Goal: Task Accomplishment & Management: Contribute content

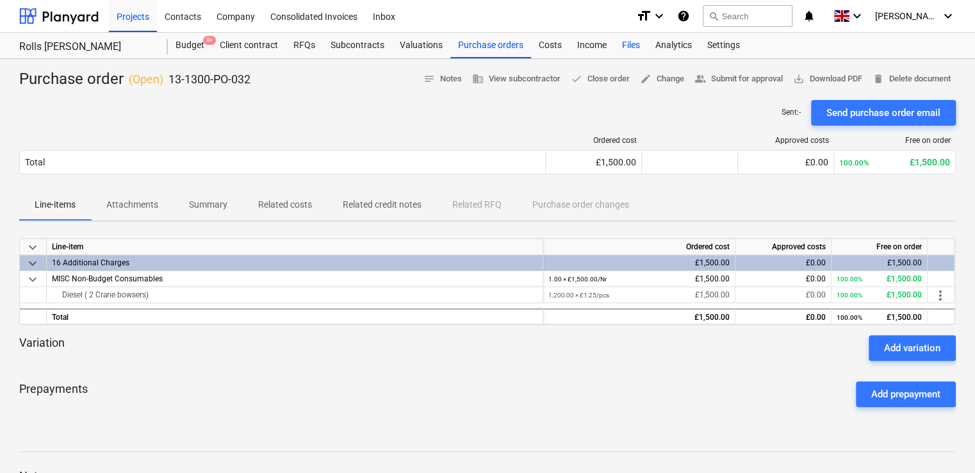
click at [632, 47] on div "Files" at bounding box center [631, 46] width 33 height 26
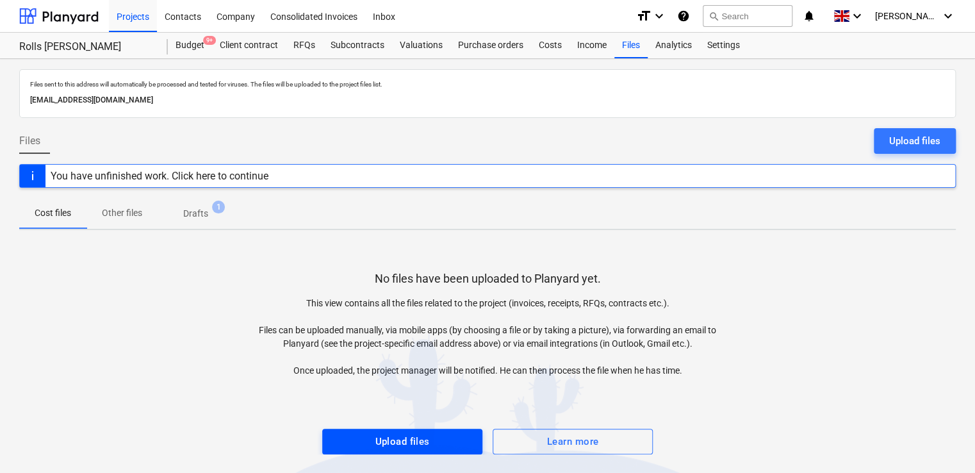
click at [412, 440] on div "Upload files" at bounding box center [402, 441] width 54 height 17
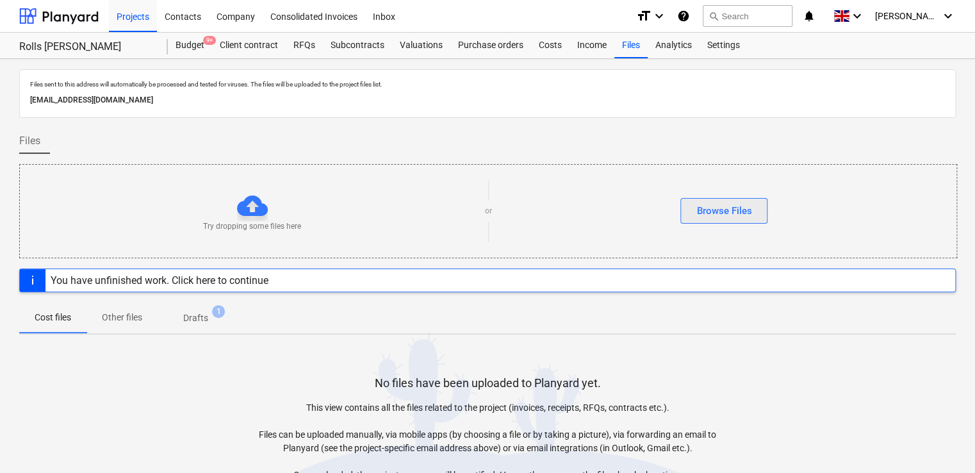
click at [736, 199] on button "Browse Files" at bounding box center [724, 211] width 87 height 26
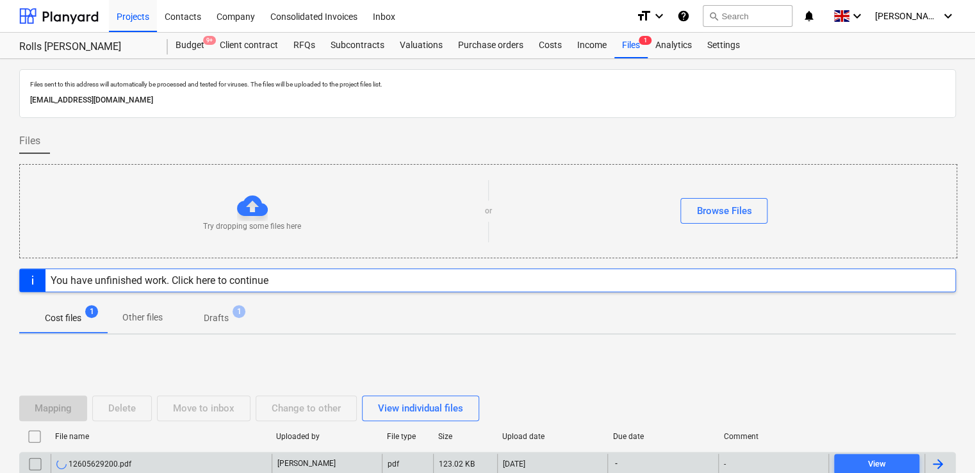
click at [672, 467] on div "-" at bounding box center [663, 464] width 110 height 21
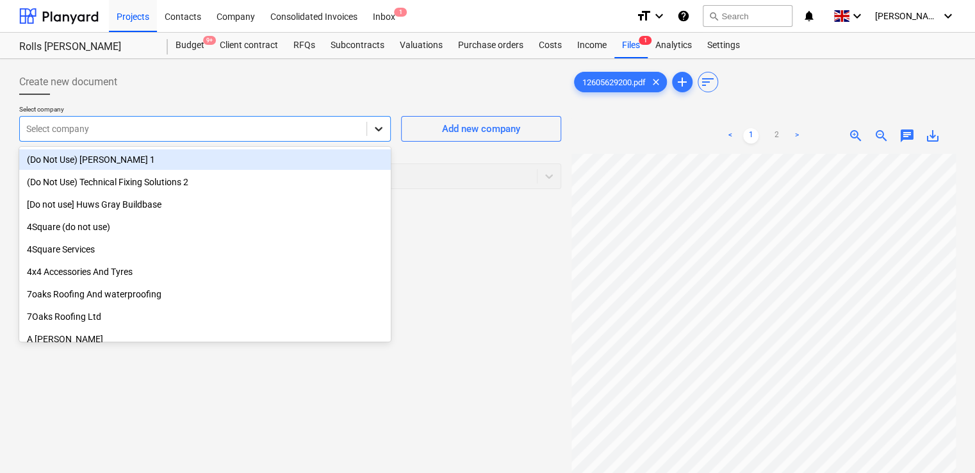
click at [385, 133] on icon at bounding box center [378, 128] width 13 height 13
type input "brew"
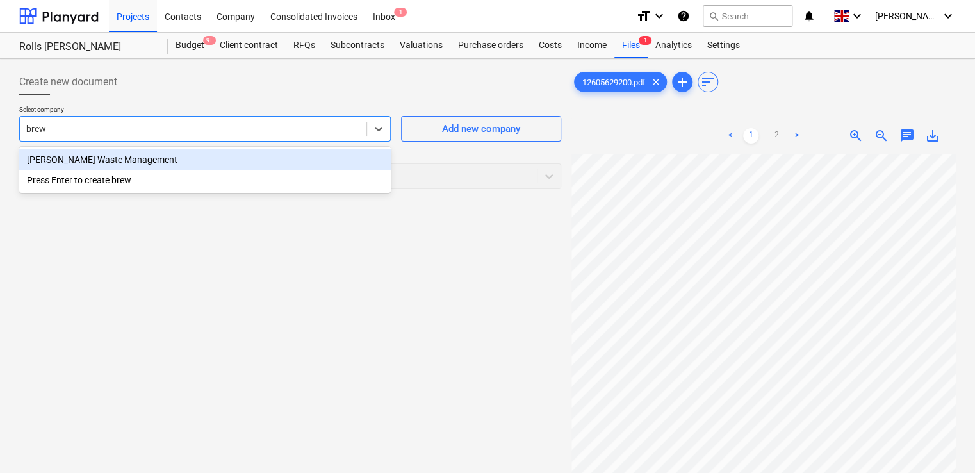
click at [199, 155] on div "[PERSON_NAME] Waste Management" at bounding box center [205, 159] width 372 height 21
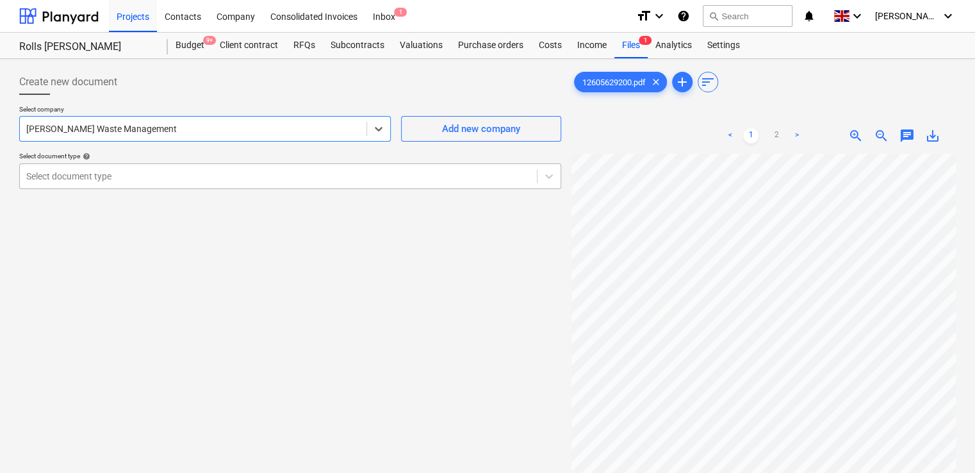
click at [197, 173] on div at bounding box center [278, 176] width 504 height 13
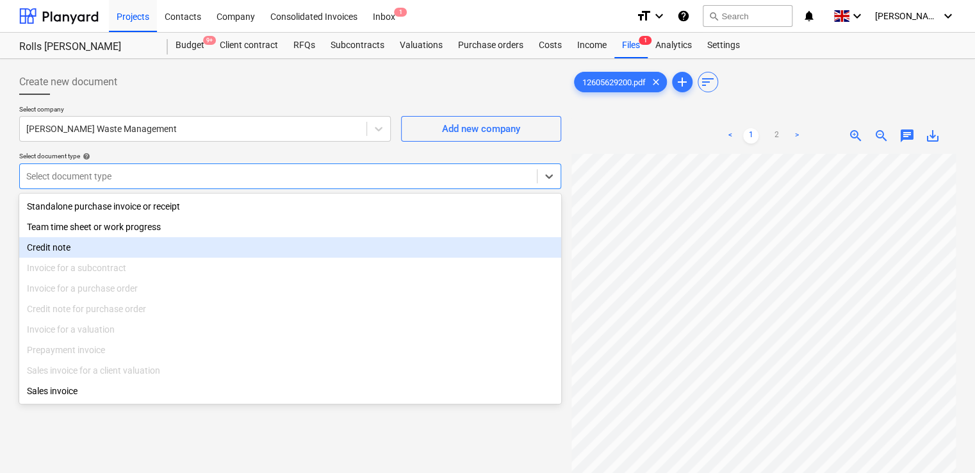
click at [49, 253] on div "Credit note" at bounding box center [290, 247] width 542 height 21
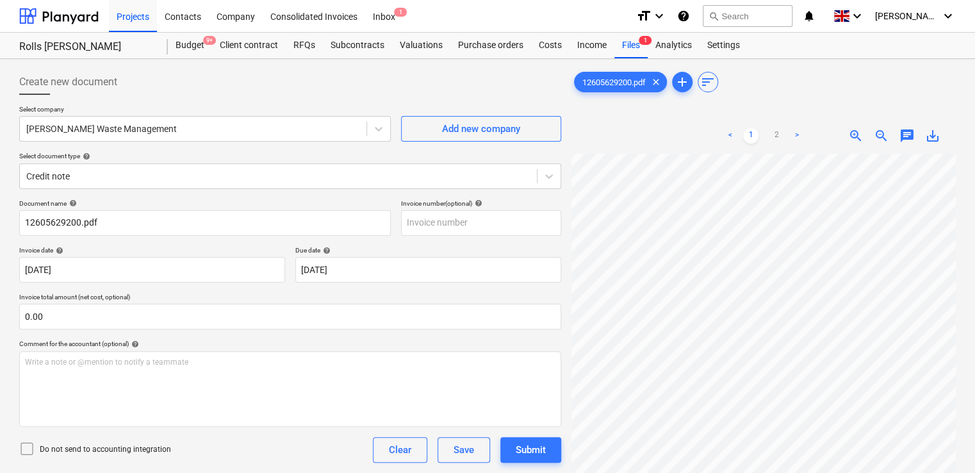
scroll to position [60, 290]
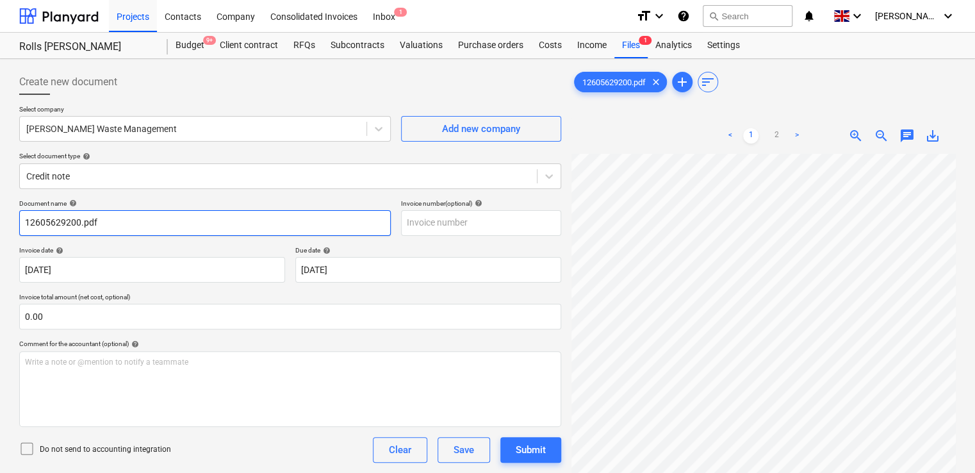
click at [108, 227] on input "12605629200.pdf" at bounding box center [205, 223] width 372 height 26
type input "1"
type input "153645"
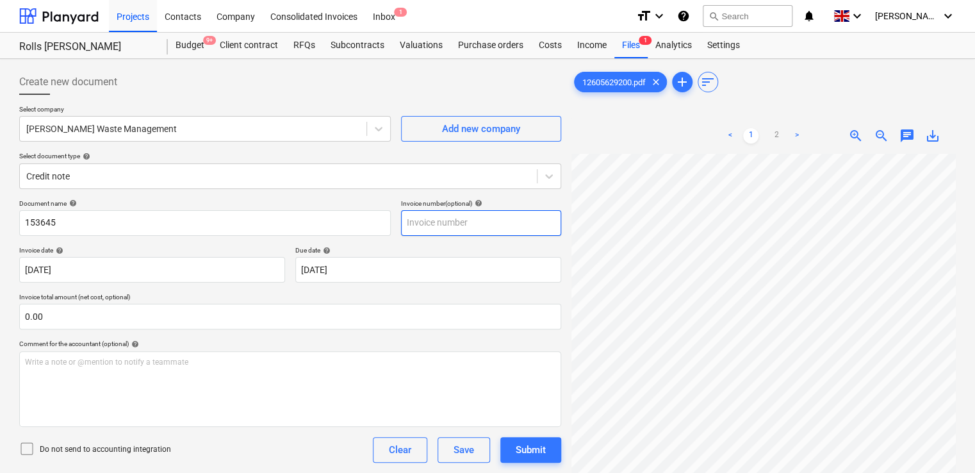
click at [433, 222] on input "text" at bounding box center [481, 223] width 160 height 26
click at [426, 223] on input "15365" at bounding box center [481, 223] width 160 height 26
type input "153645"
click at [431, 241] on div "Document name help 153645 Invoice number (optional) help 153645 Invoice date he…" at bounding box center [290, 366] width 542 height 335
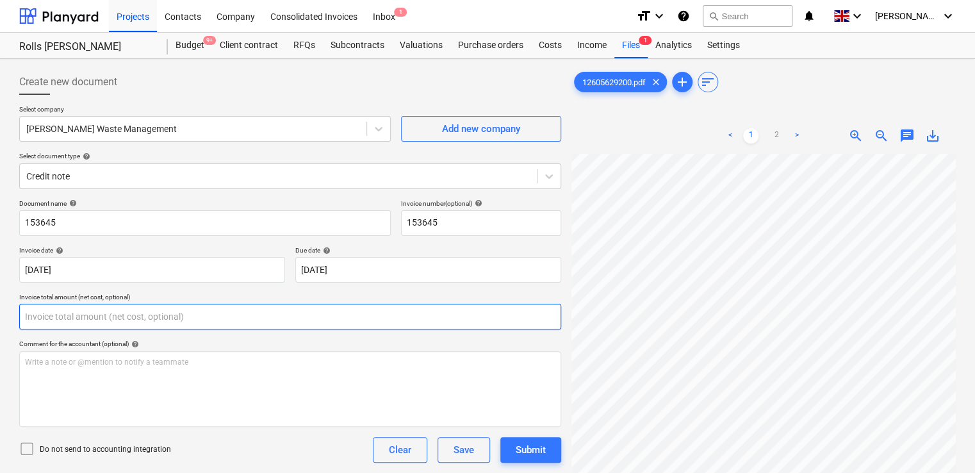
click at [66, 321] on input "text" at bounding box center [290, 317] width 542 height 26
type input "2.80"
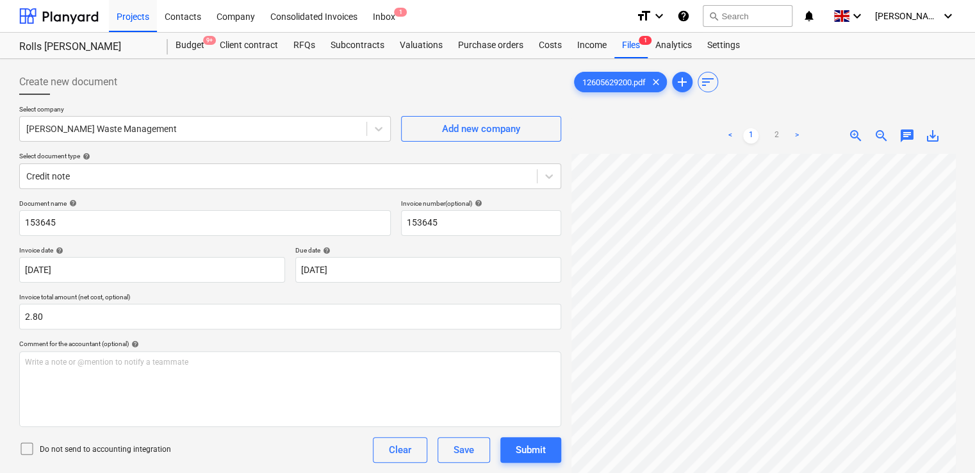
click at [182, 337] on div "Document name help 153645 Invoice number (optional) help 153645 Invoice date he…" at bounding box center [290, 382] width 542 height 367
click at [23, 447] on icon at bounding box center [26, 448] width 15 height 15
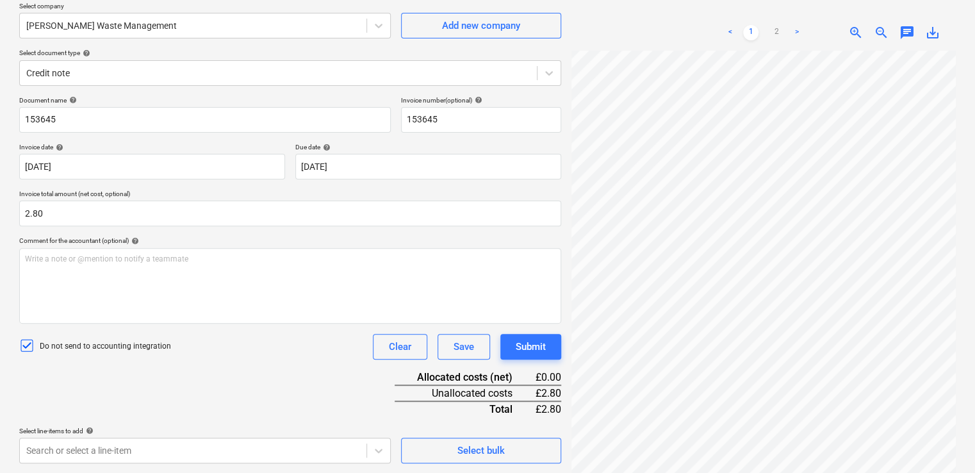
scroll to position [128, 0]
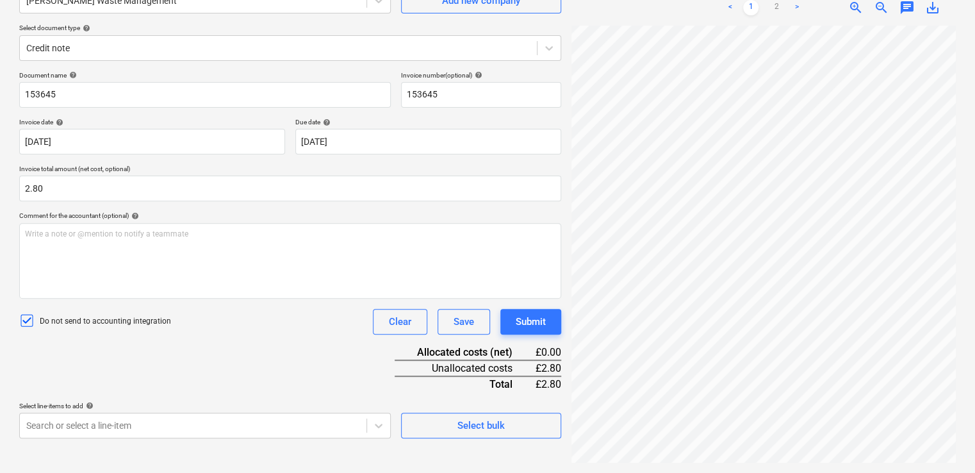
click at [270, 391] on div "Document name help 153645 Invoice number (optional) help 153645 Invoice date he…" at bounding box center [290, 254] width 542 height 367
click at [327, 345] on body "Projects Contacts Company Consolidated Invoices Inbox 1 format_size keyboard_ar…" at bounding box center [487, 108] width 975 height 473
click at [322, 204] on div "Document name help 153645 Invoice number (optional) help 153645 Invoice date he…" at bounding box center [290, 254] width 542 height 367
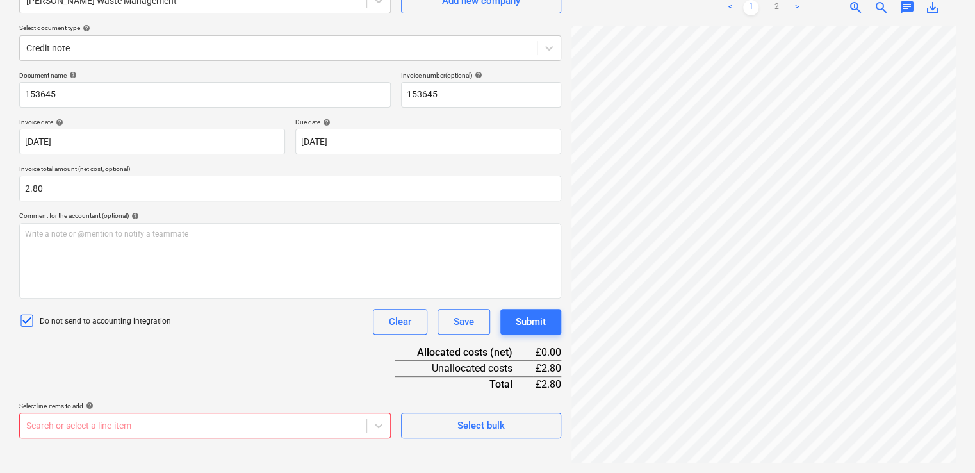
click at [333, 375] on div "Document name help 153645 Invoice number (optional) help 153645 Invoice date he…" at bounding box center [290, 254] width 542 height 367
click at [377, 345] on body "Projects Contacts Company Consolidated Invoices Inbox 1 format_size keyboard_ar…" at bounding box center [487, 108] width 975 height 473
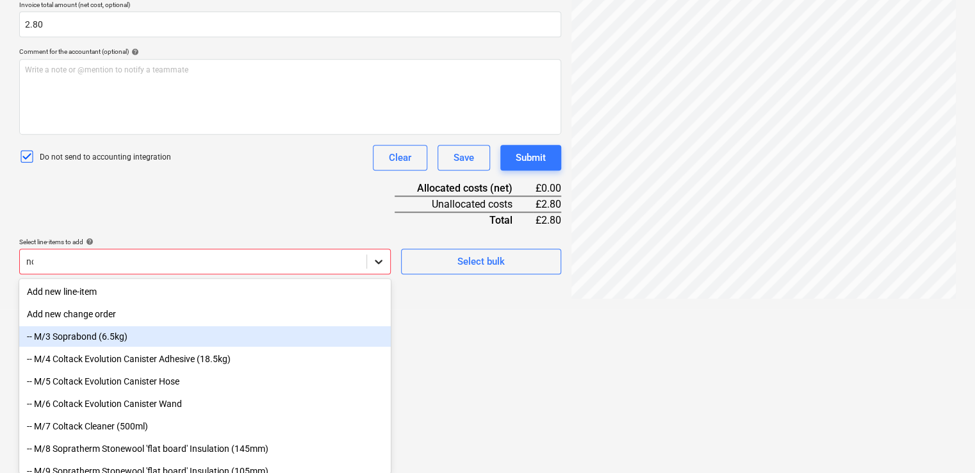
type input "non"
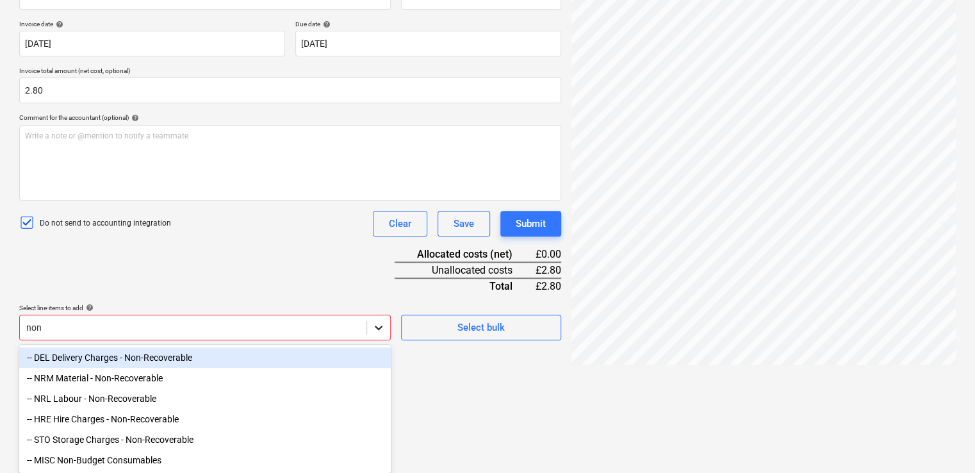
scroll to position [229, 0]
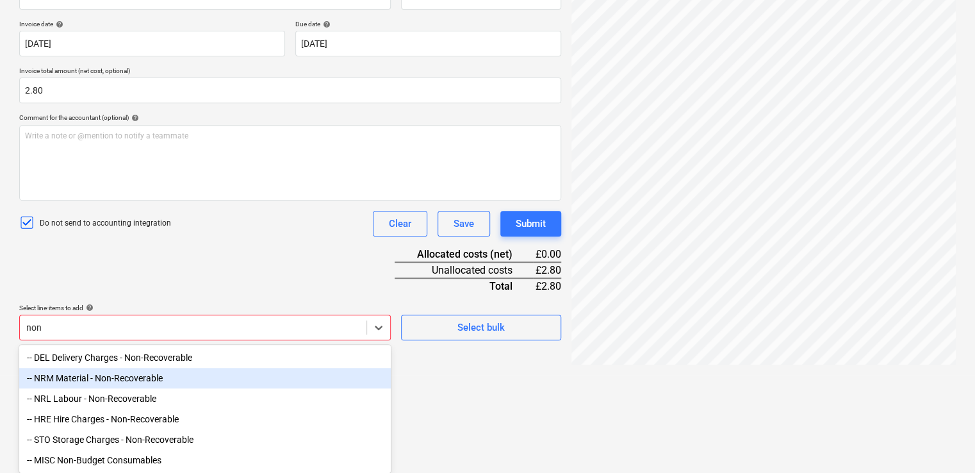
click at [120, 379] on div "-- NRM Material - Non-Recoverable" at bounding box center [205, 378] width 372 height 21
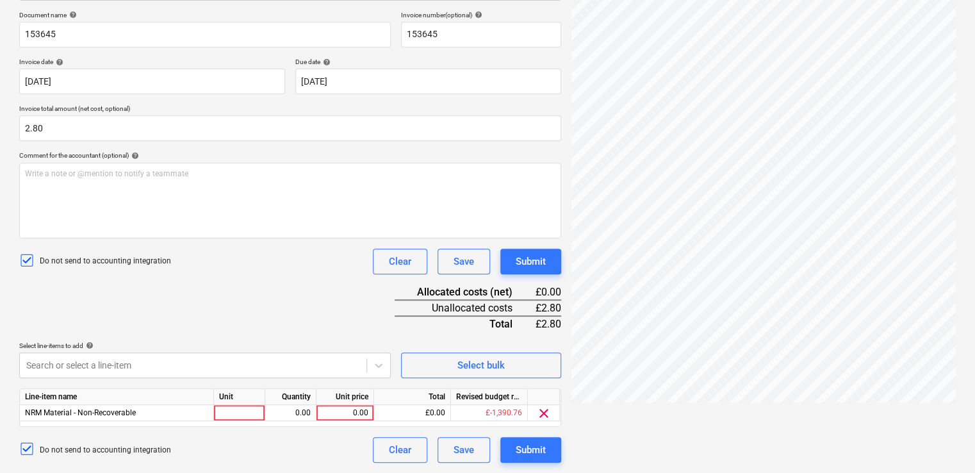
scroll to position [187, 0]
click at [203, 288] on div "Document name help 153645 Invoice number (optional) help 153645 Invoice date he…" at bounding box center [290, 238] width 542 height 452
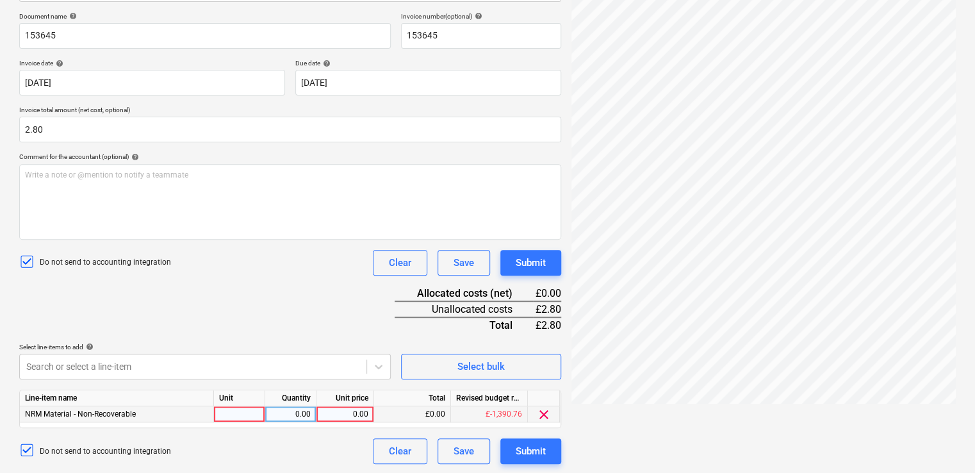
click at [238, 413] on div at bounding box center [239, 414] width 51 height 16
type input "item"
click at [340, 414] on div "0.00" at bounding box center [345, 414] width 47 height 16
type input "2.80"
click at [319, 276] on div "Document name help 153645 Invoice number (optional) help 153645 Invoice date he…" at bounding box center [290, 238] width 542 height 452
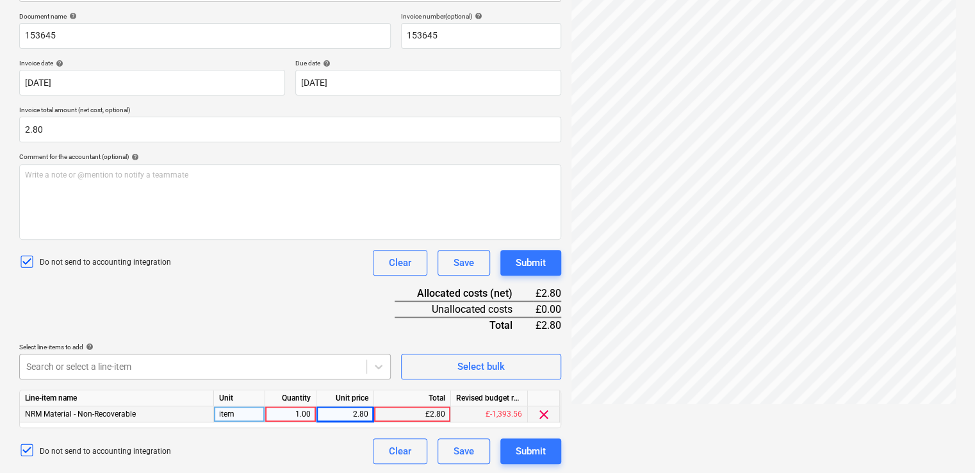
click at [255, 286] on body "Projects Contacts Company Consolidated Invoices Inbox 1 format_size keyboard_ar…" at bounding box center [487, 49] width 975 height 473
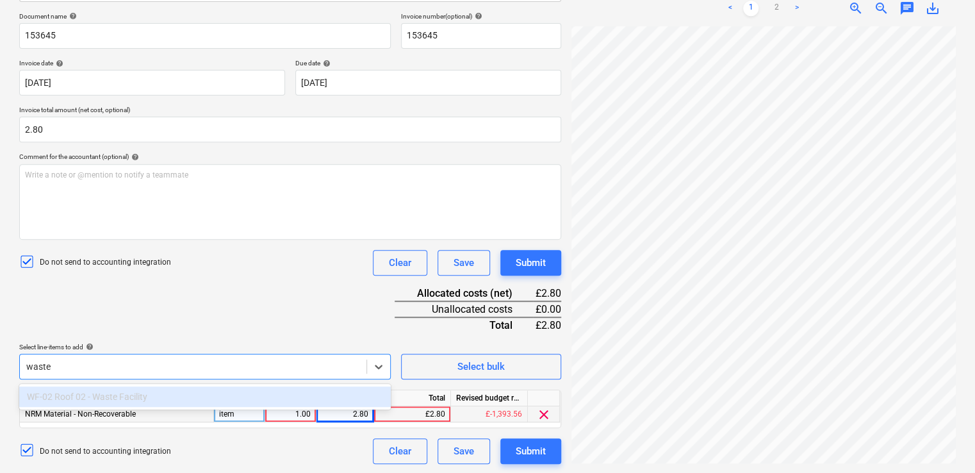
type input "waste"
click at [119, 322] on div "Document name help 153645 Invoice number (optional) help 153645 Invoice date he…" at bounding box center [290, 238] width 542 height 452
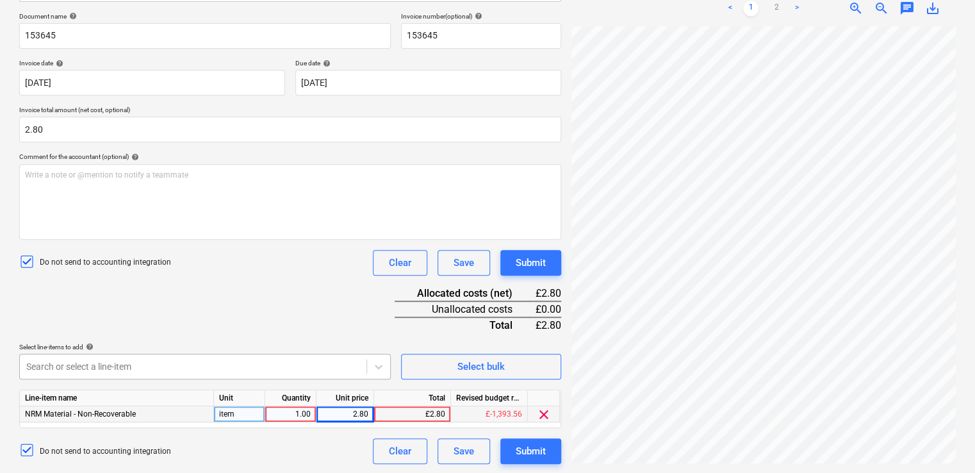
click at [79, 286] on body "Projects Contacts Company Consolidated Invoices Inbox 1 format_size keyboard_ar…" at bounding box center [487, 49] width 975 height 473
type input "skips"
click at [114, 315] on div "Document name help 153645 Invoice number (optional) help 153645 Invoice date he…" at bounding box center [290, 238] width 542 height 452
click at [158, 317] on div "Document name help 153645 Invoice number (optional) help 153645 Invoice date he…" at bounding box center [290, 238] width 542 height 452
click at [525, 451] on div "Submit" at bounding box center [531, 451] width 30 height 17
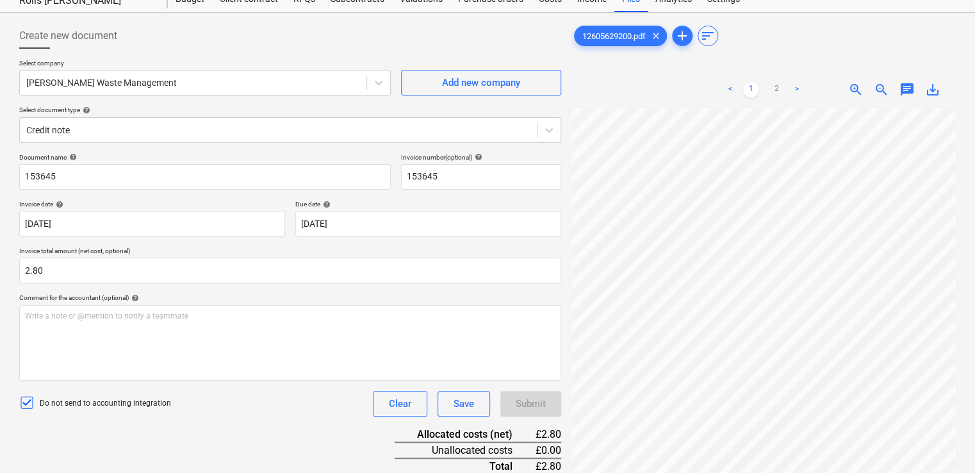
scroll to position [0, 0]
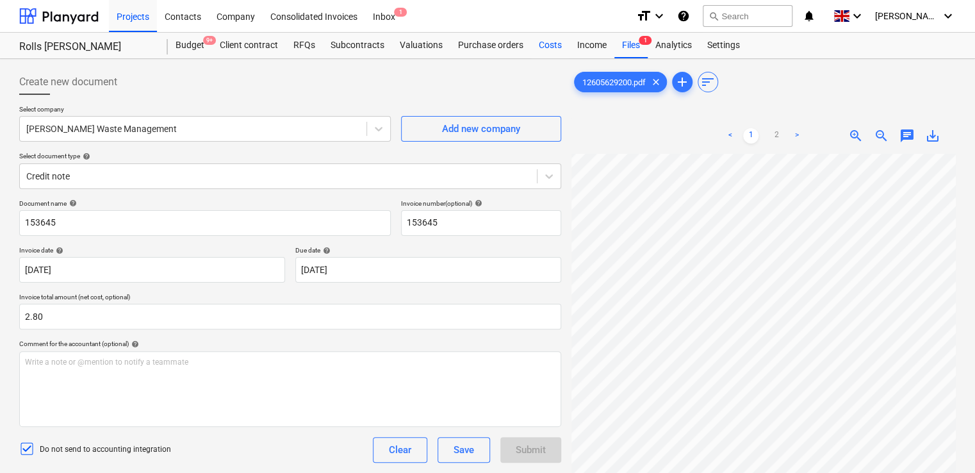
click at [549, 44] on div "Costs" at bounding box center [550, 46] width 38 height 26
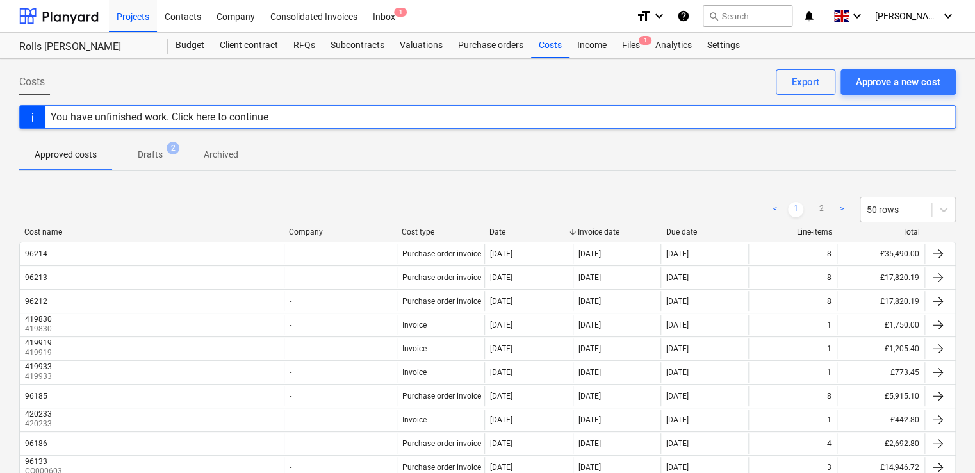
click at [136, 158] on span "Drafts 2" at bounding box center [151, 154] width 46 height 13
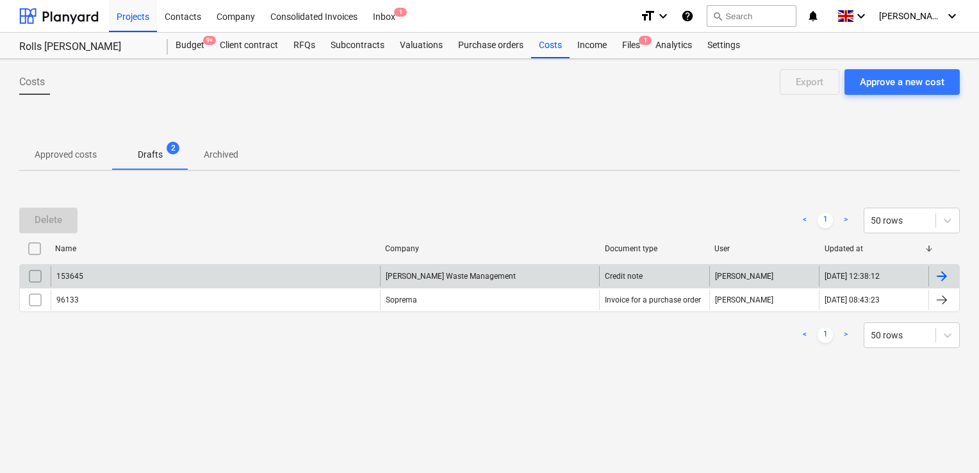
click at [38, 277] on input "checkbox" at bounding box center [35, 276] width 21 height 21
click at [38, 222] on div "Delete" at bounding box center [49, 219] width 28 height 17
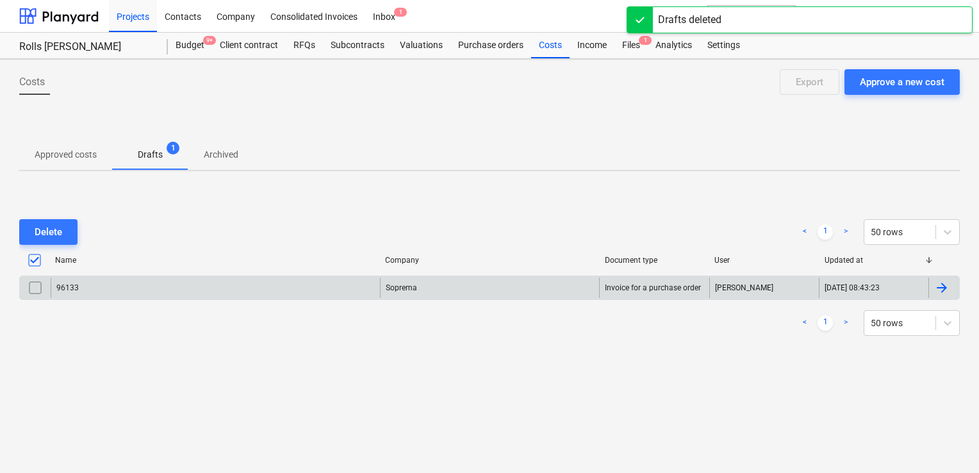
click at [195, 211] on div "Delete < 1 > 50 rows Name Company Document type User Updated at 96133 Soprema I…" at bounding box center [489, 277] width 941 height 147
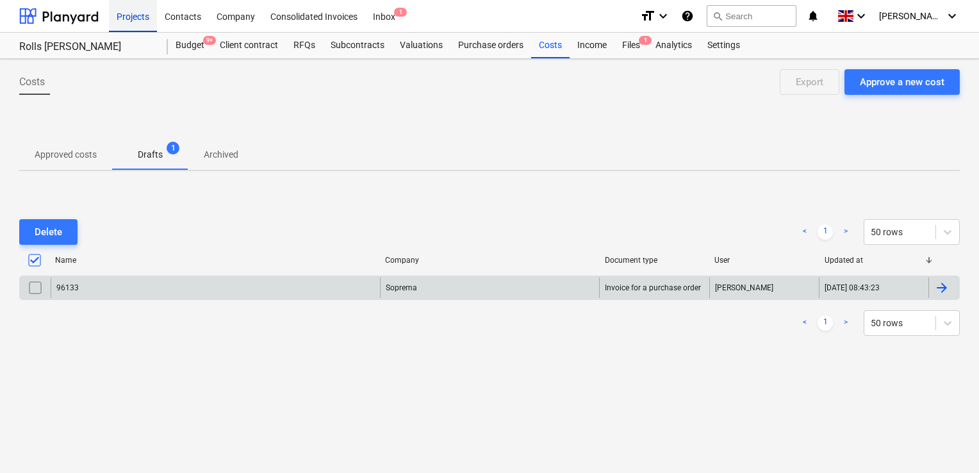
click at [136, 14] on div "Projects" at bounding box center [133, 15] width 48 height 33
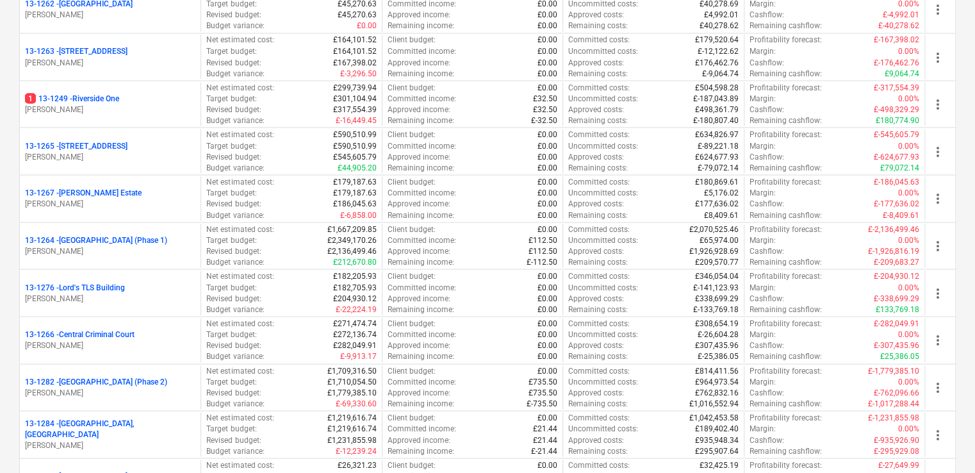
scroll to position [1168, 0]
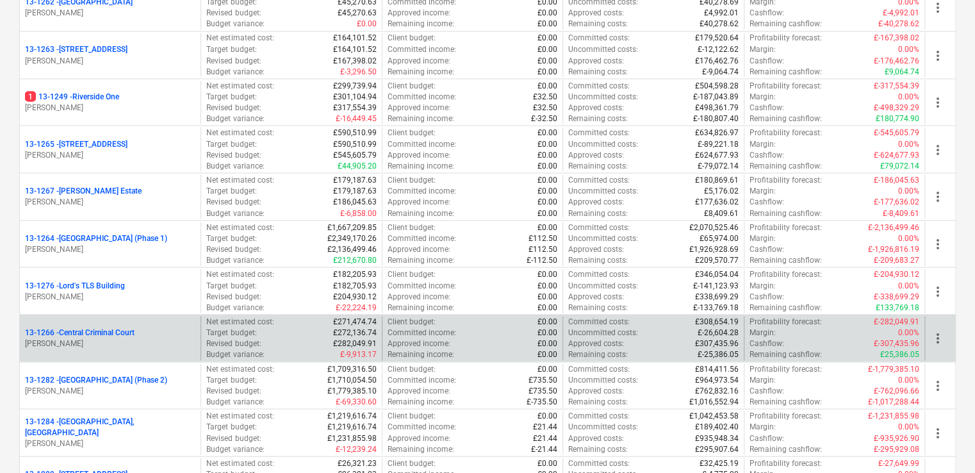
click at [141, 327] on div "13-1266 - Central Criminal Court" at bounding box center [110, 332] width 170 height 11
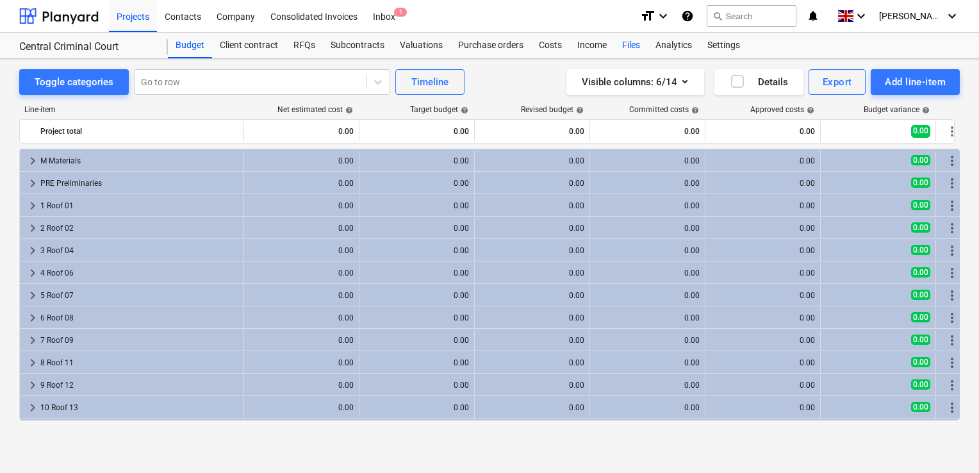
click at [627, 44] on div "Files" at bounding box center [631, 46] width 33 height 26
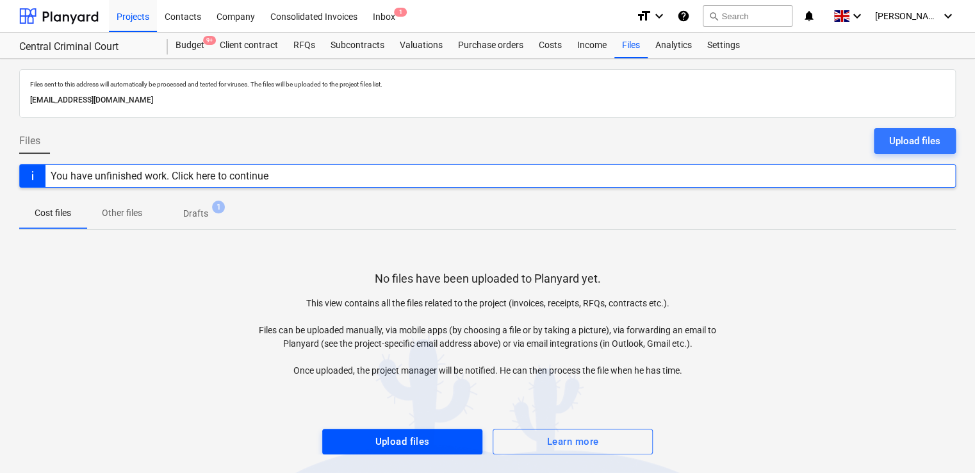
click at [436, 443] on span "Upload files" at bounding box center [402, 441] width 132 height 17
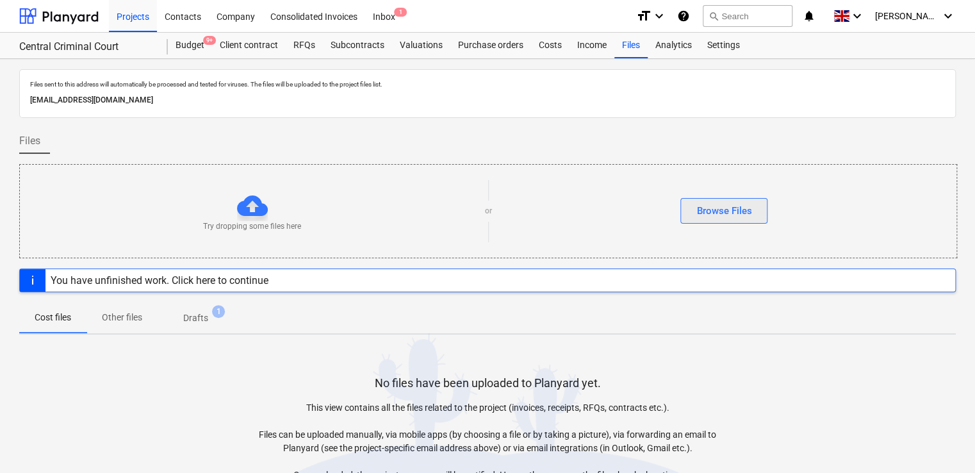
click at [724, 203] on div "Browse Files" at bounding box center [724, 211] width 55 height 17
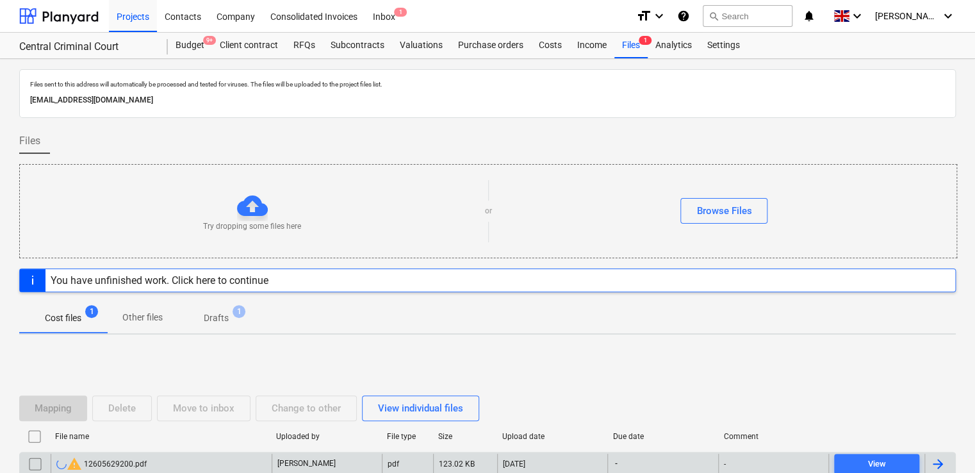
click at [681, 459] on div "-" at bounding box center [663, 464] width 110 height 21
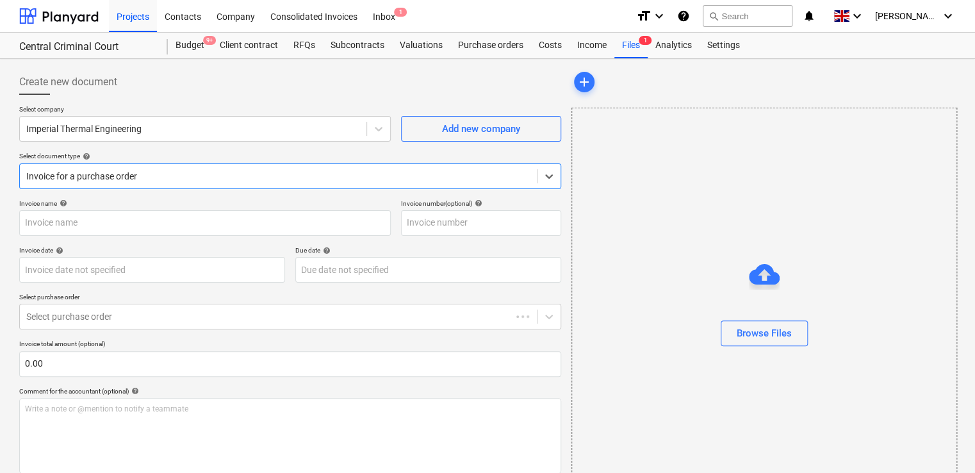
type input "12605629200.pdf"
type input "[DATE]"
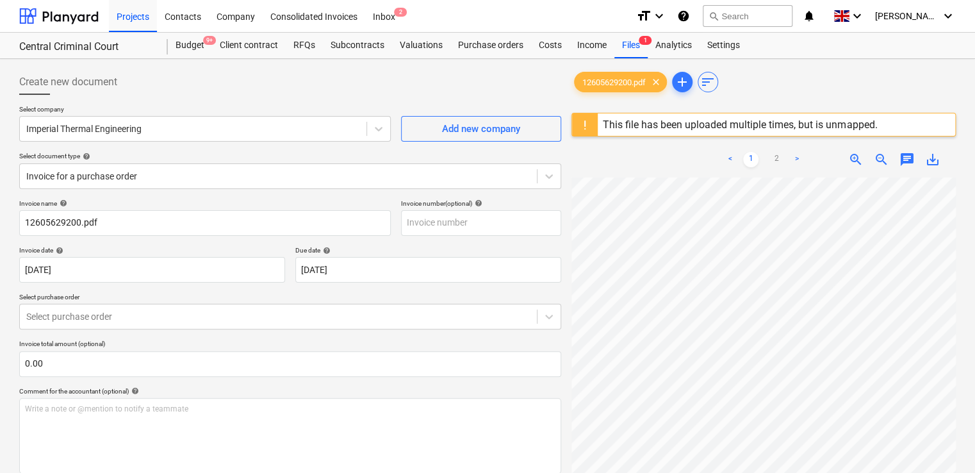
click at [807, 122] on div "This file has been uploaded multiple times, but is unmapped." at bounding box center [740, 125] width 274 height 12
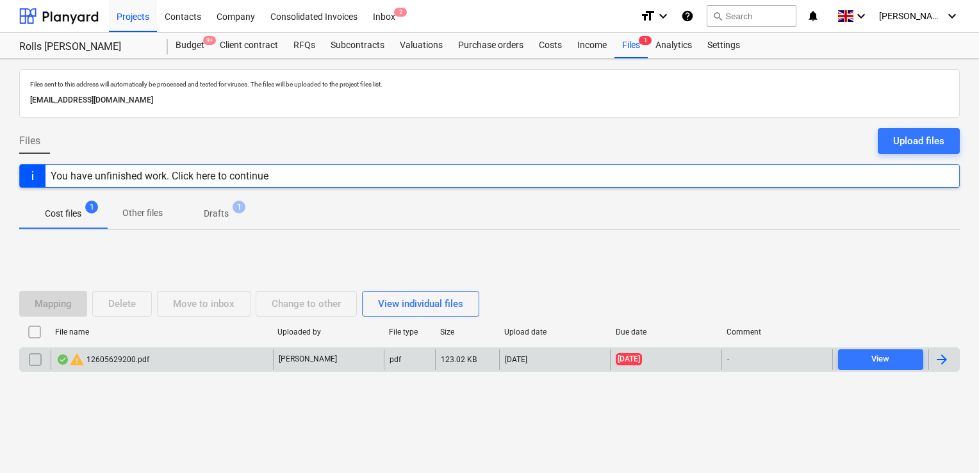
click at [940, 358] on div at bounding box center [941, 359] width 15 height 15
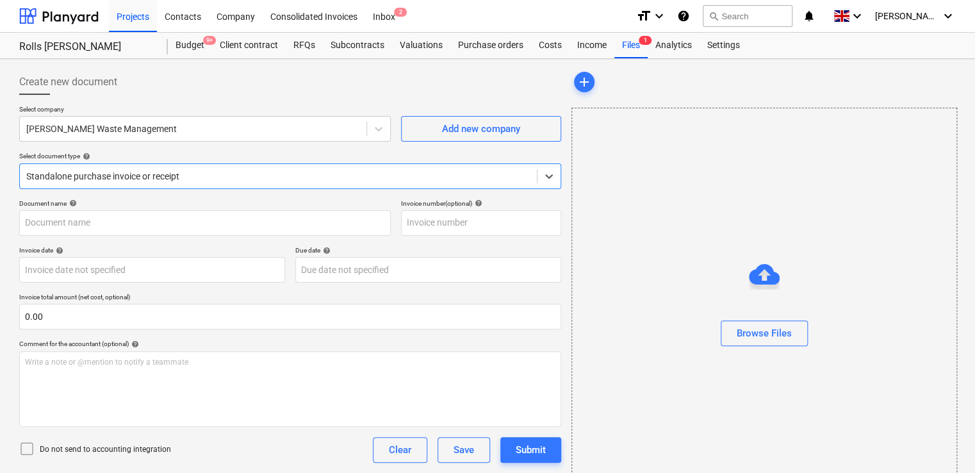
type input "153645"
type input "[DATE]"
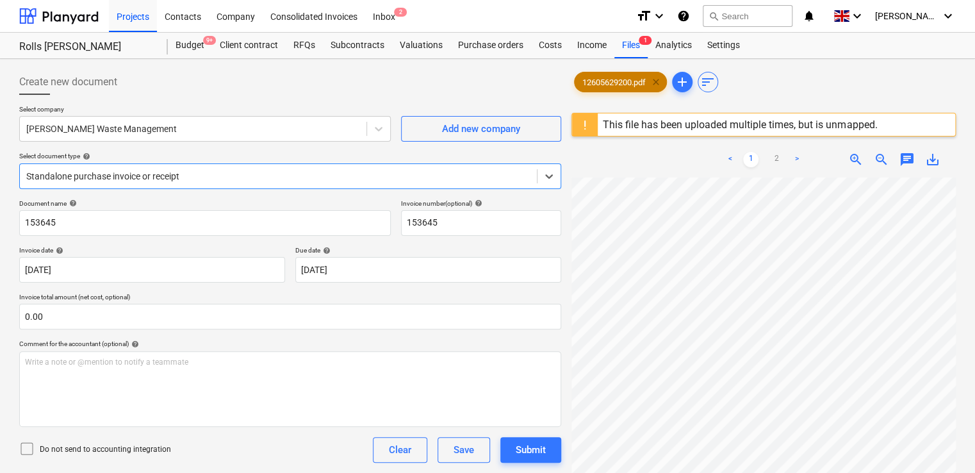
click at [659, 83] on span "clear" at bounding box center [656, 81] width 15 height 15
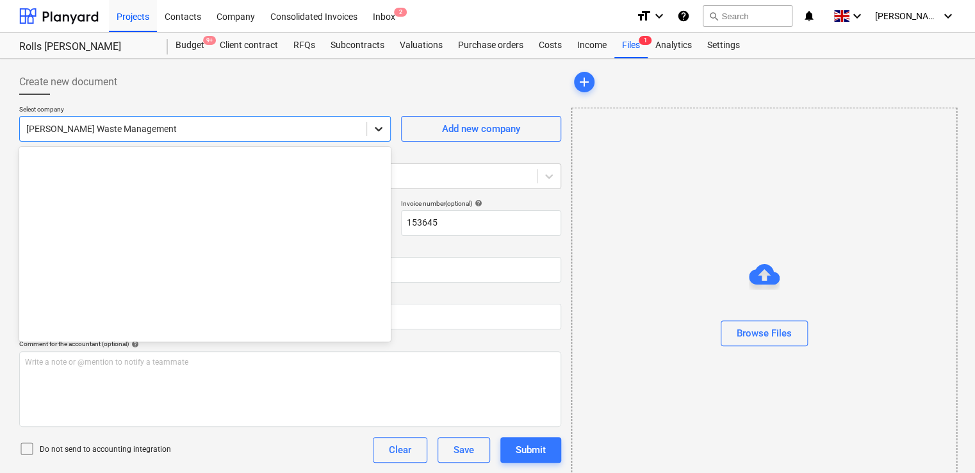
click at [372, 126] on icon at bounding box center [378, 128] width 13 height 13
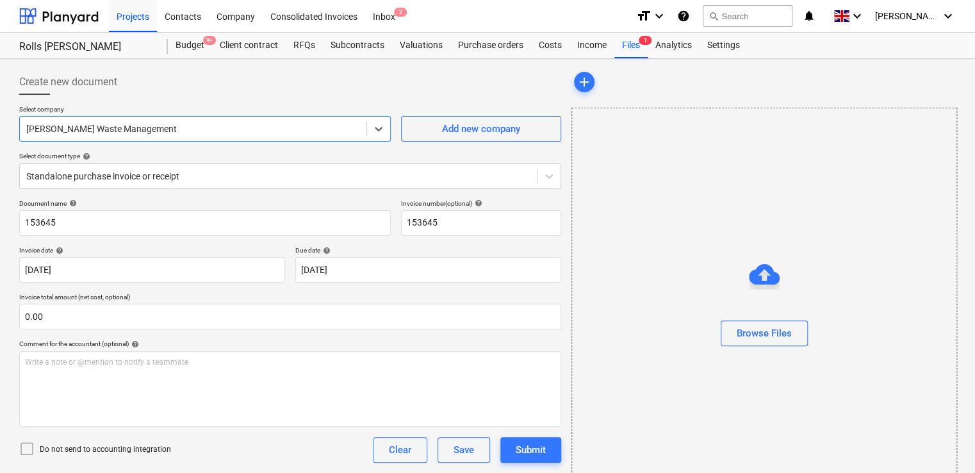
drag, startPoint x: 160, startPoint y: 132, endPoint x: 13, endPoint y: 116, distance: 148.3
click at [13, 116] on div "Create new document Select company Select is focused ,type to refine list, pres…" at bounding box center [487, 302] width 975 height 486
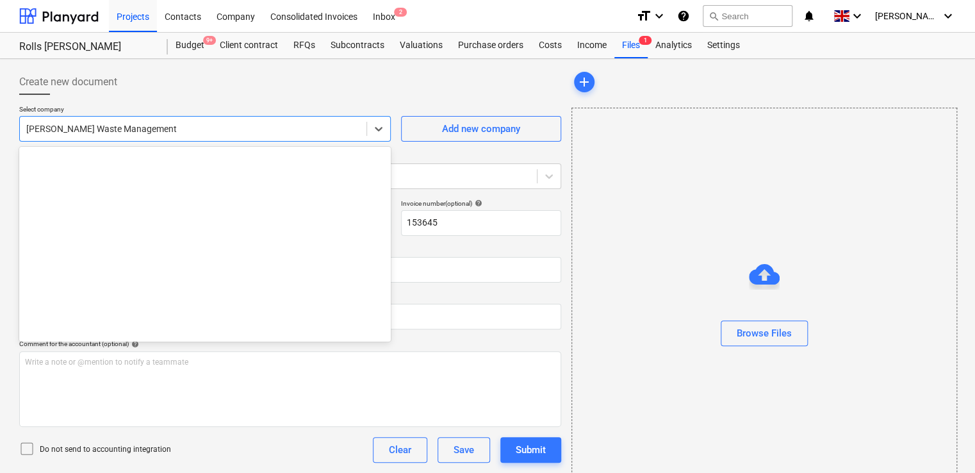
click at [159, 129] on div at bounding box center [193, 128] width 334 height 13
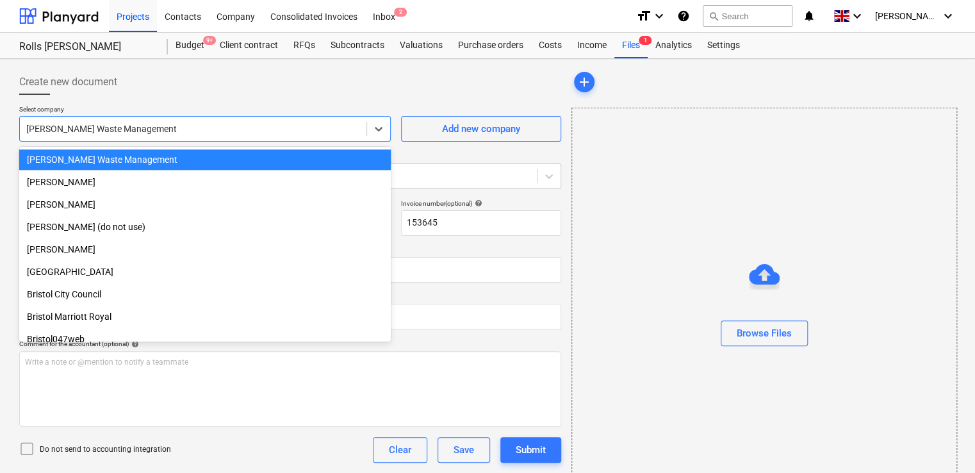
drag, startPoint x: 386, startPoint y: 176, endPoint x: 389, endPoint y: 69, distance: 107.1
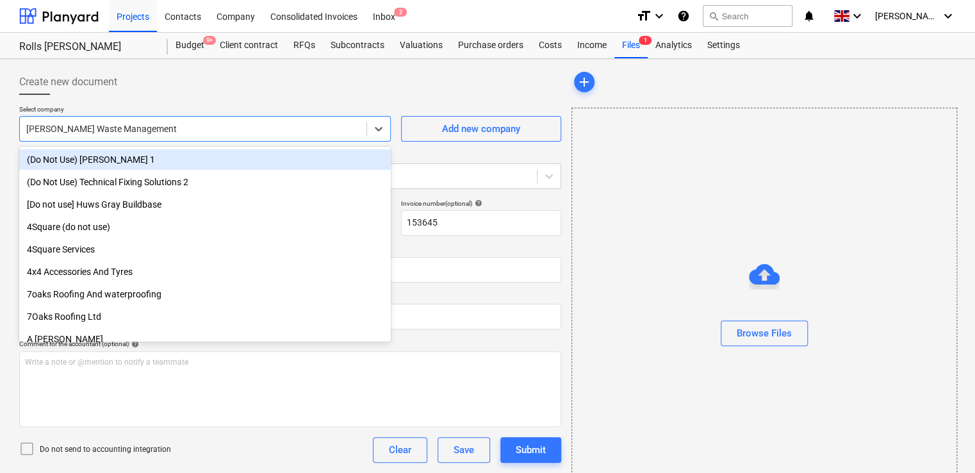
click at [94, 170] on div "(Do Not Use) [PERSON_NAME] 1" at bounding box center [205, 160] width 372 height 22
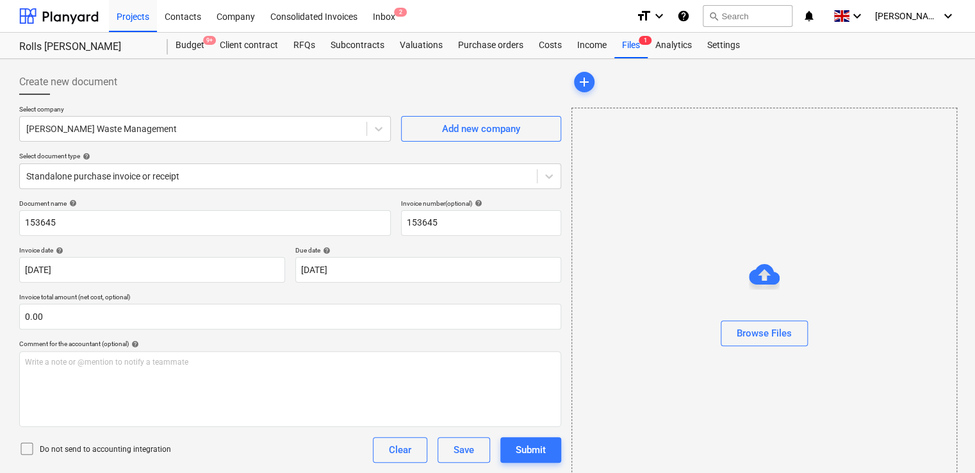
click at [185, 88] on div "Create new document" at bounding box center [290, 82] width 542 height 26
click at [634, 47] on div "Files 1" at bounding box center [631, 46] width 33 height 26
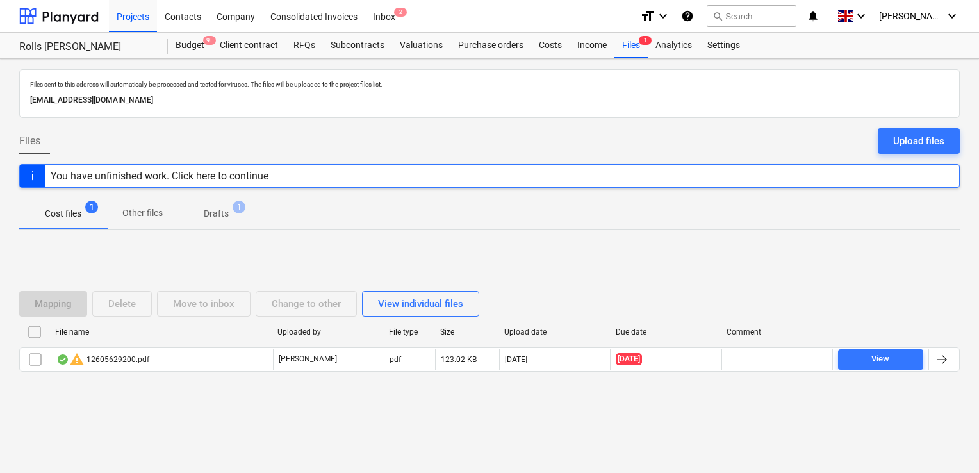
click at [36, 333] on input "checkbox" at bounding box center [34, 332] width 21 height 21
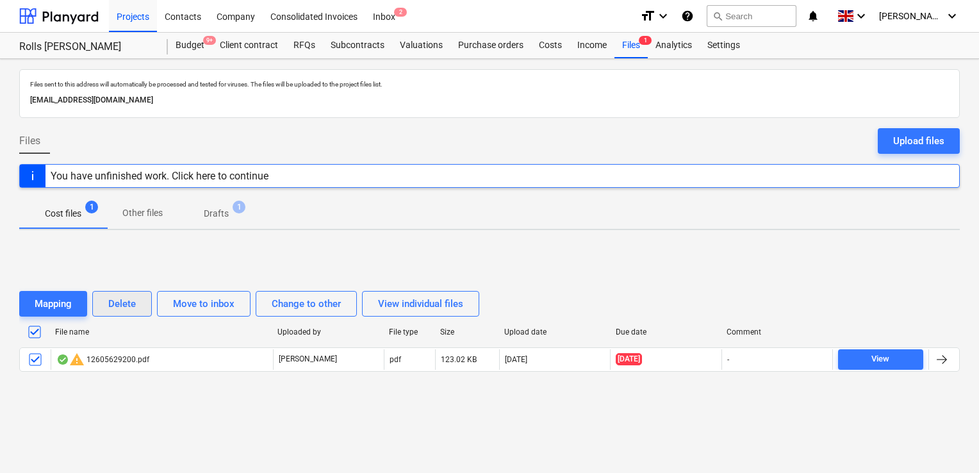
click at [113, 306] on div "Delete" at bounding box center [122, 303] width 28 height 17
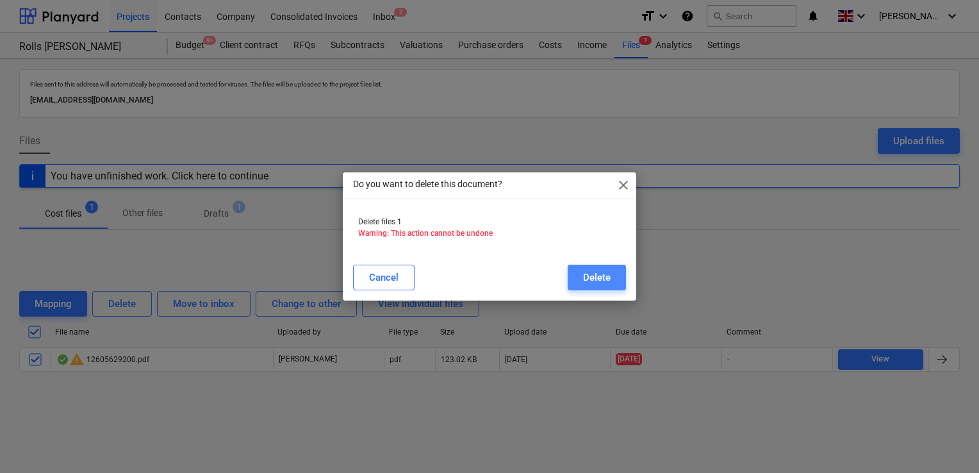
click at [594, 276] on div "Delete" at bounding box center [597, 277] width 28 height 17
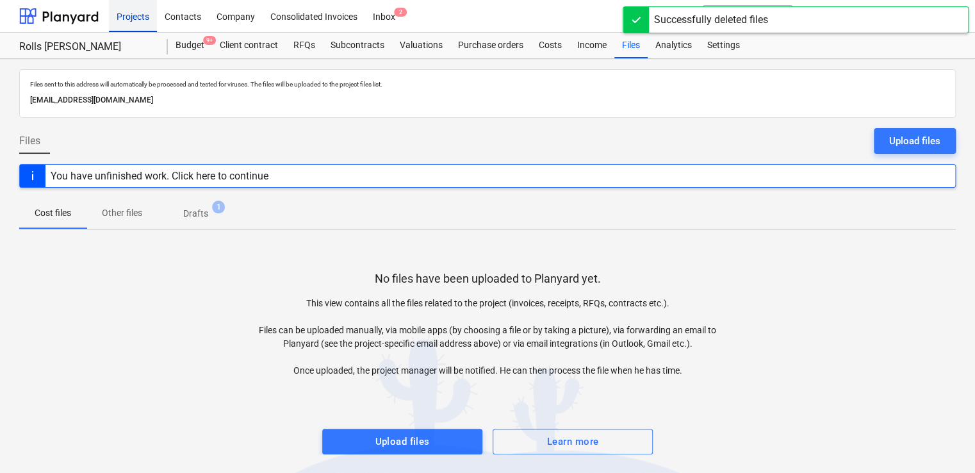
click at [123, 15] on div "Projects" at bounding box center [133, 15] width 48 height 33
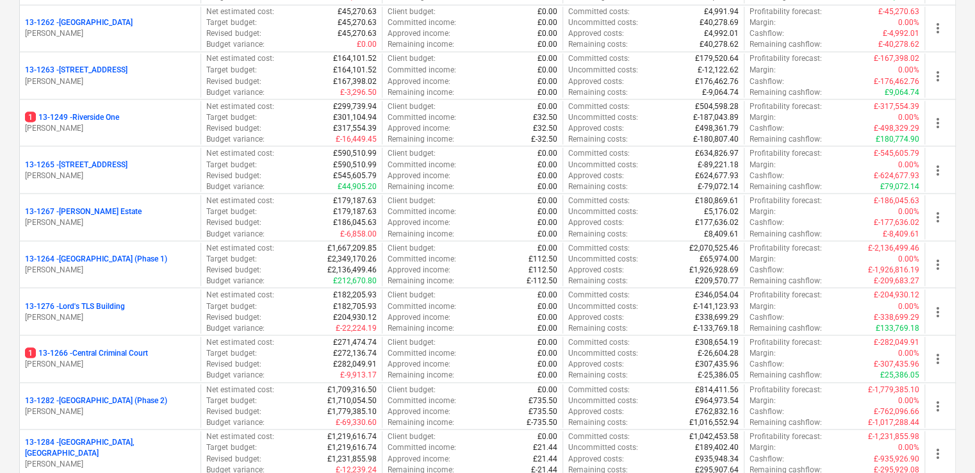
scroll to position [1150, 0]
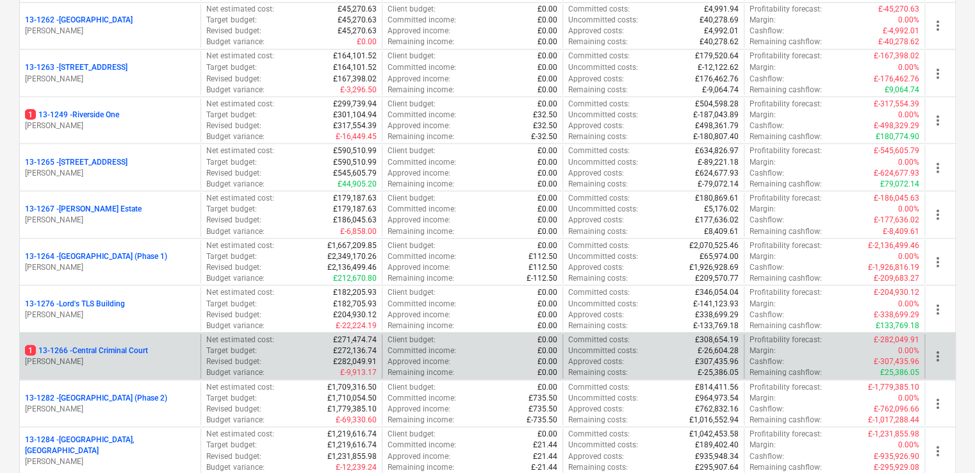
click at [114, 360] on p "[PERSON_NAME]" at bounding box center [110, 361] width 170 height 11
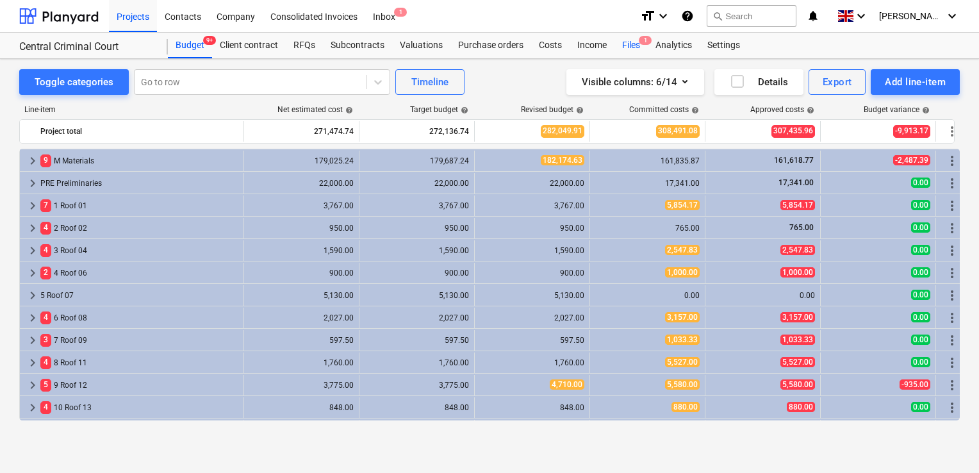
click at [632, 41] on div "Files 1" at bounding box center [631, 46] width 33 height 26
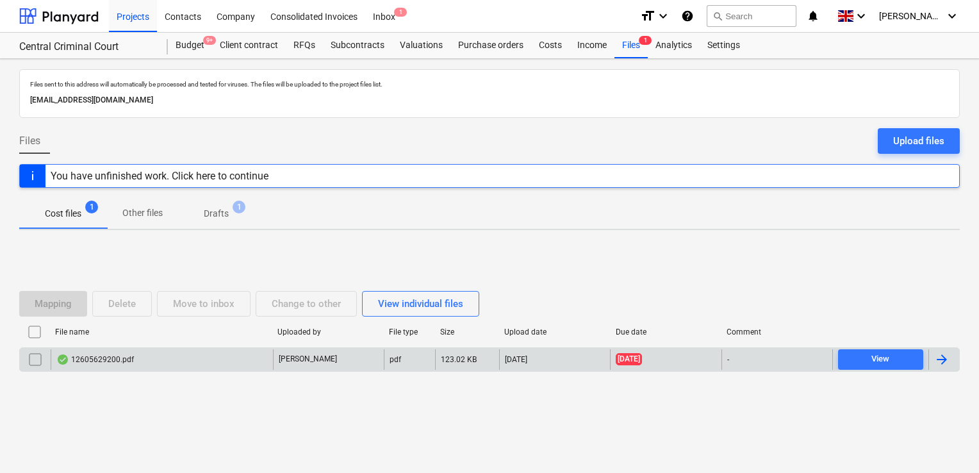
click at [761, 363] on div "-" at bounding box center [777, 359] width 111 height 21
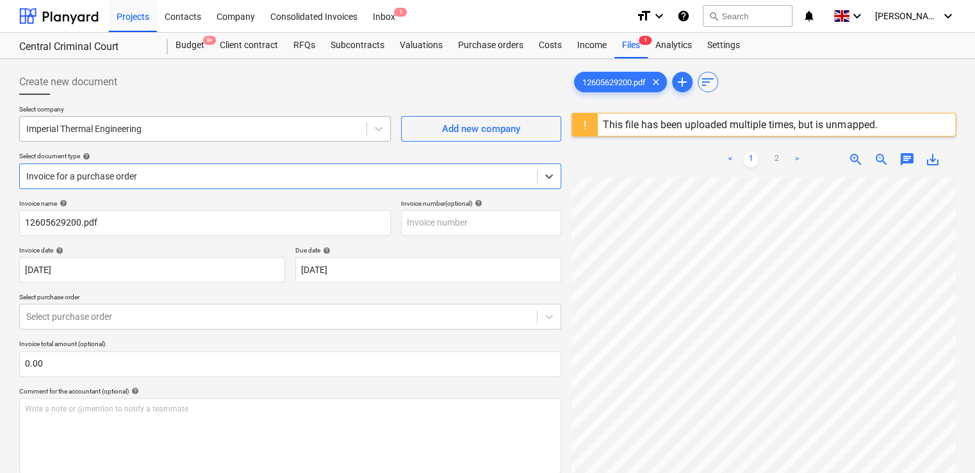
click at [261, 131] on div at bounding box center [193, 128] width 334 height 13
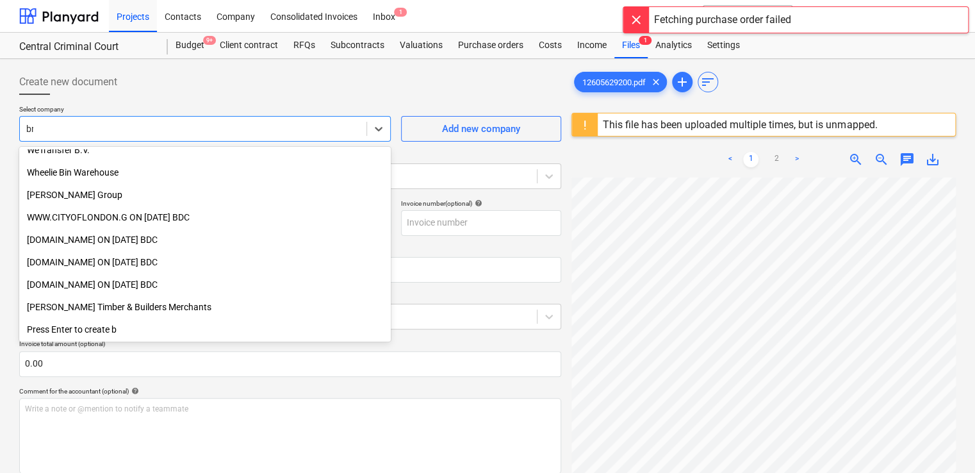
scroll to position [817, 0]
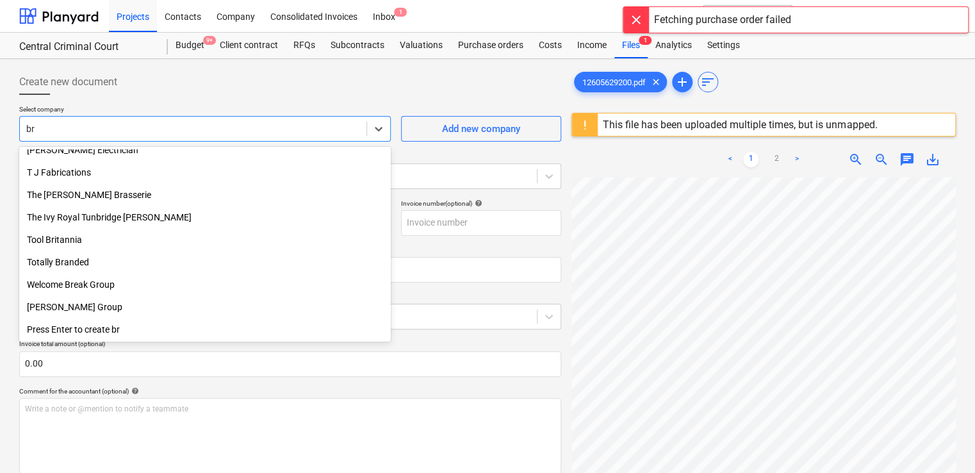
type input "bre"
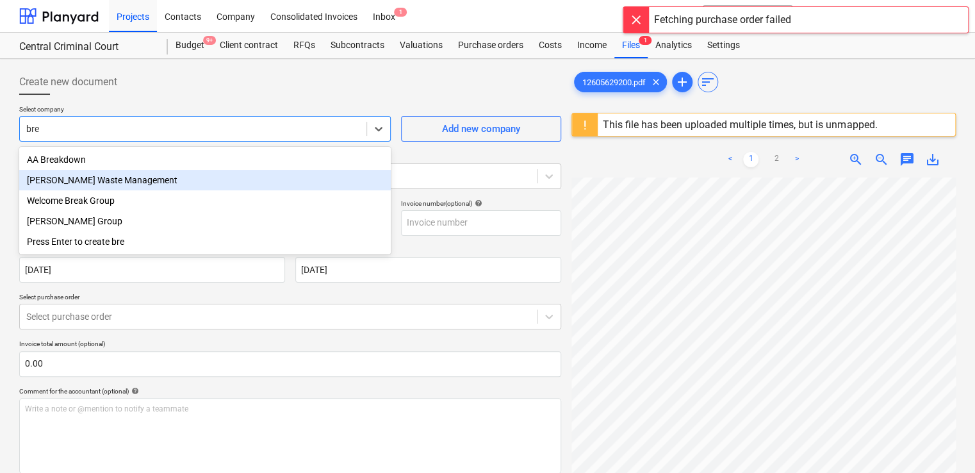
click at [226, 178] on div "[PERSON_NAME] Waste Management" at bounding box center [205, 180] width 372 height 21
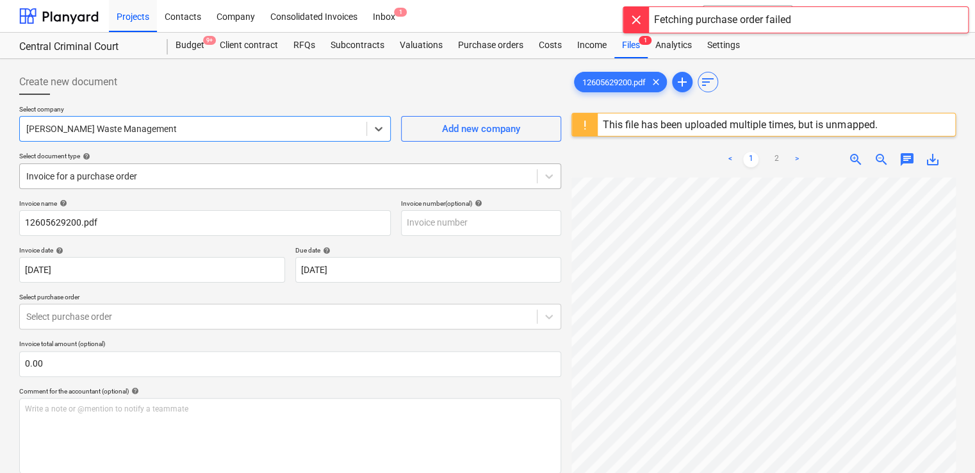
click at [192, 178] on div at bounding box center [278, 176] width 504 height 13
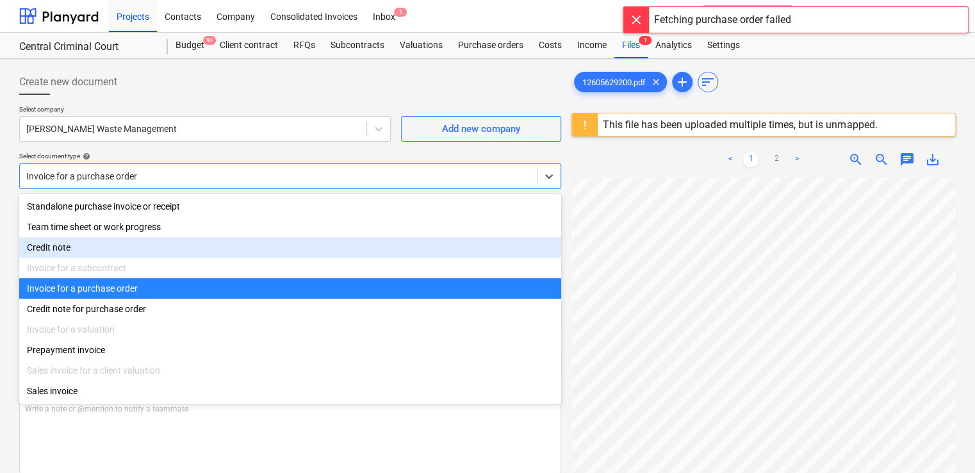
click at [90, 252] on div "Credit note" at bounding box center [290, 247] width 542 height 21
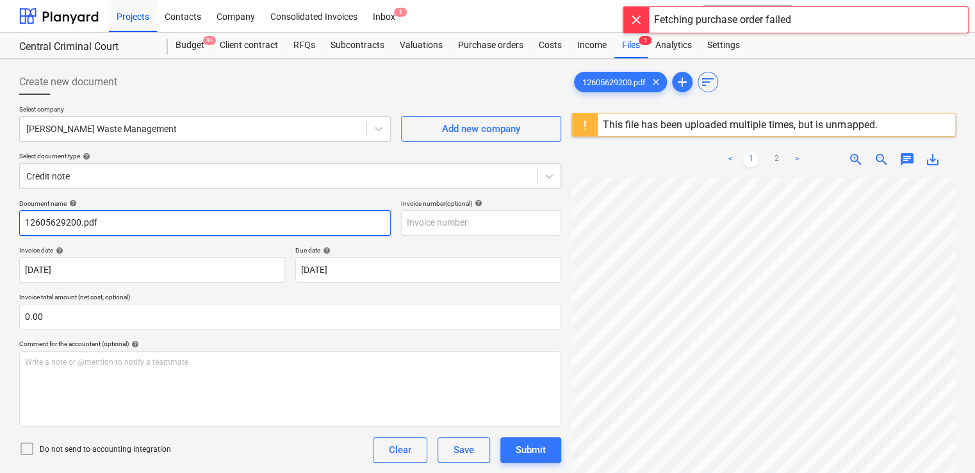
drag, startPoint x: 114, startPoint y: 224, endPoint x: -3, endPoint y: 189, distance: 121.8
click at [0, 189] on html "Projects Contacts Company Consolidated Invoices Inbox 1 format_size keyboard_ar…" at bounding box center [487, 236] width 975 height 473
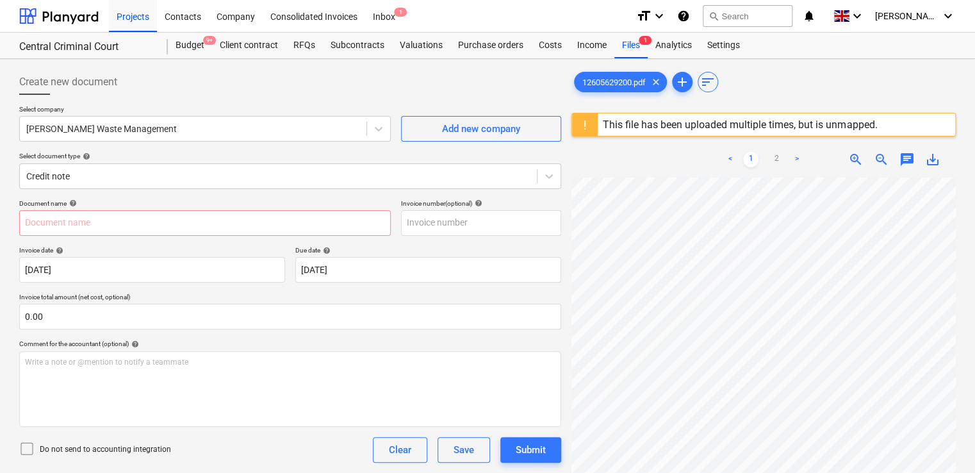
scroll to position [0, 290]
click at [466, 348] on div "Create new document Select company Brewster's Waste Management Add new company …" at bounding box center [487, 342] width 947 height 556
click at [79, 219] on input "text" at bounding box center [205, 223] width 372 height 26
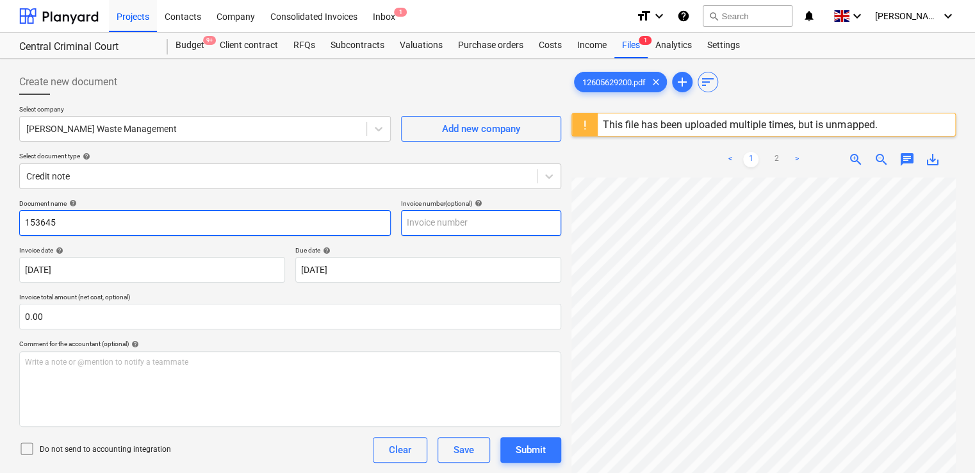
type input "153645"
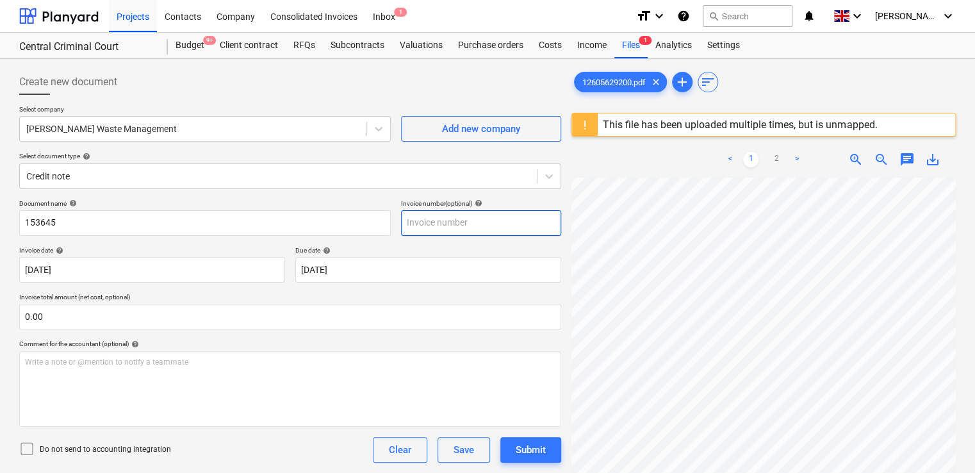
click at [424, 222] on input "text" at bounding box center [481, 223] width 160 height 26
type input "1536545"
click at [242, 244] on div "Document name help 153645 Invoice number (optional) help 1536545 Invoice date h…" at bounding box center [290, 366] width 542 height 335
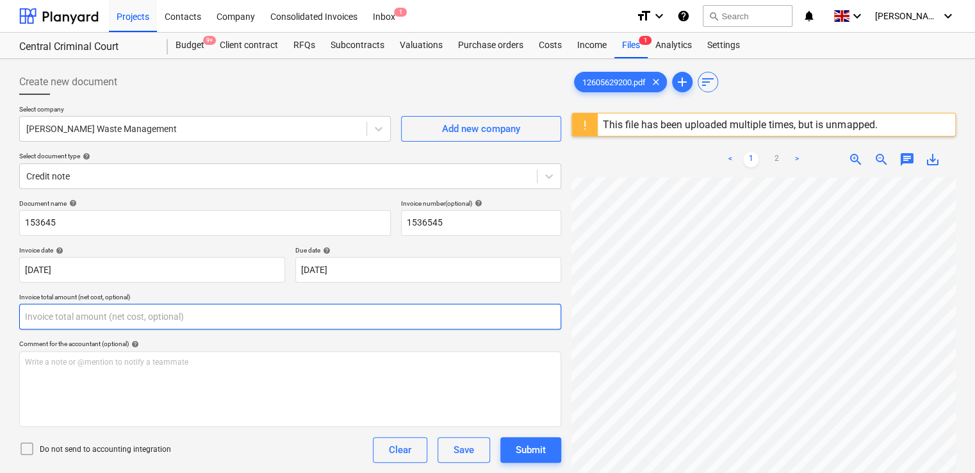
click at [85, 317] on input "text" at bounding box center [290, 317] width 542 height 26
type input "2.80"
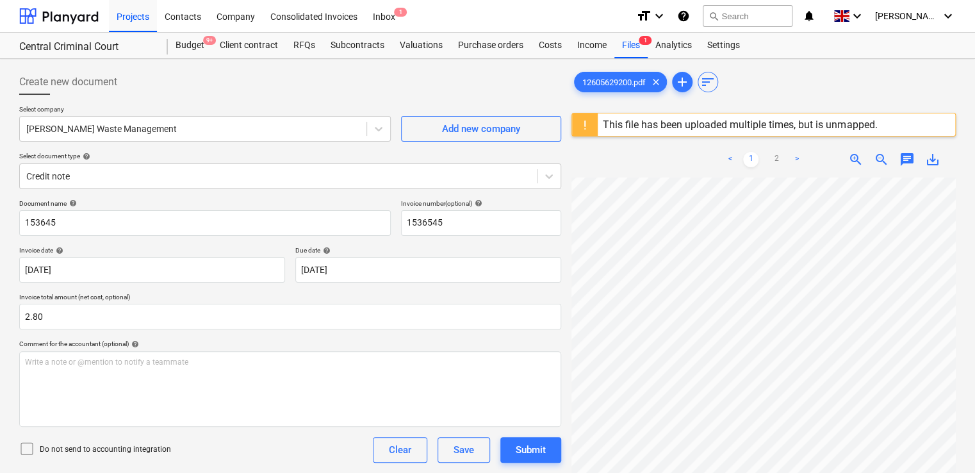
click at [156, 336] on div "Document name help 153645 Invoice number (optional) help 1536545 Invoice date h…" at bounding box center [290, 382] width 542 height 367
click at [26, 448] on icon at bounding box center [26, 448] width 15 height 15
click at [231, 455] on div "Do not send to accounting integration Clear Save Submit" at bounding box center [290, 450] width 542 height 26
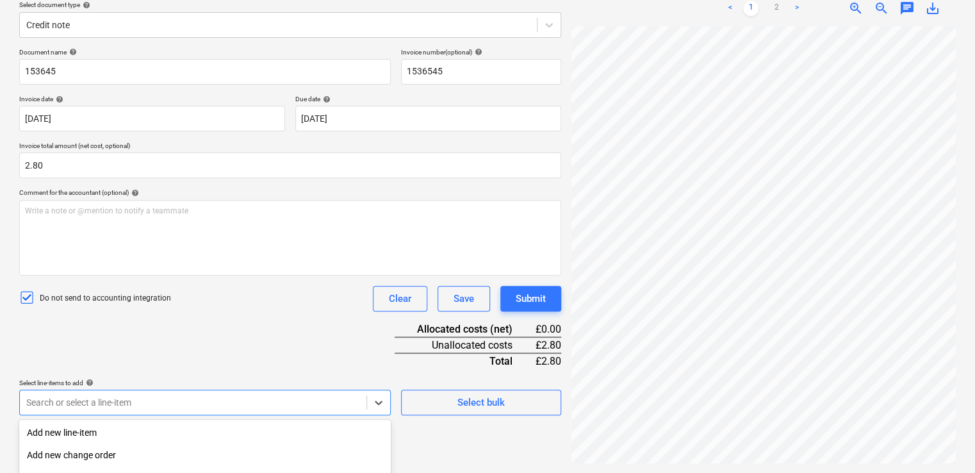
scroll to position [292, 0]
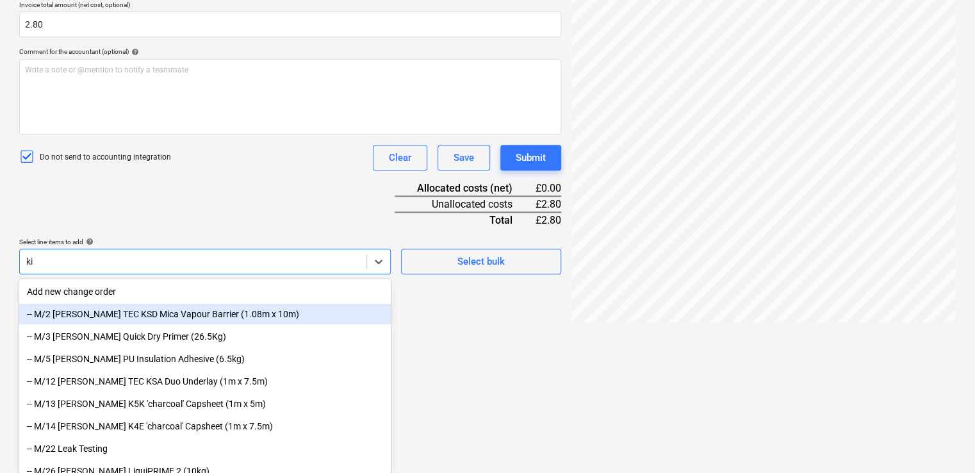
scroll to position [290, 0]
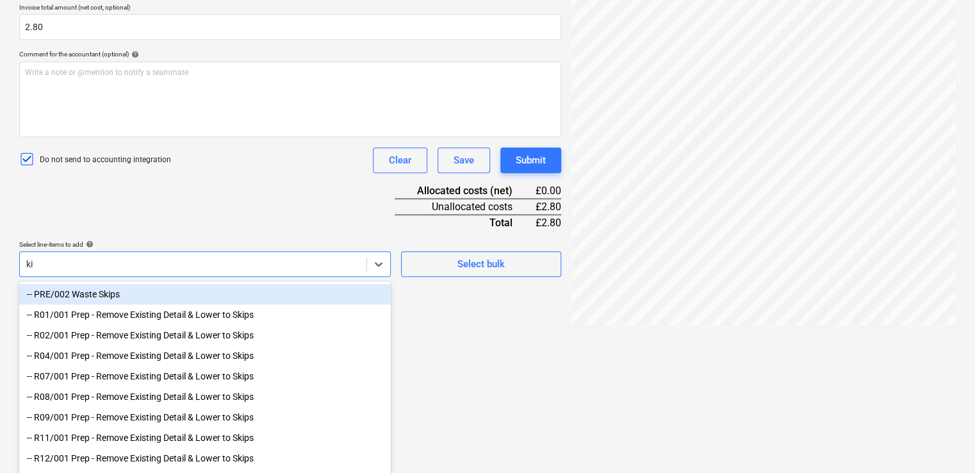
type input "k"
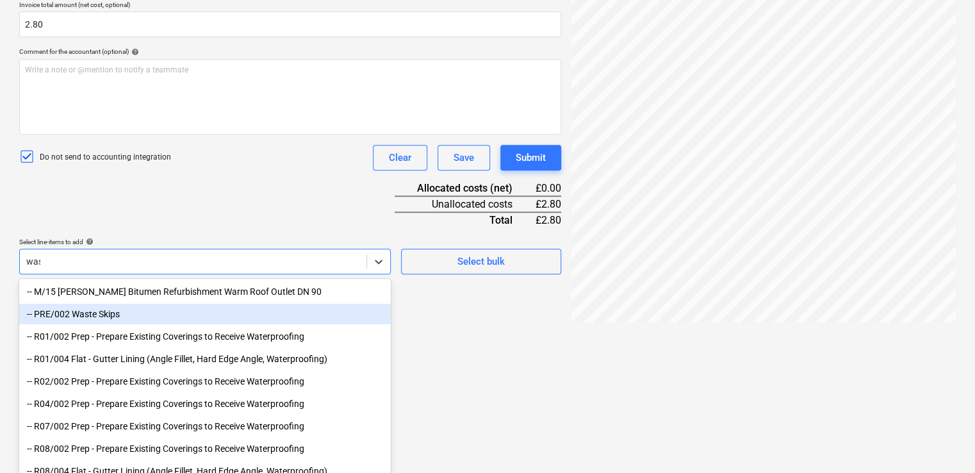
scroll to position [151, 0]
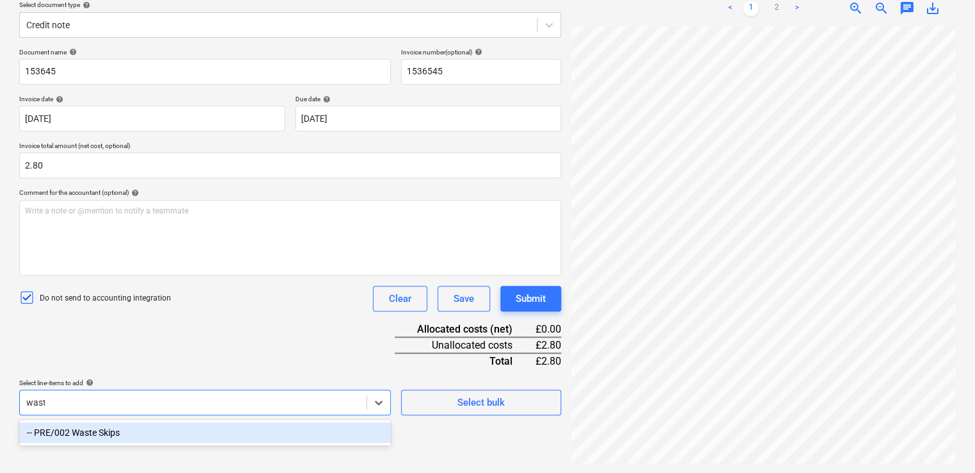
type input "waste"
click at [115, 435] on div "-- PRE/002 Waste Skips" at bounding box center [205, 432] width 372 height 21
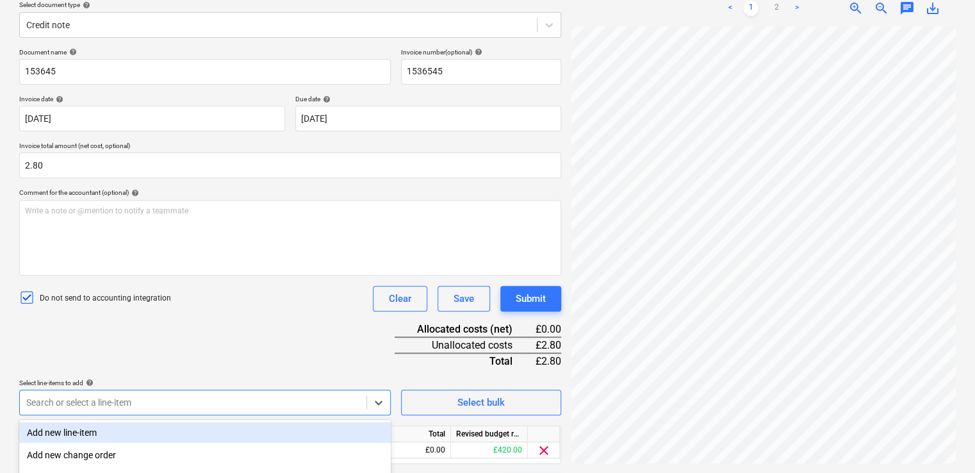
click at [176, 369] on div "Document name help 153645 Invoice number (optional) help 1536545 Invoice date h…" at bounding box center [290, 274] width 542 height 452
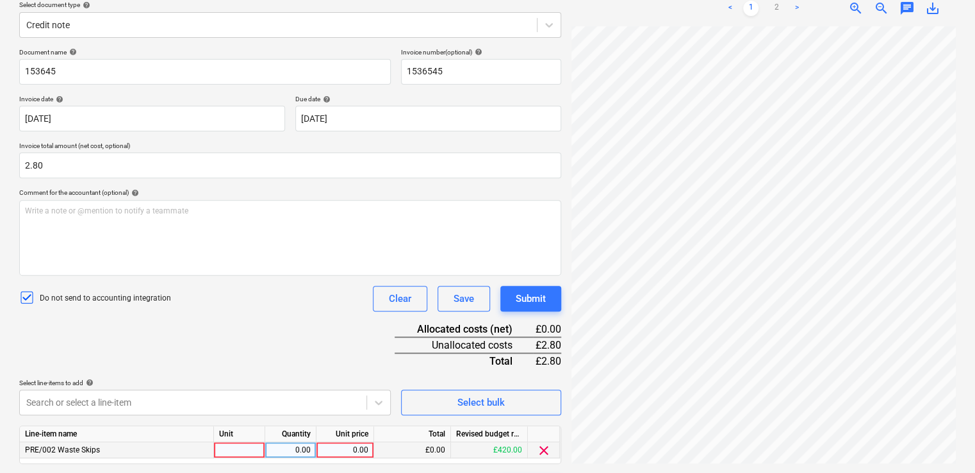
click at [247, 454] on div at bounding box center [239, 450] width 51 height 16
type input "item"
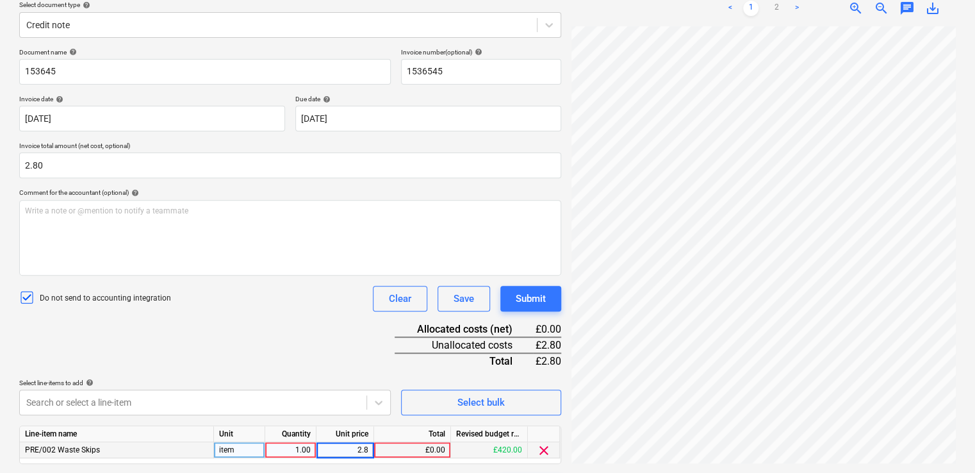
type input "2.80"
click at [288, 336] on div "Document name help 153645 Invoice number (optional) help 1536545 Invoice date h…" at bounding box center [290, 274] width 542 height 452
click at [513, 294] on button "Submit" at bounding box center [531, 299] width 61 height 26
click at [326, 290] on div "Do not send to accounting integration Clear Save Submit" at bounding box center [290, 299] width 542 height 26
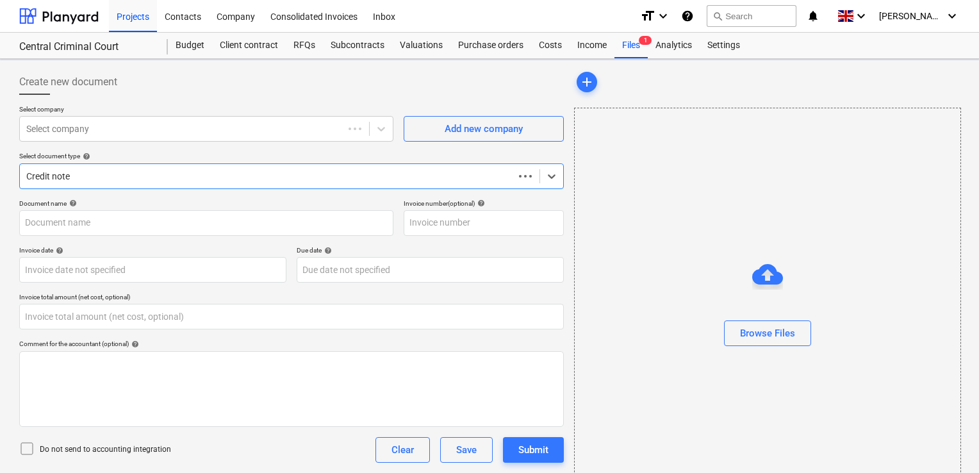
type input "0.00"
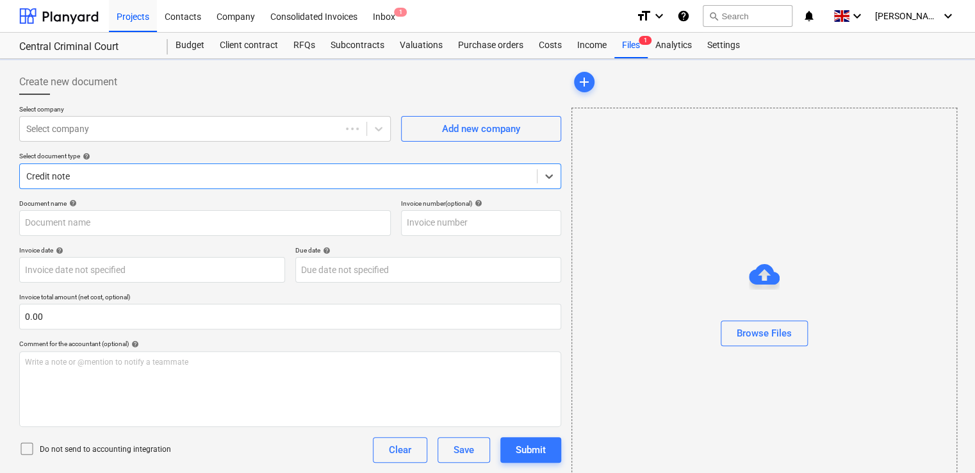
type input "12605629200.pdf"
type input "[DATE]"
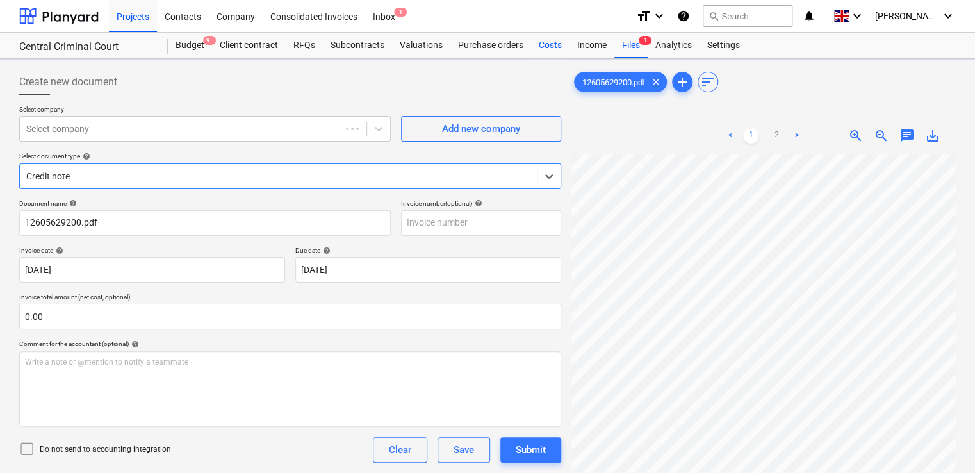
click at [539, 47] on div "Costs" at bounding box center [550, 46] width 38 height 26
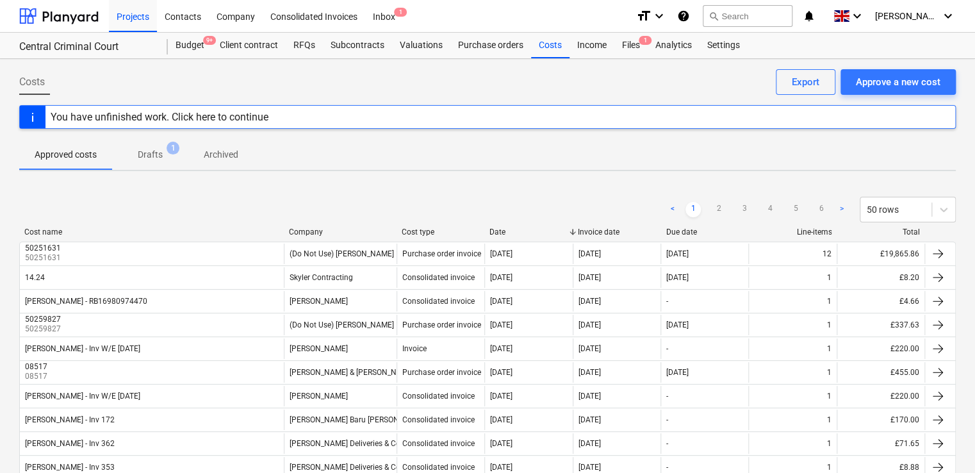
click at [146, 153] on p "Drafts" at bounding box center [150, 154] width 25 height 13
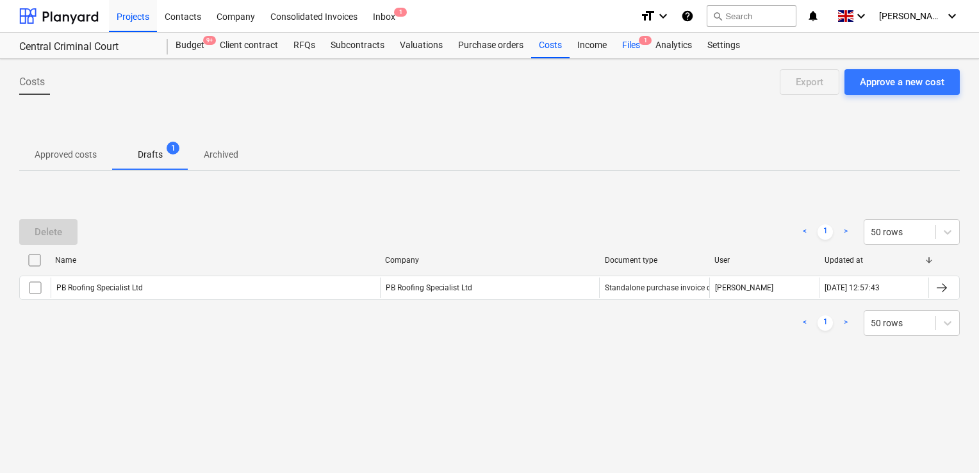
click at [629, 43] on div "Files 1" at bounding box center [631, 46] width 33 height 26
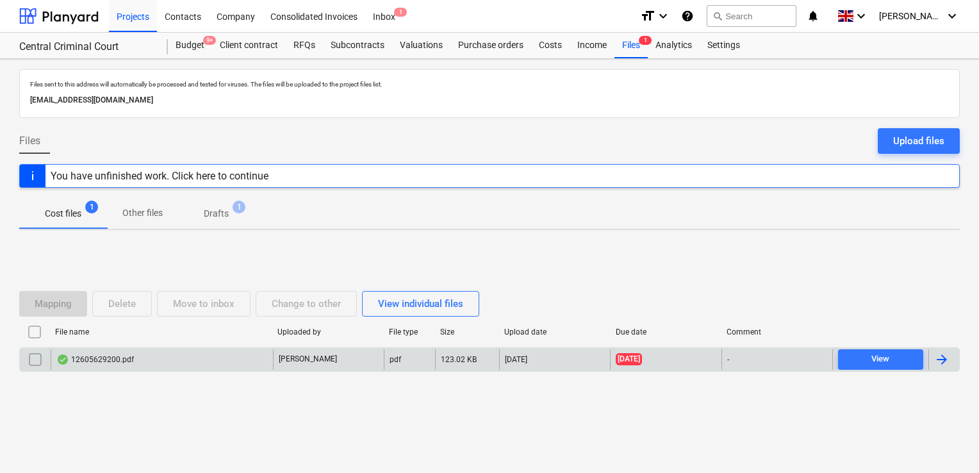
click at [733, 366] on div "-" at bounding box center [777, 359] width 111 height 21
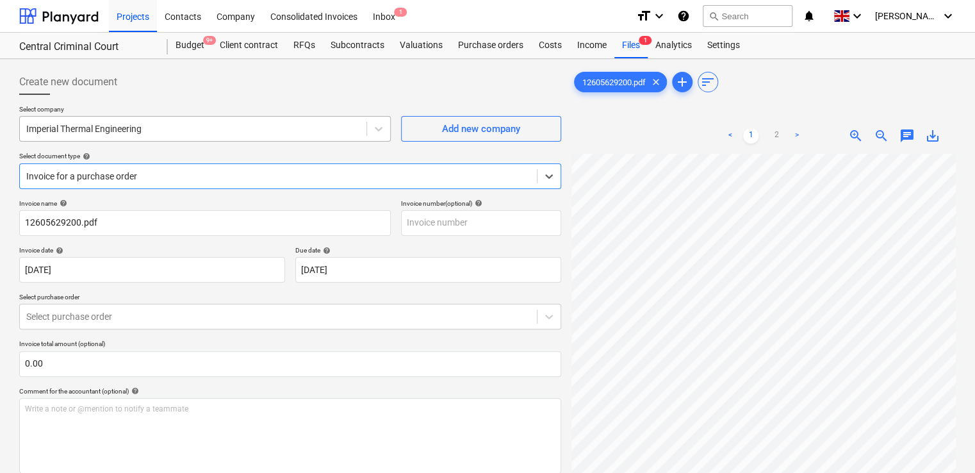
click at [317, 135] on div at bounding box center [193, 128] width 334 height 13
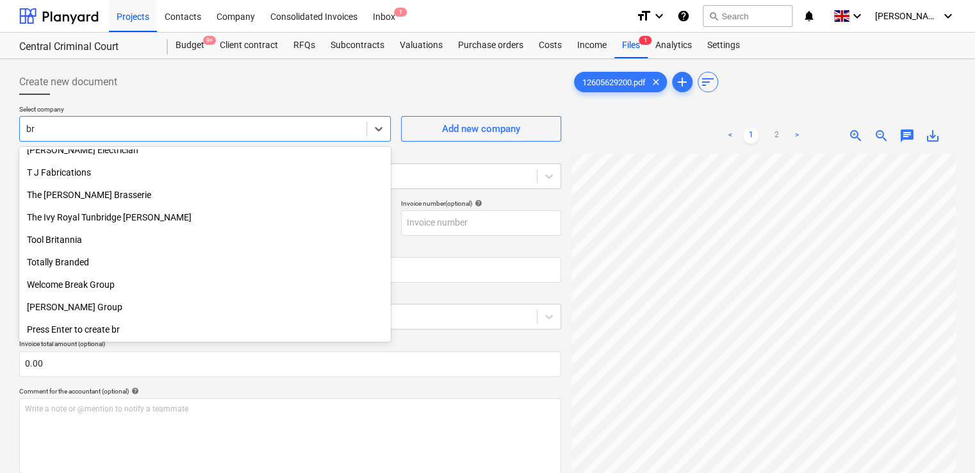
scroll to position [817, 0]
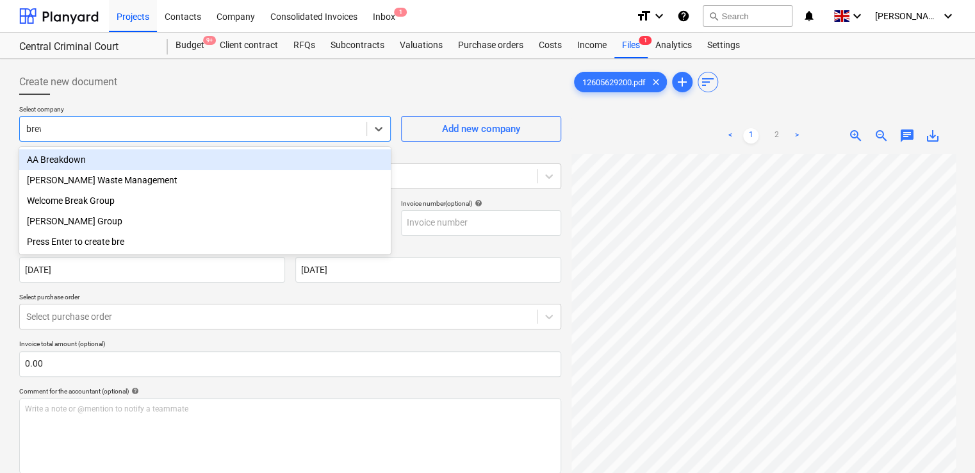
type input "brews"
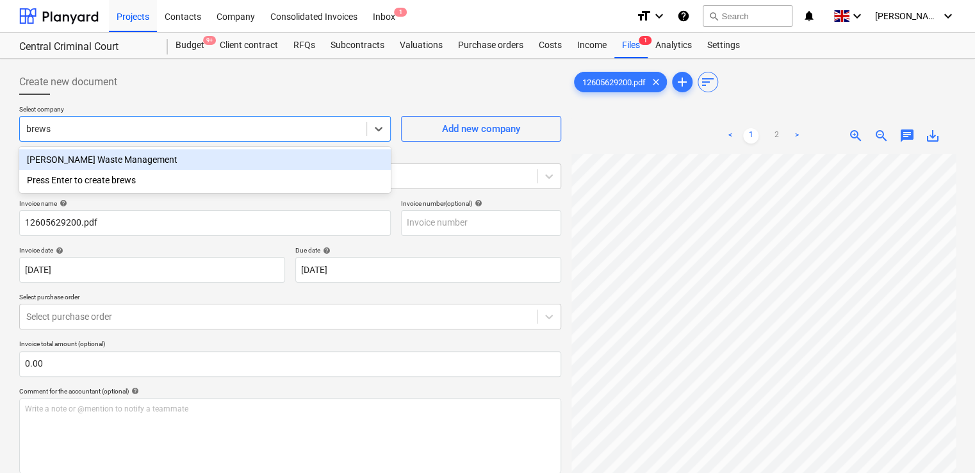
click at [268, 165] on div "[PERSON_NAME] Waste Management" at bounding box center [205, 159] width 372 height 21
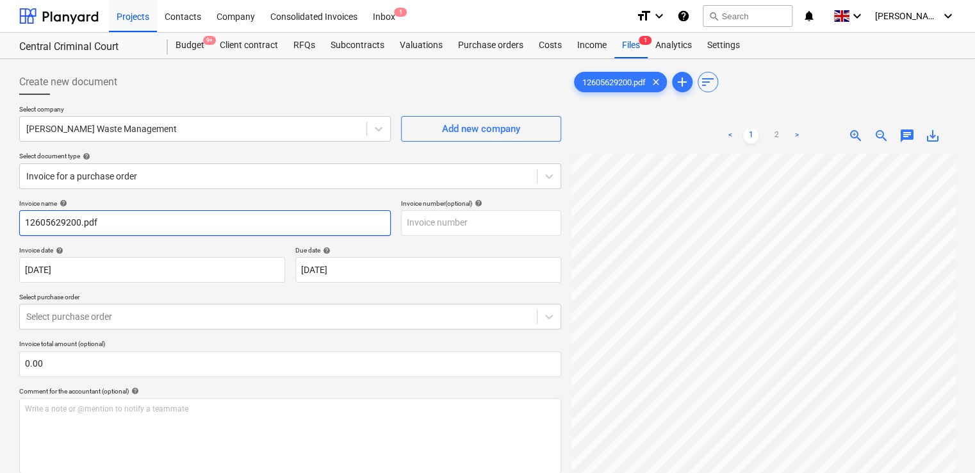
drag, startPoint x: 151, startPoint y: 233, endPoint x: 21, endPoint y: 215, distance: 131.2
click at [21, 215] on input "12605629200.pdf" at bounding box center [205, 223] width 372 height 26
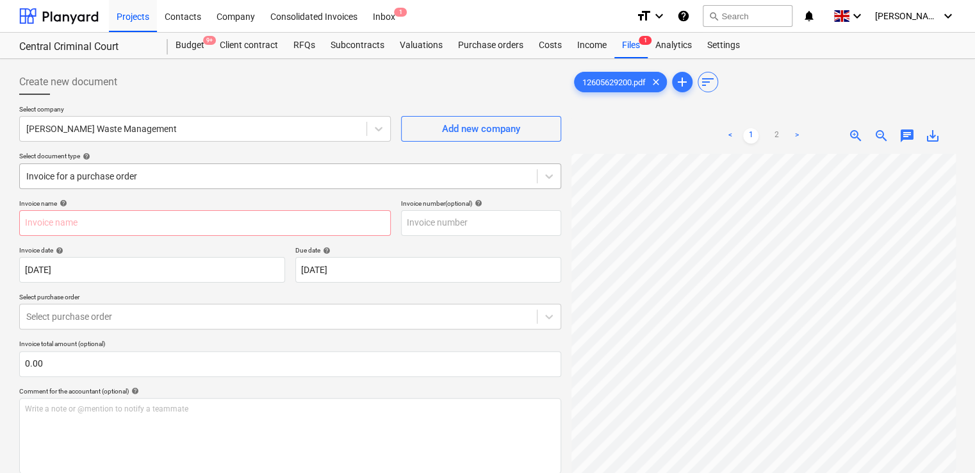
scroll to position [21, 263]
click at [126, 228] on input "text" at bounding box center [205, 223] width 372 height 26
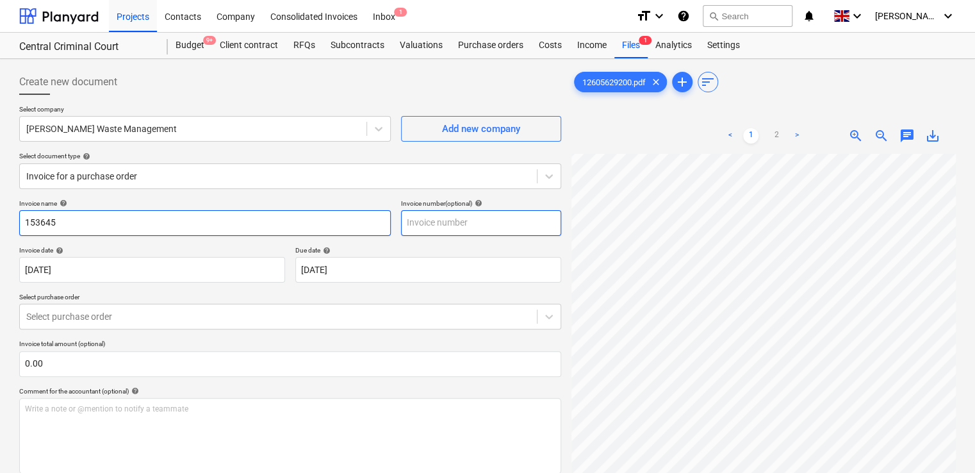
type input "153645"
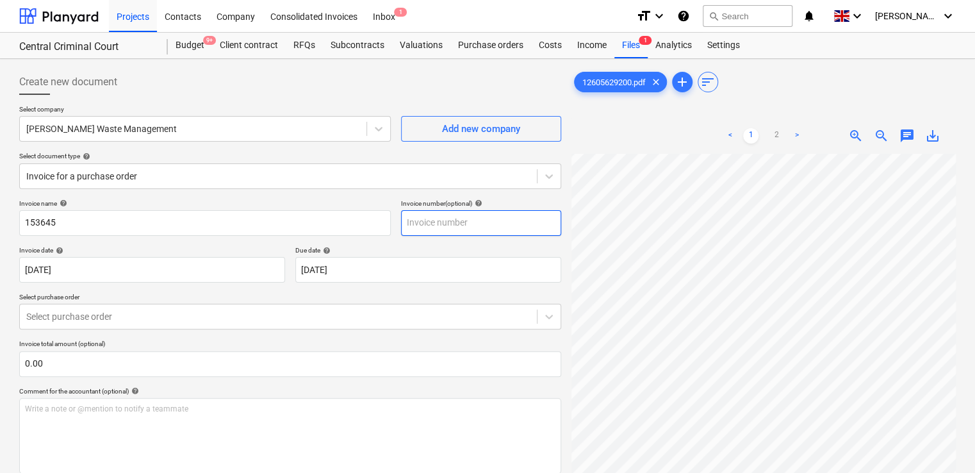
click at [433, 224] on input "text" at bounding box center [481, 223] width 160 height 26
type input "153645"
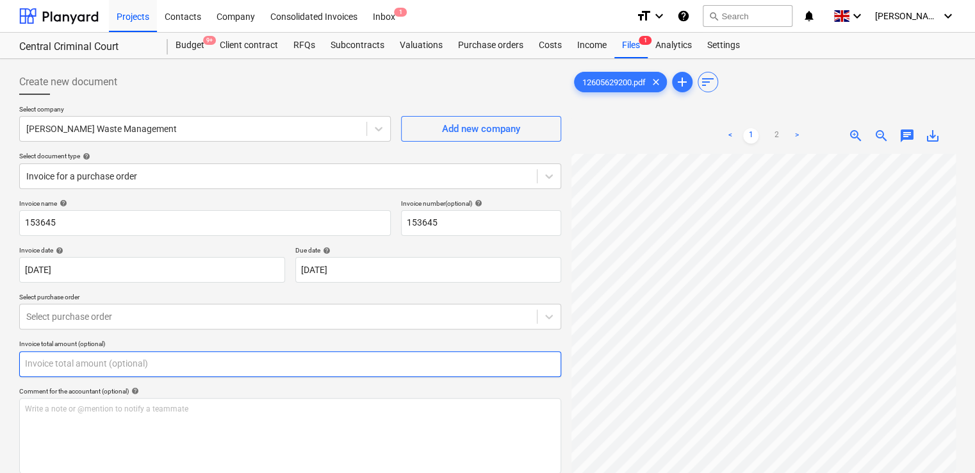
click at [113, 374] on input "text" at bounding box center [290, 364] width 542 height 26
type input "0.00"
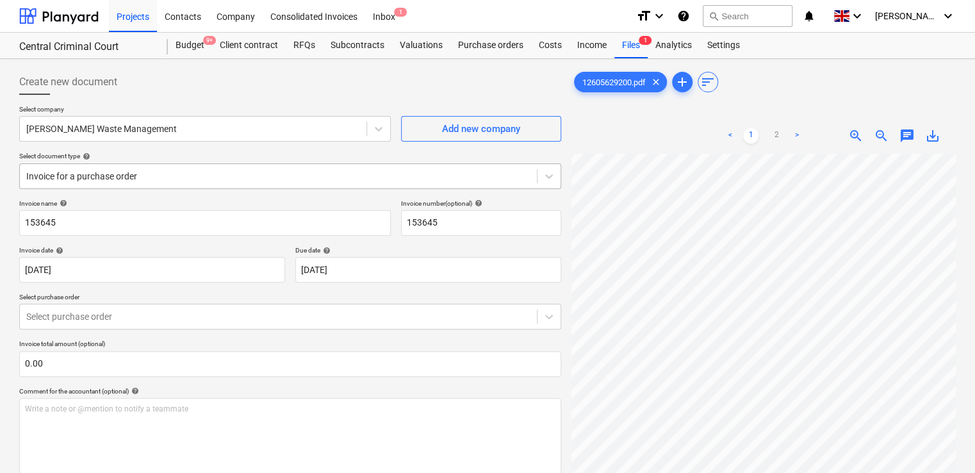
click at [177, 180] on div at bounding box center [278, 176] width 504 height 13
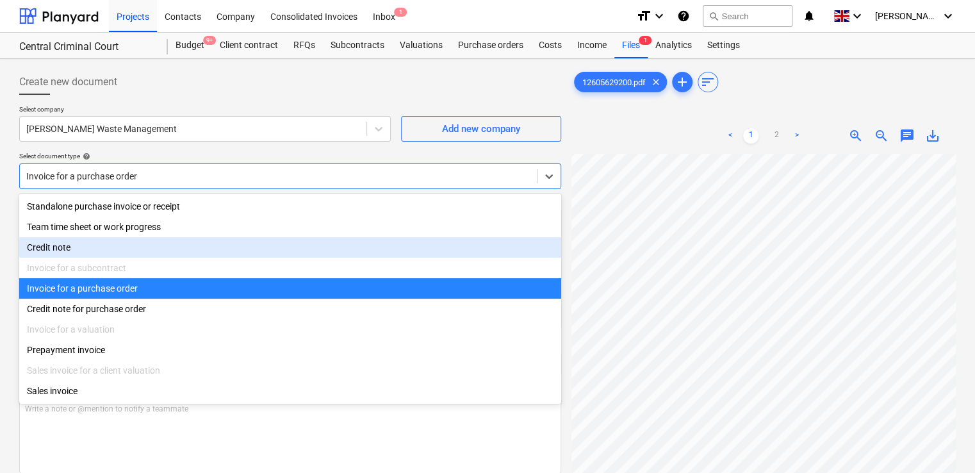
click at [110, 260] on div "Invoice for a subcontract" at bounding box center [290, 268] width 542 height 21
click at [48, 250] on div "Credit note" at bounding box center [290, 247] width 542 height 21
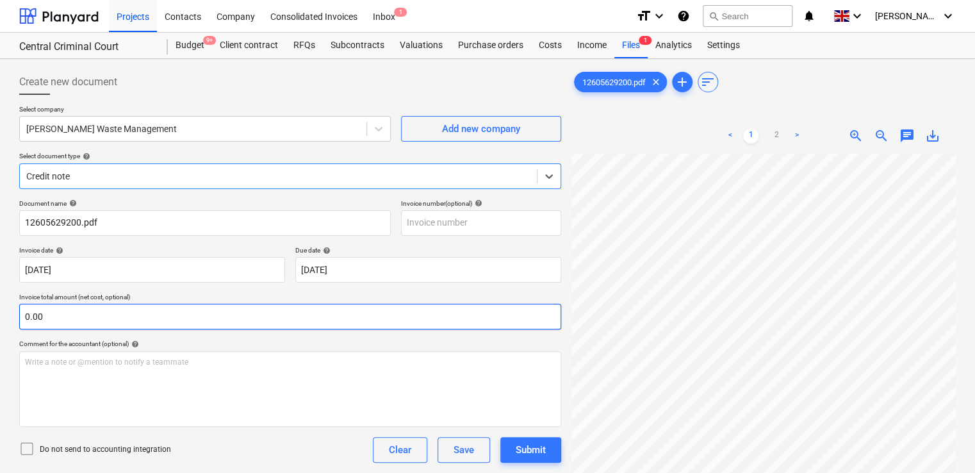
type input "153645"
click at [67, 318] on input "text" at bounding box center [290, 317] width 542 height 26
type input "2.80"
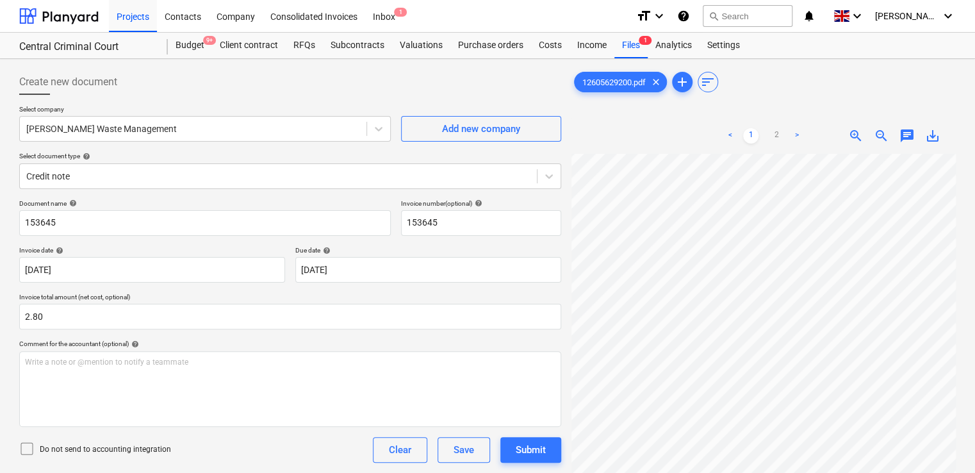
click at [182, 335] on div "Document name help 153645 Invoice number (optional) help 153645 Invoice date he…" at bounding box center [290, 382] width 542 height 367
click at [30, 447] on icon at bounding box center [26, 448] width 15 height 15
click at [194, 458] on div "Do not send to accounting integration Clear Save Submit" at bounding box center [290, 450] width 542 height 26
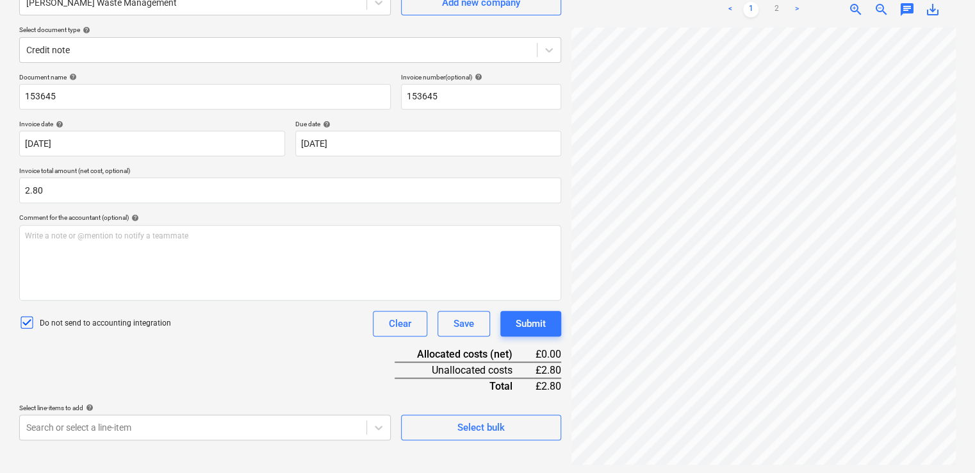
scroll to position [128, 0]
click at [255, 345] on body "Projects Contacts Company Consolidated Invoices Inbox 1 format_size keyboard_ar…" at bounding box center [487, 108] width 975 height 473
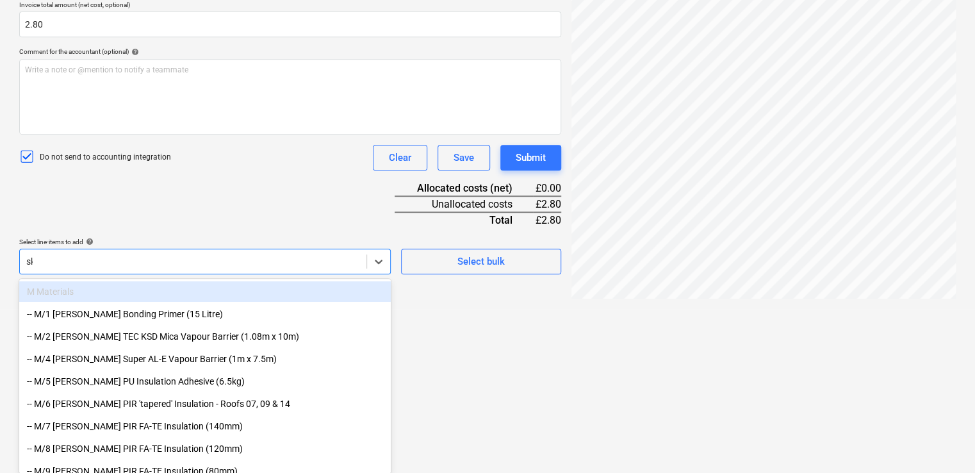
scroll to position [290, 0]
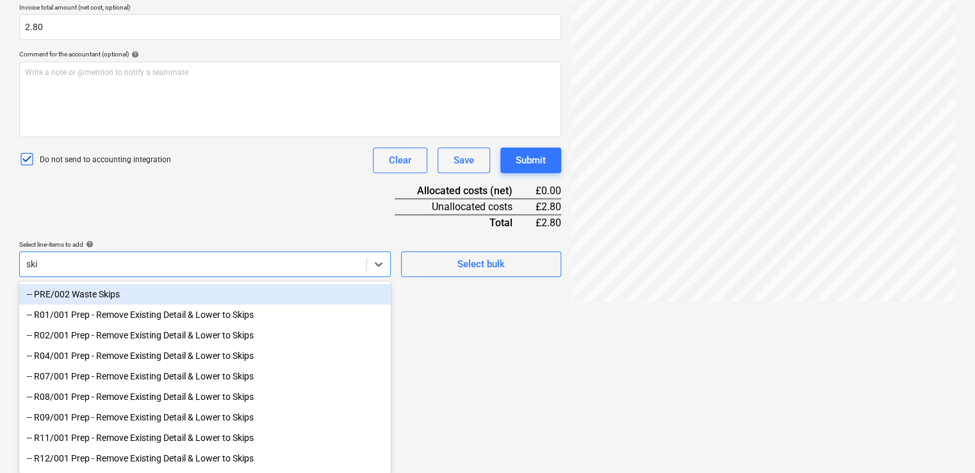
type input "skip"
click at [145, 292] on div "-- PRE/002 Waste Skips" at bounding box center [205, 294] width 372 height 21
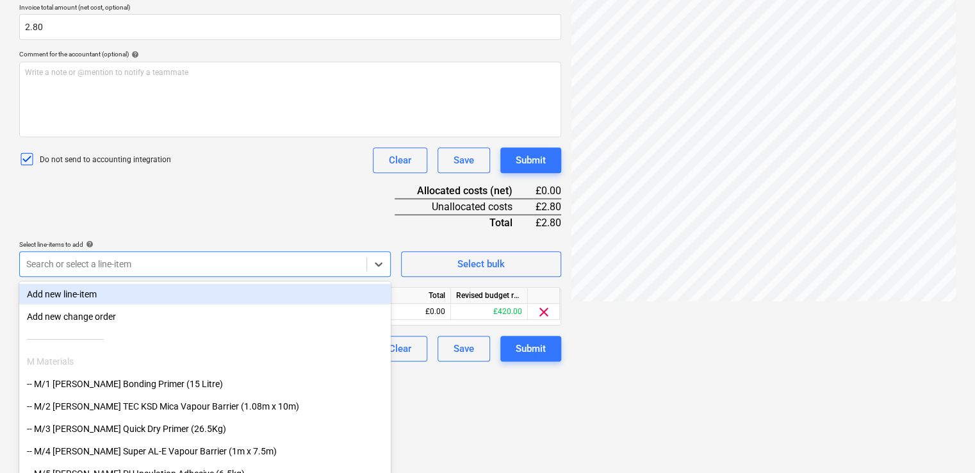
scroll to position [187, 0]
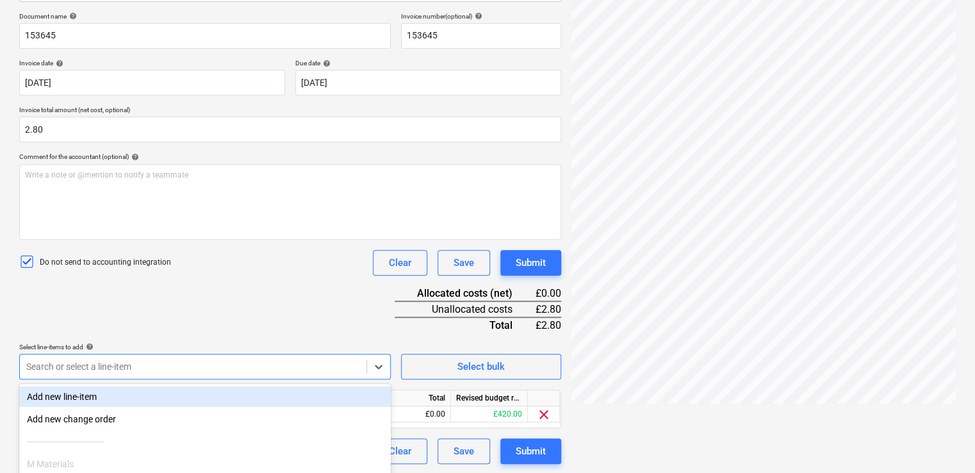
click at [251, 203] on div "Document name help 153645 Invoice number (optional) help 153645 Invoice date he…" at bounding box center [290, 238] width 542 height 452
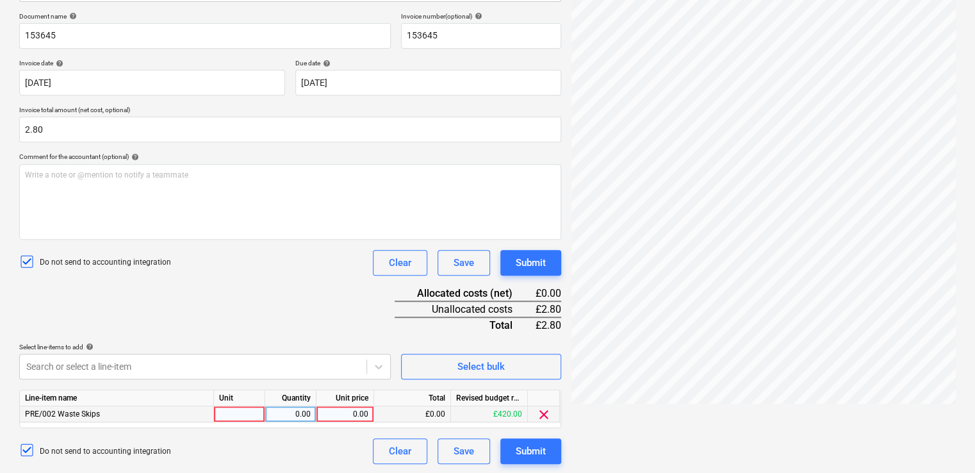
click at [249, 409] on div at bounding box center [239, 414] width 51 height 16
type input "iytem"
type input "2.80"
click at [294, 297] on div "Document name help 153645 Invoice number (optional) help 153645 Invoice date he…" at bounding box center [290, 238] width 542 height 452
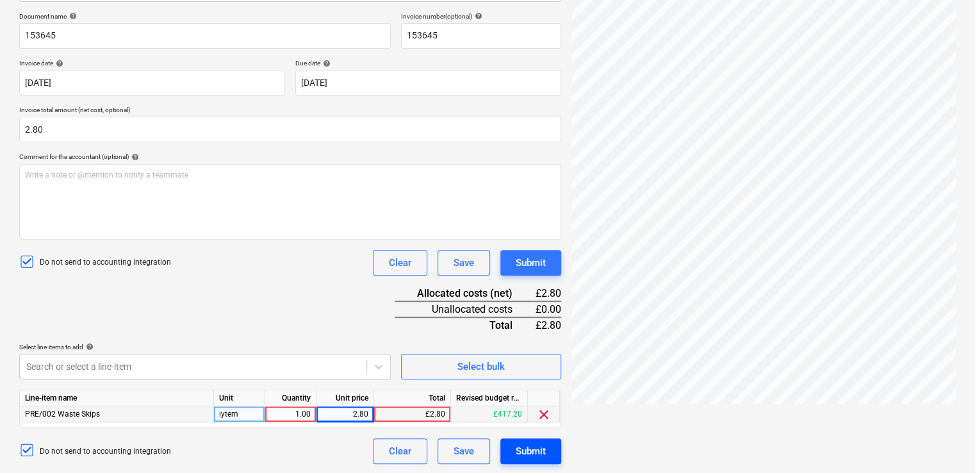
click at [529, 448] on div "Submit" at bounding box center [531, 451] width 30 height 17
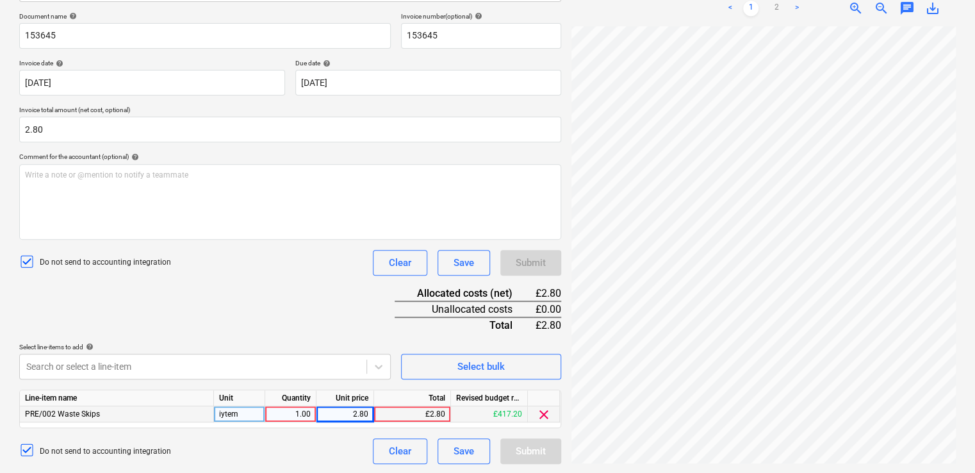
click at [529, 448] on div "Submit" at bounding box center [531, 451] width 61 height 26
click at [508, 447] on div "Submit" at bounding box center [531, 451] width 61 height 26
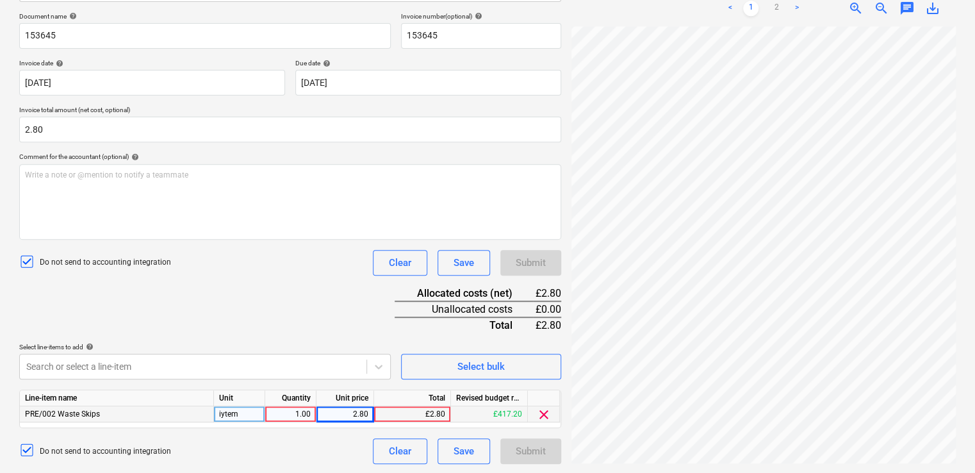
click at [537, 452] on div "Submit" at bounding box center [531, 451] width 61 height 26
click at [302, 451] on div "Do not send to accounting integration Clear Save Submit" at bounding box center [290, 451] width 542 height 26
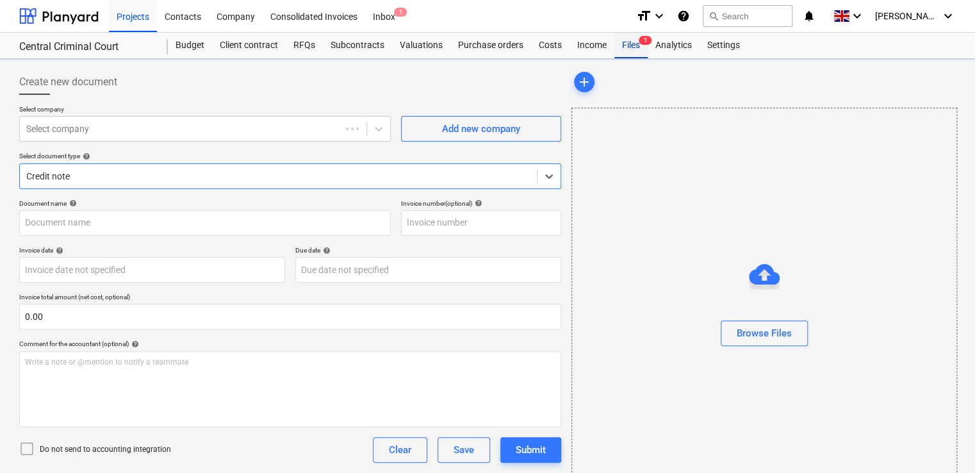
type input "153645"
type input "[DATE]"
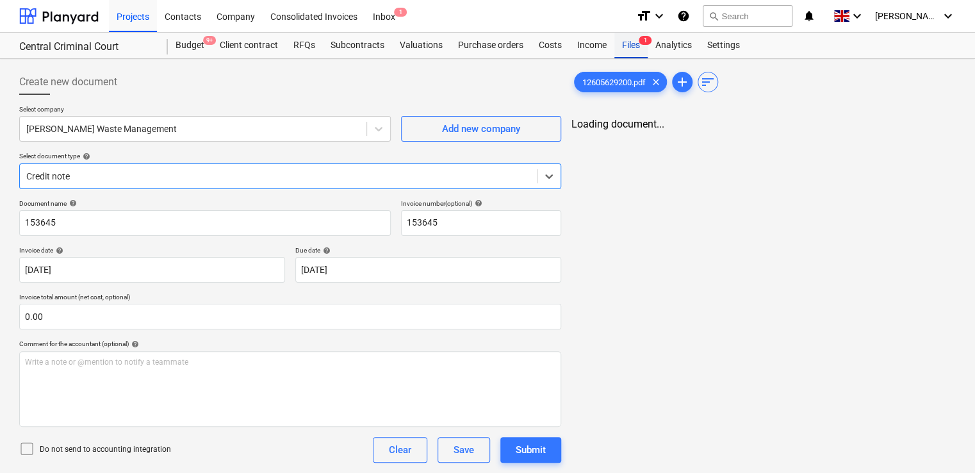
click at [627, 45] on div "Files 1" at bounding box center [631, 46] width 33 height 26
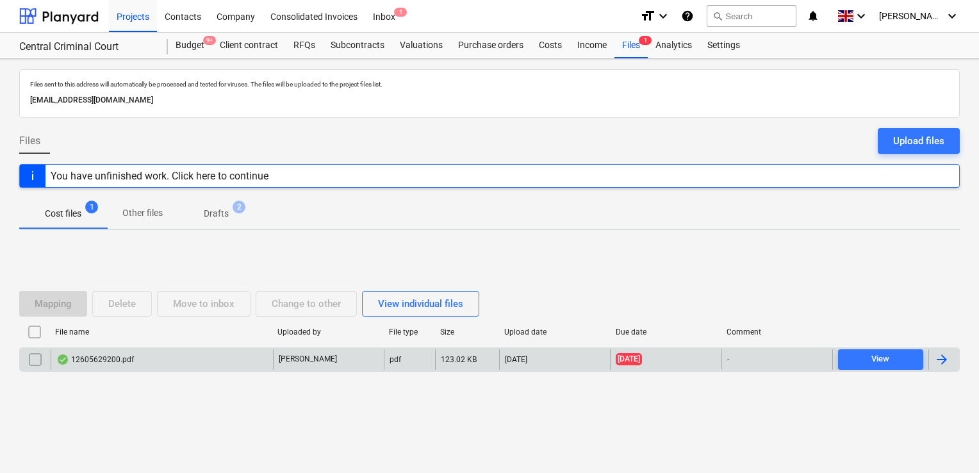
click at [771, 358] on div "-" at bounding box center [777, 359] width 111 height 21
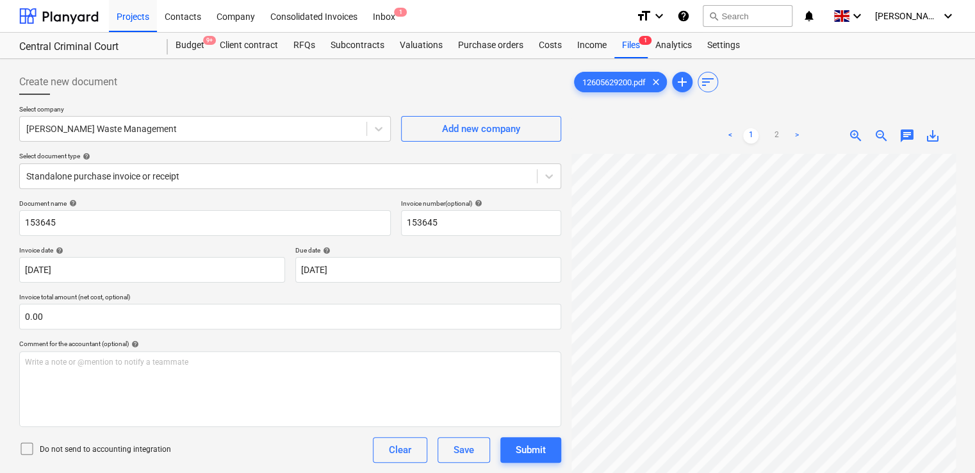
click at [28, 450] on icon at bounding box center [26, 448] width 15 height 15
click at [238, 437] on div "Do not send to accounting integration Clear Save Submit" at bounding box center [290, 450] width 542 height 26
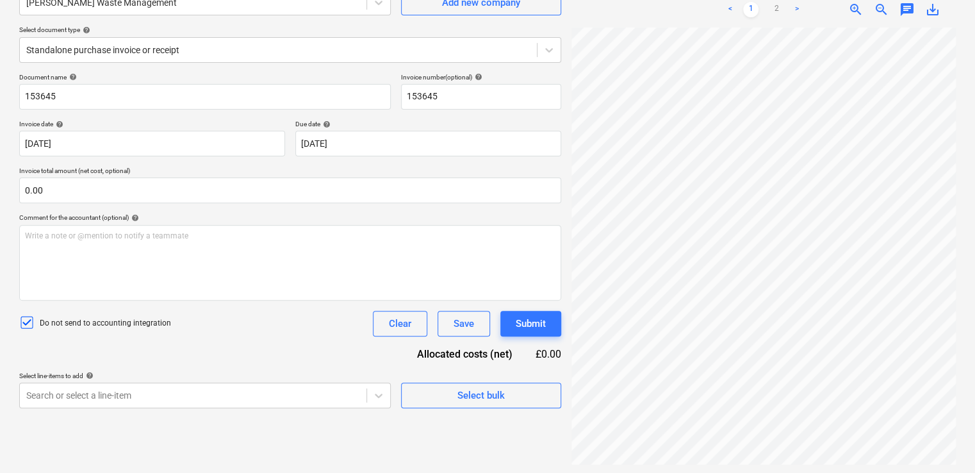
scroll to position [128, 0]
click at [231, 345] on body "Projects Contacts Company Consolidated Invoices Inbox 1 format_size keyboard_ar…" at bounding box center [487, 108] width 975 height 473
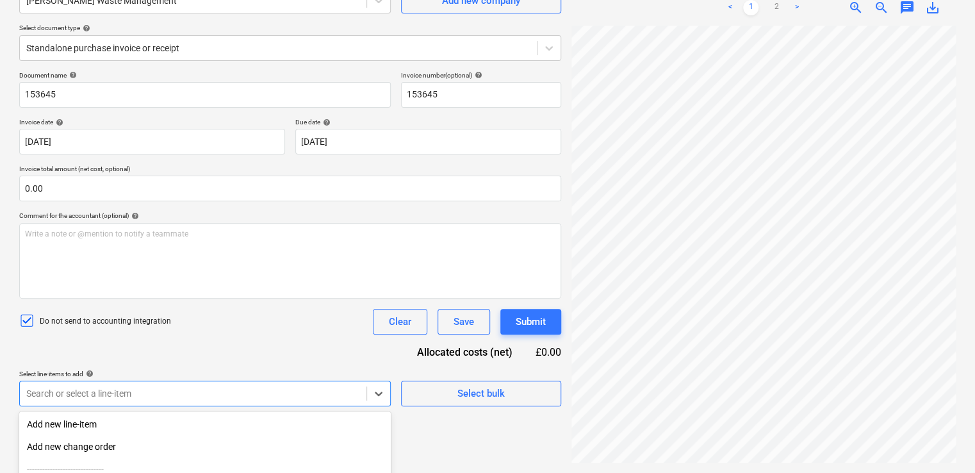
scroll to position [261, 0]
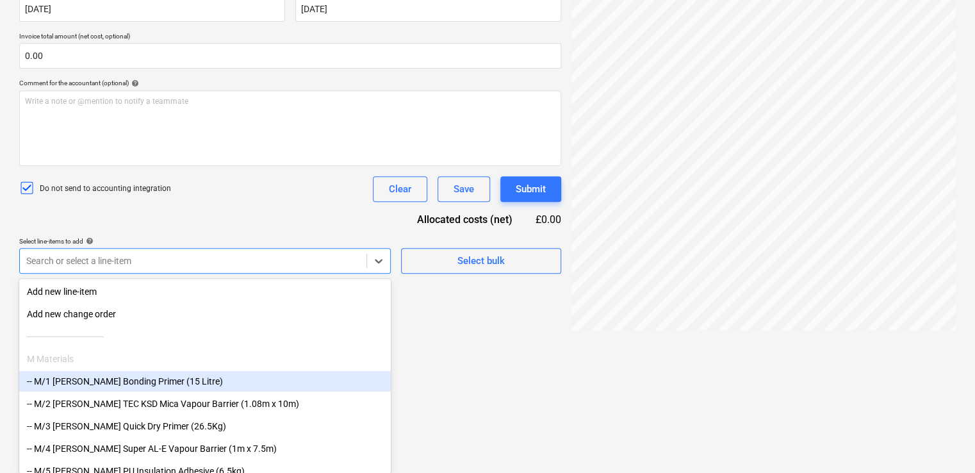
click at [231, 386] on div "-- M/1 [PERSON_NAME] Bonding Primer (15 Litre)" at bounding box center [205, 381] width 372 height 21
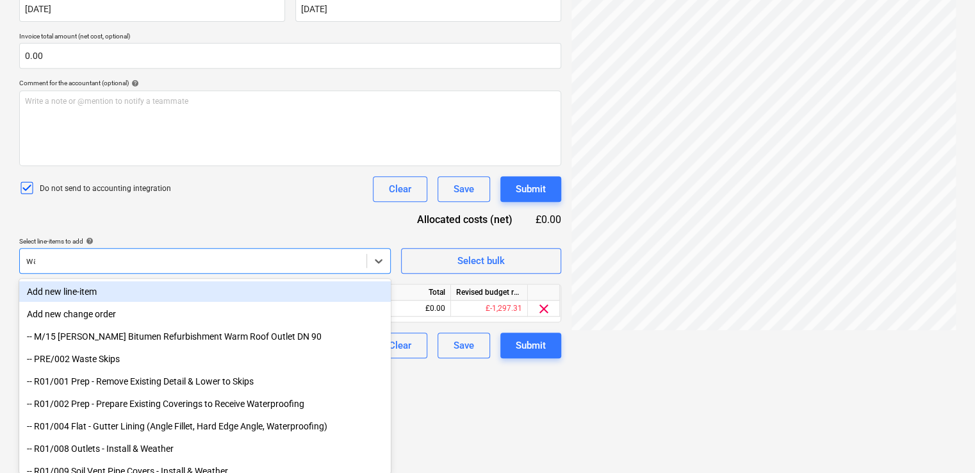
type input "was"
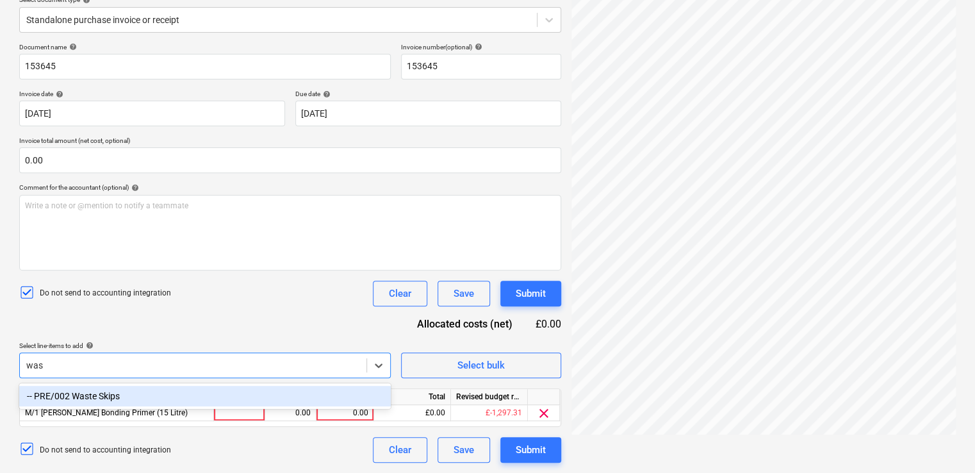
scroll to position [156, 0]
click at [126, 399] on div "-- PRE/002 Waste Skips" at bounding box center [205, 396] width 372 height 21
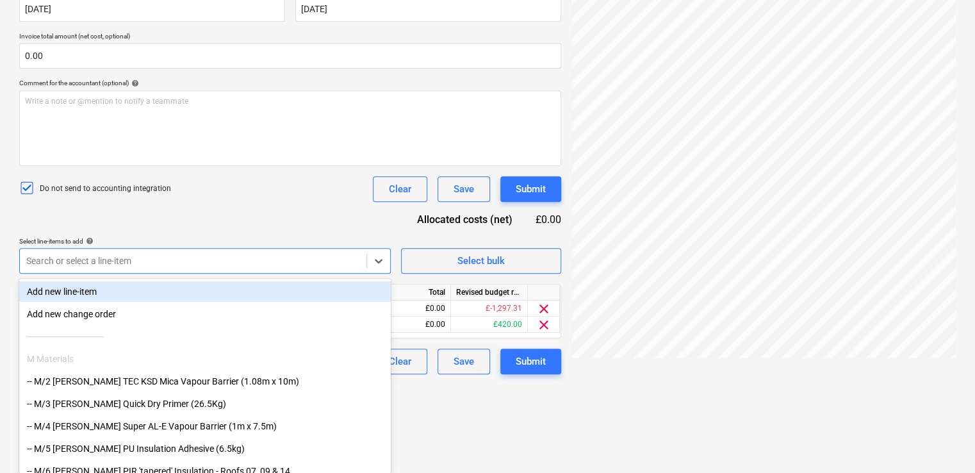
click at [263, 196] on div "Document name help 153645 Invoice number (optional) help 153645 Invoice date he…" at bounding box center [290, 156] width 542 height 436
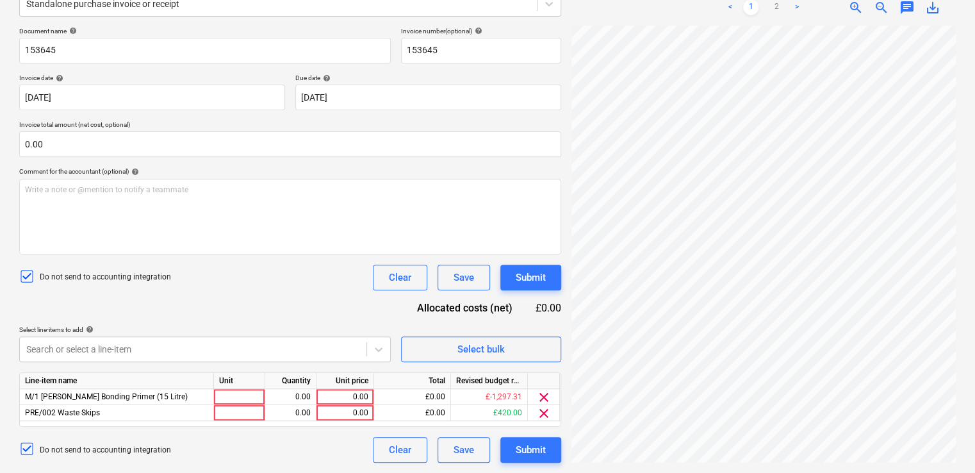
scroll to position [172, 0]
click at [540, 392] on span "clear" at bounding box center [543, 397] width 15 height 15
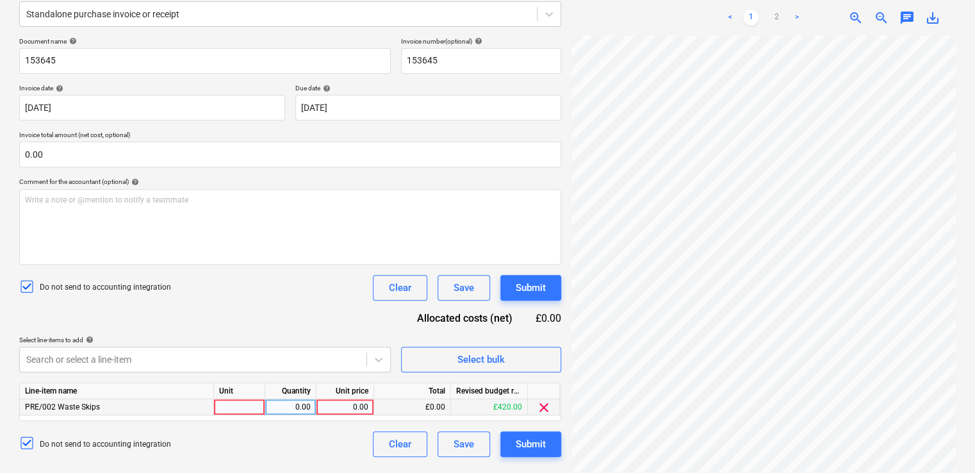
scroll to position [161, 0]
click at [245, 408] on div at bounding box center [239, 408] width 51 height 16
type input "item"
type input "2.80"
click at [269, 313] on div "Document name help 153645 Invoice number (optional) help 153645 Invoice date he…" at bounding box center [290, 248] width 542 height 420
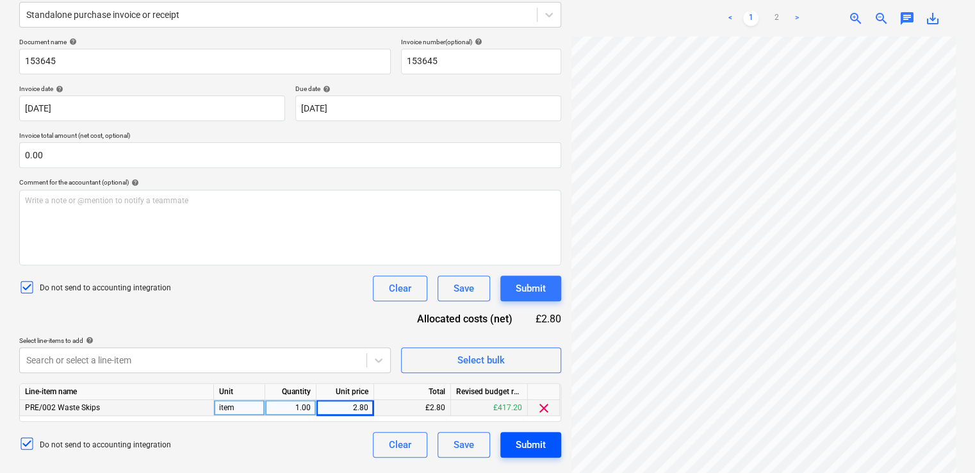
click at [515, 450] on button "Submit" at bounding box center [531, 445] width 61 height 26
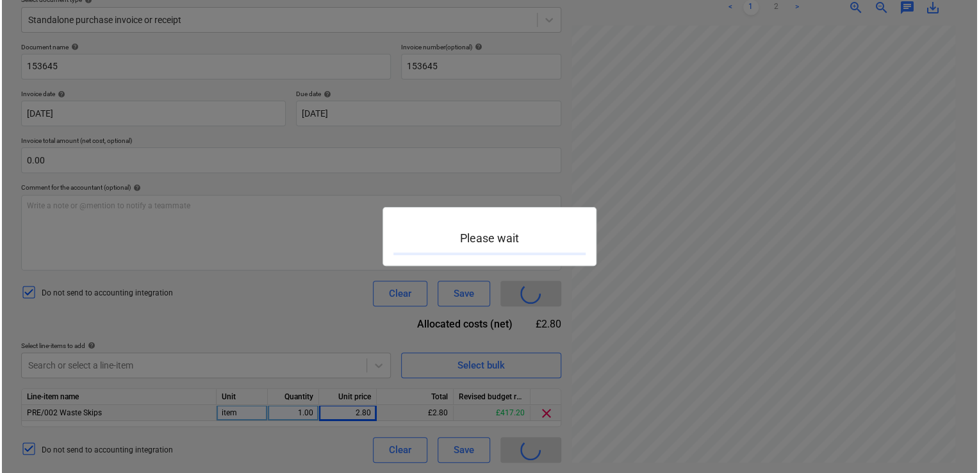
scroll to position [156, 0]
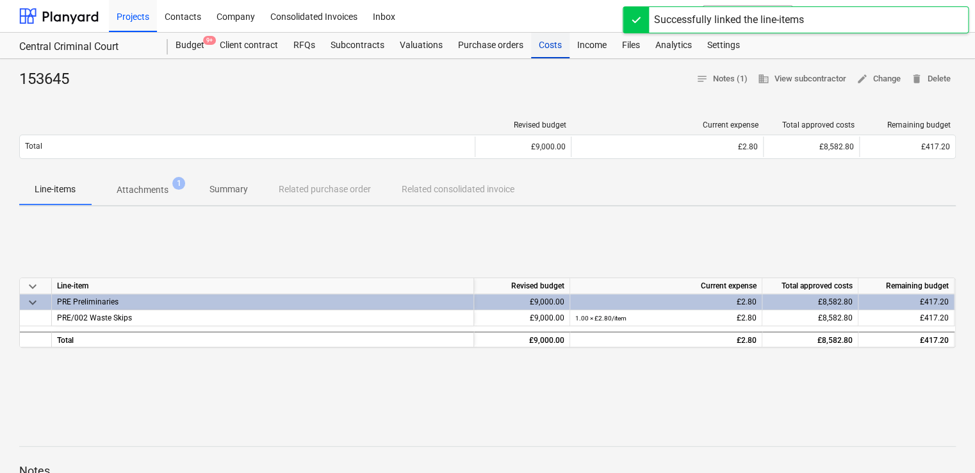
click at [551, 40] on div "Costs" at bounding box center [550, 46] width 38 height 26
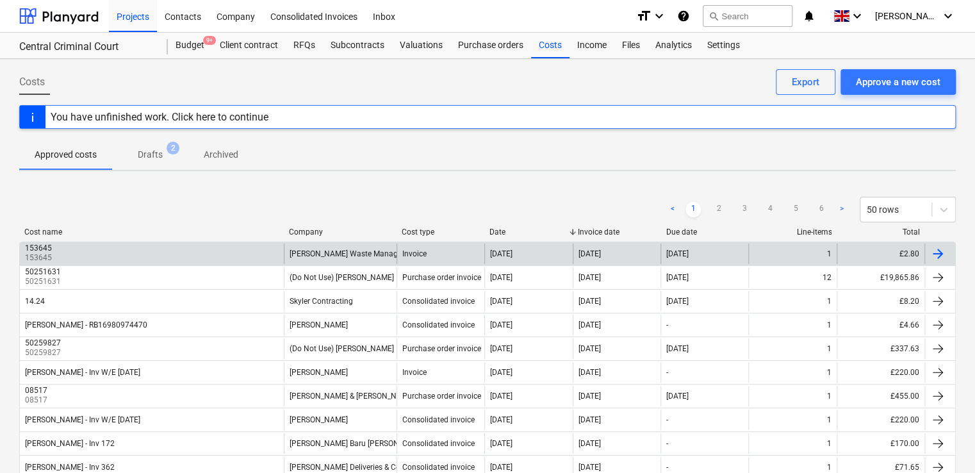
click at [934, 252] on div at bounding box center [938, 253] width 15 height 15
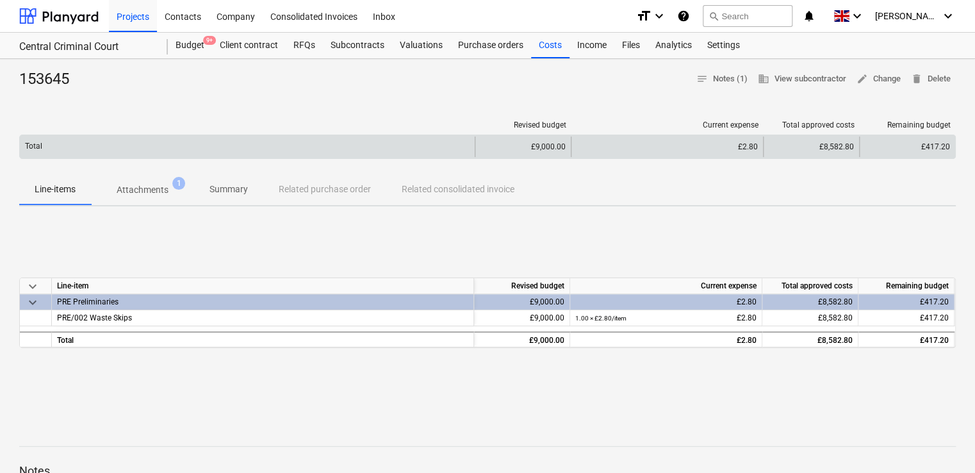
click at [668, 145] on div "£2.80" at bounding box center [667, 146] width 181 height 9
click at [413, 148] on div "Total" at bounding box center [247, 147] width 455 height 21
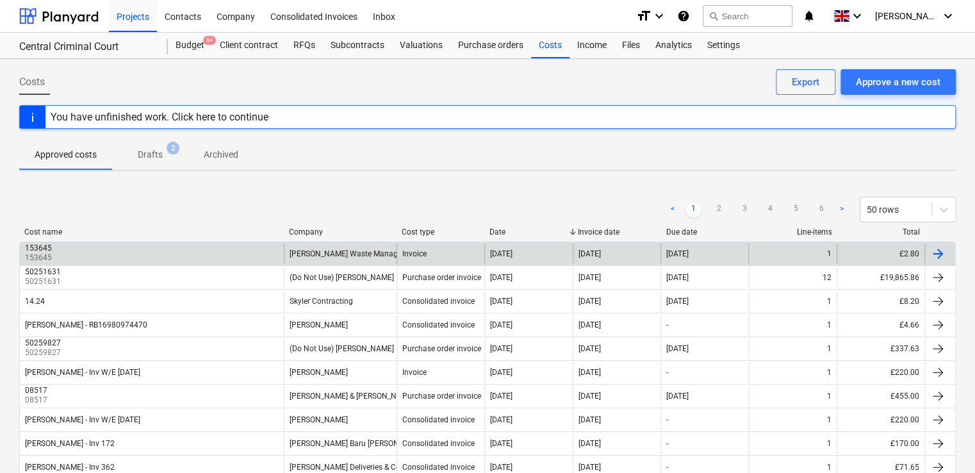
click at [118, 252] on div "153645 153645" at bounding box center [152, 254] width 264 height 21
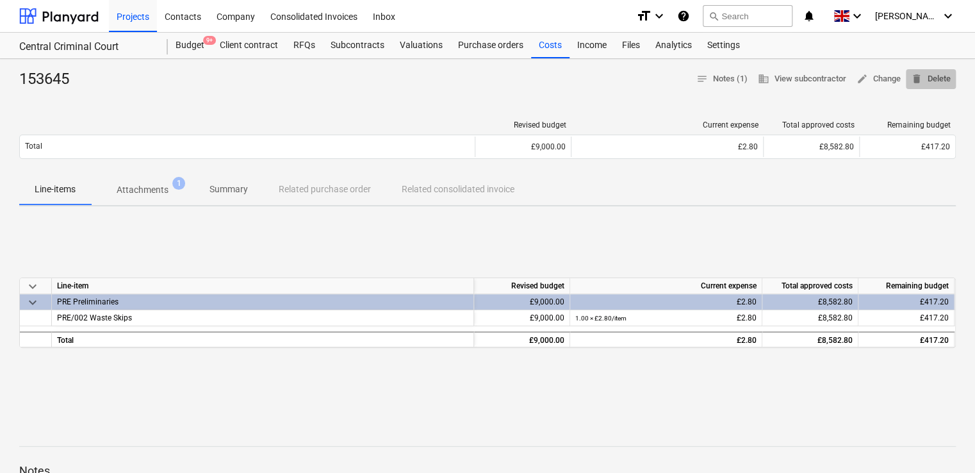
click at [925, 78] on span "delete Delete" at bounding box center [931, 79] width 40 height 15
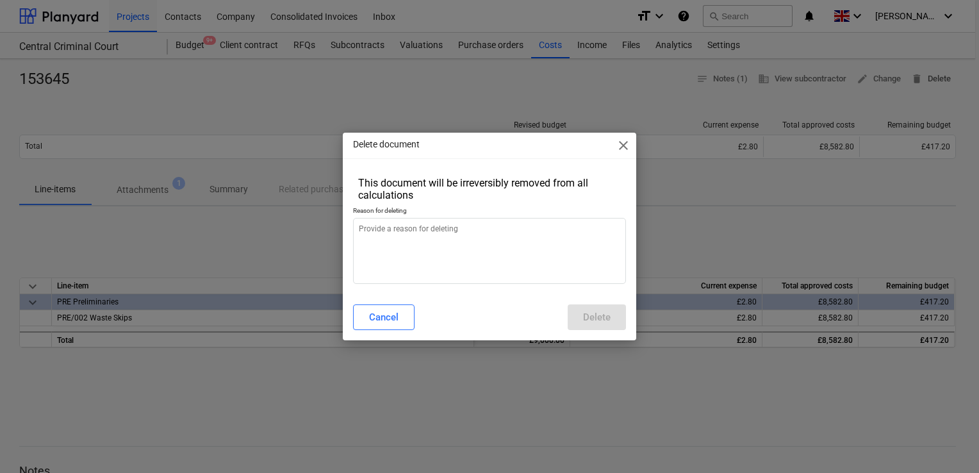
type textarea "x"
click at [419, 236] on textarea at bounding box center [489, 251] width 273 height 66
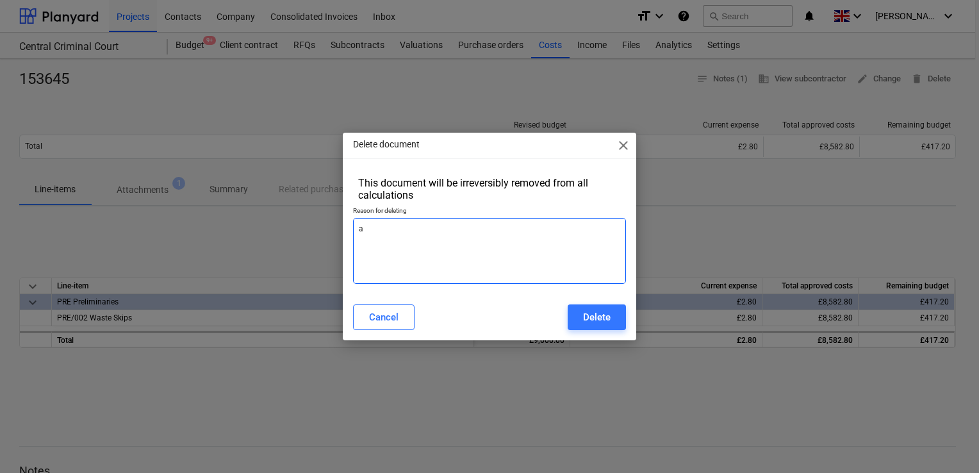
type textarea "a"
type textarea "x"
type textarea "ad"
type textarea "x"
type textarea "add"
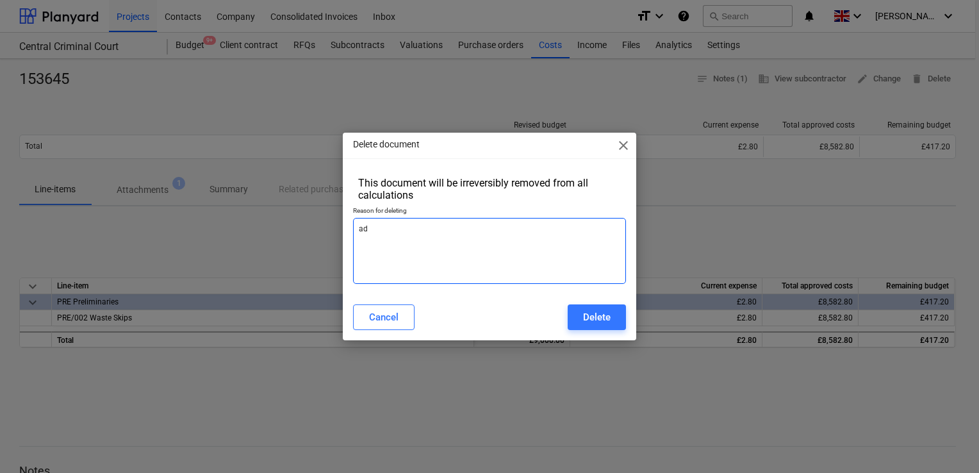
type textarea "x"
type textarea "adde"
type textarea "x"
type textarea "added"
type textarea "x"
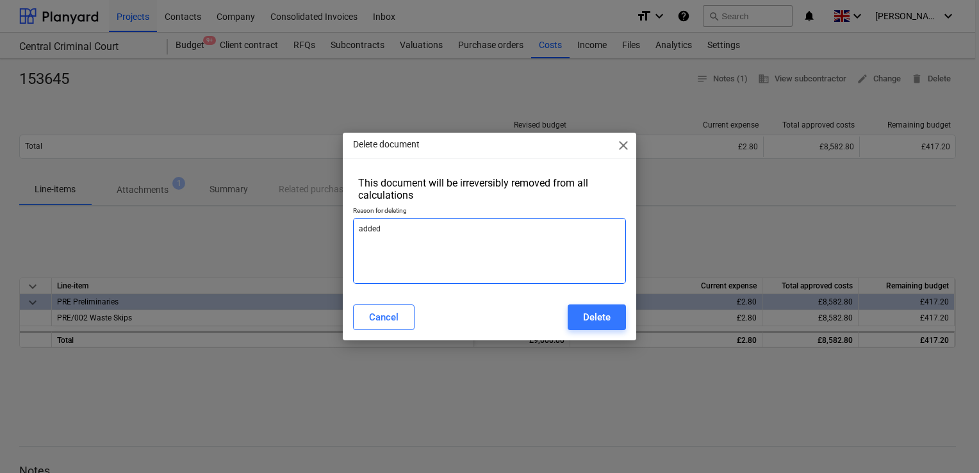
type textarea "added"
type textarea "x"
type textarea "added w"
type textarea "x"
type textarea "added wr"
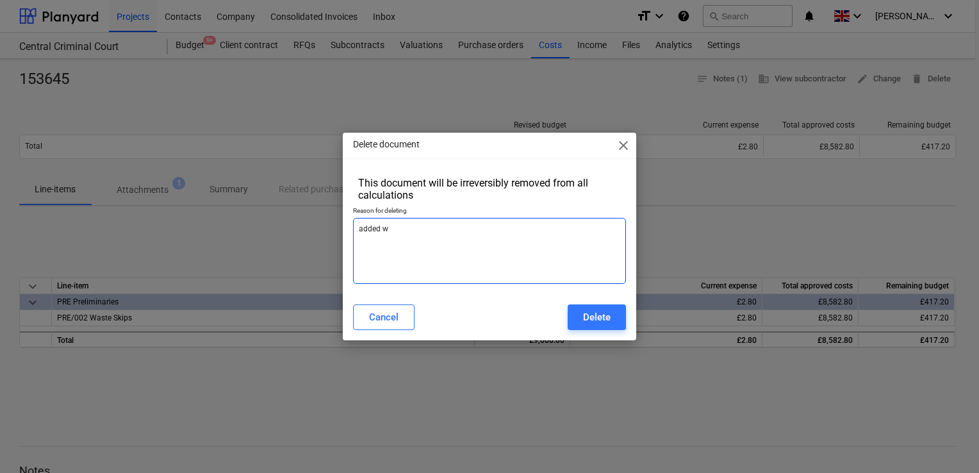
type textarea "x"
type textarea "added wro"
type textarea "x"
type textarea "added wron"
type textarea "x"
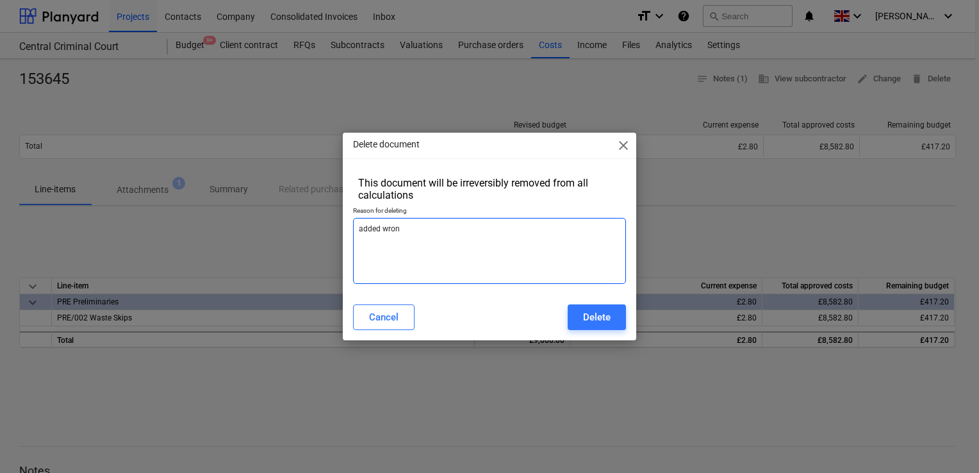
type textarea "added wronf"
type textarea "x"
type textarea "added wronfg"
type textarea "x"
type textarea "added wronf"
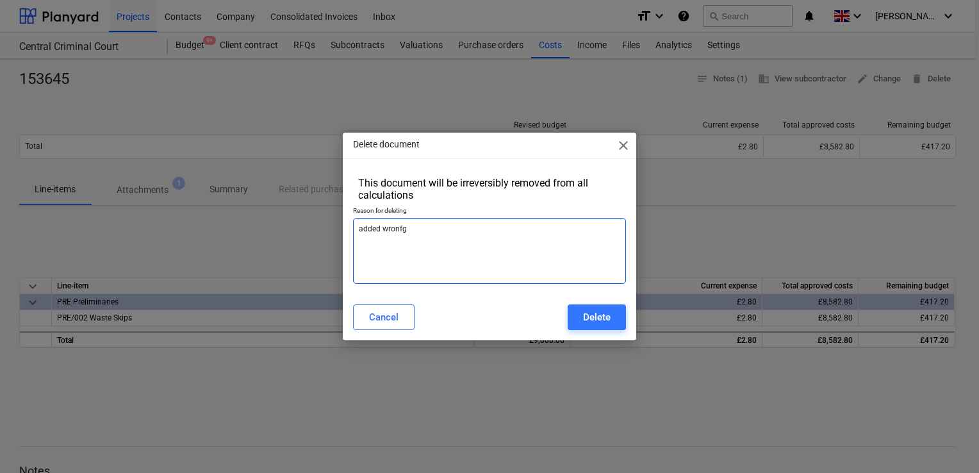
type textarea "x"
type textarea "added wron"
type textarea "x"
type textarea "added wrong"
type textarea "x"
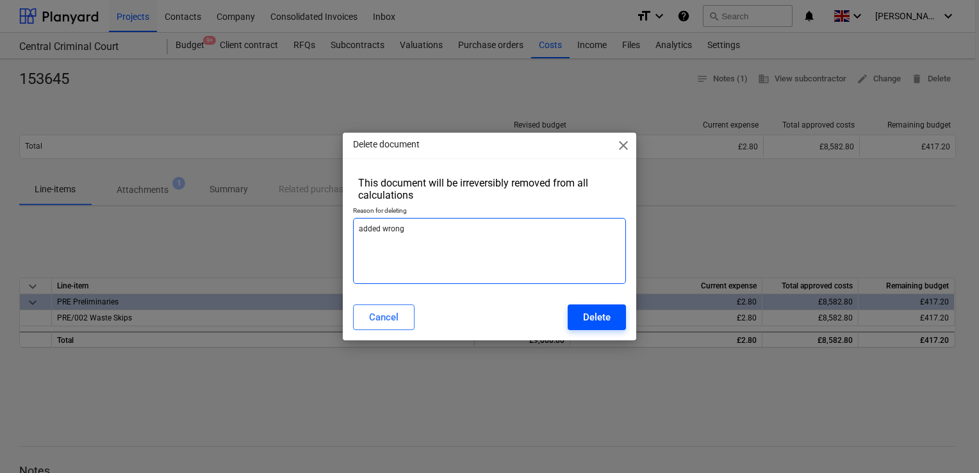
type textarea "added wrong"
click at [574, 318] on button "Delete" at bounding box center [597, 317] width 58 height 26
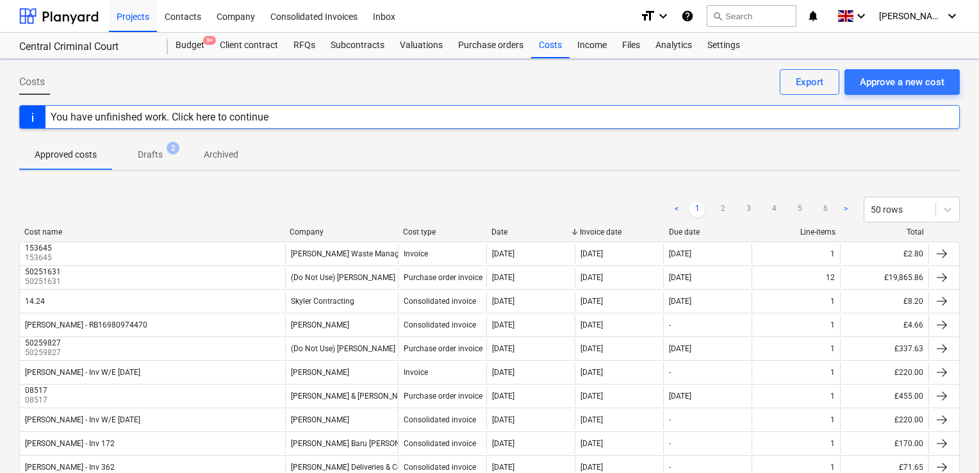
type textarea "x"
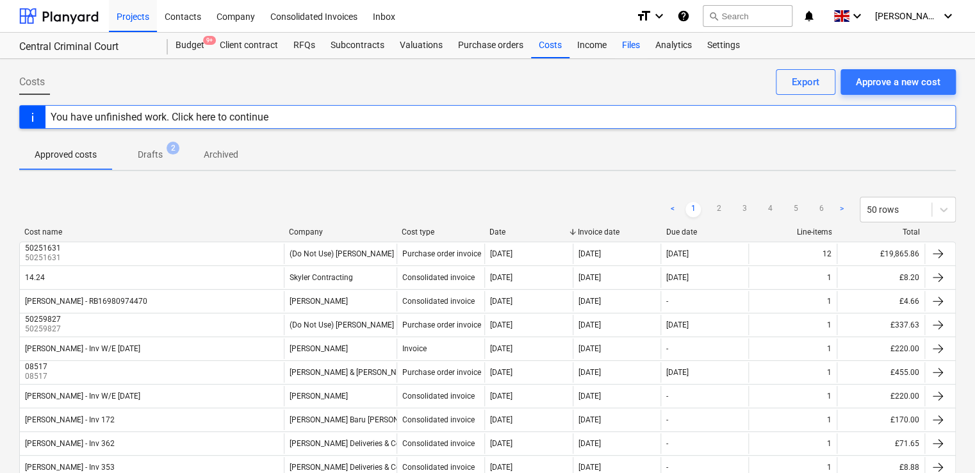
click at [621, 50] on div "Files" at bounding box center [631, 46] width 33 height 26
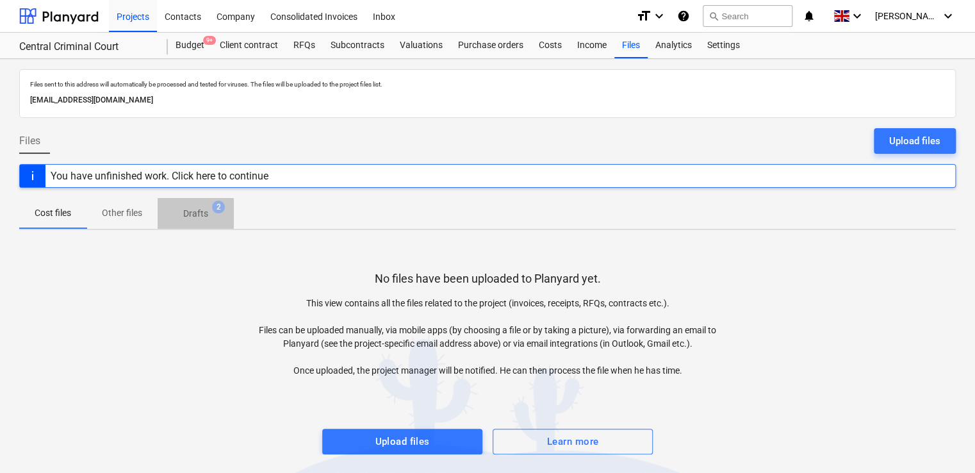
click at [206, 222] on span "Drafts 2" at bounding box center [196, 213] width 76 height 23
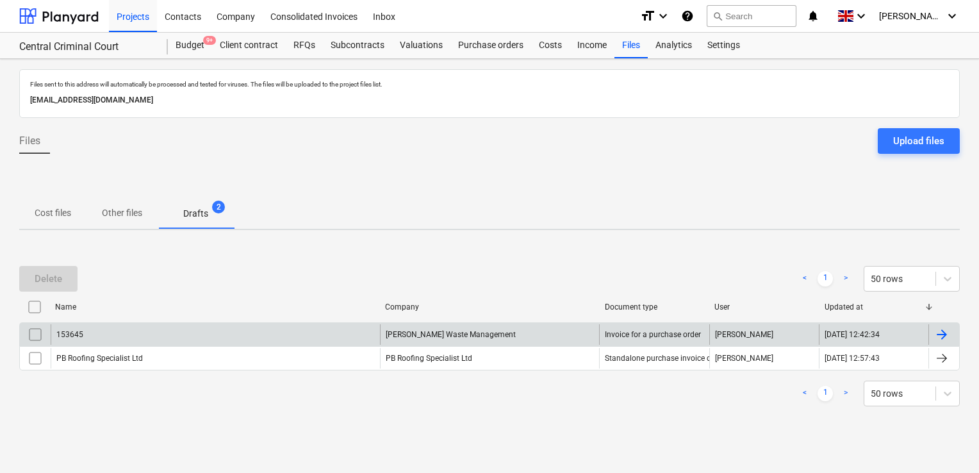
click at [295, 333] on div "153645" at bounding box center [215, 334] width 329 height 21
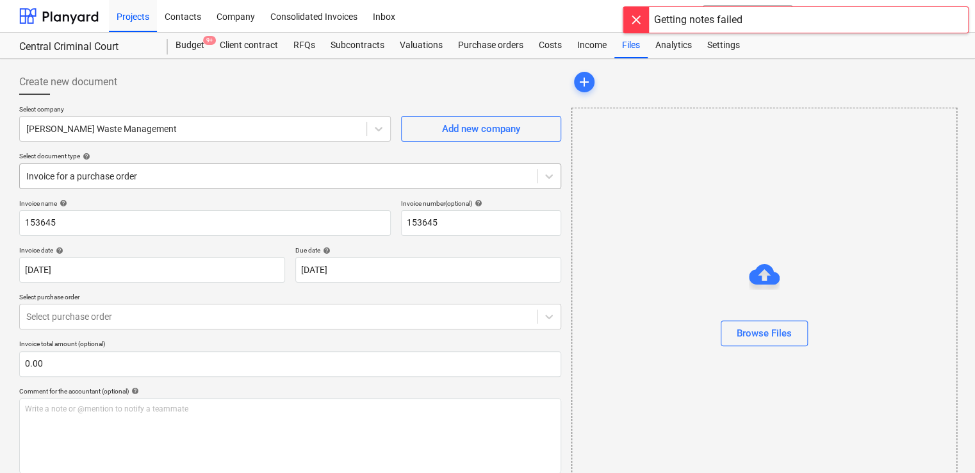
click at [325, 174] on div at bounding box center [278, 176] width 504 height 13
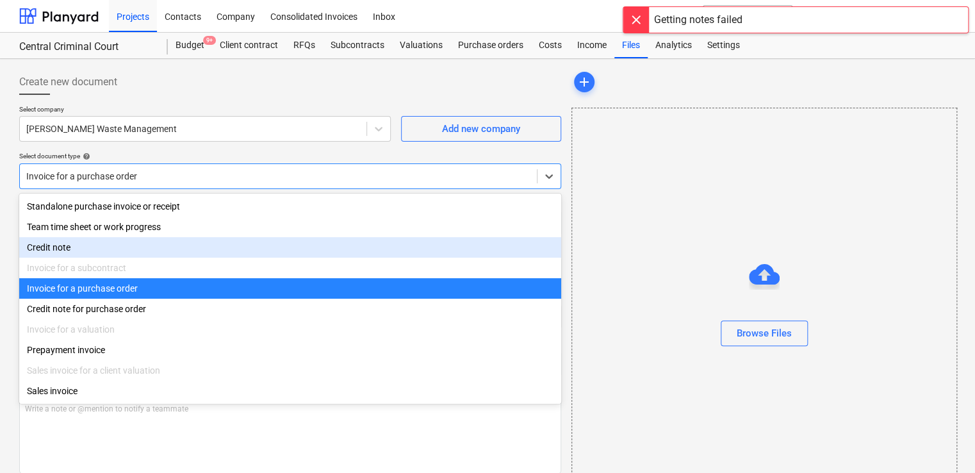
click at [136, 243] on div "Credit note" at bounding box center [290, 247] width 542 height 21
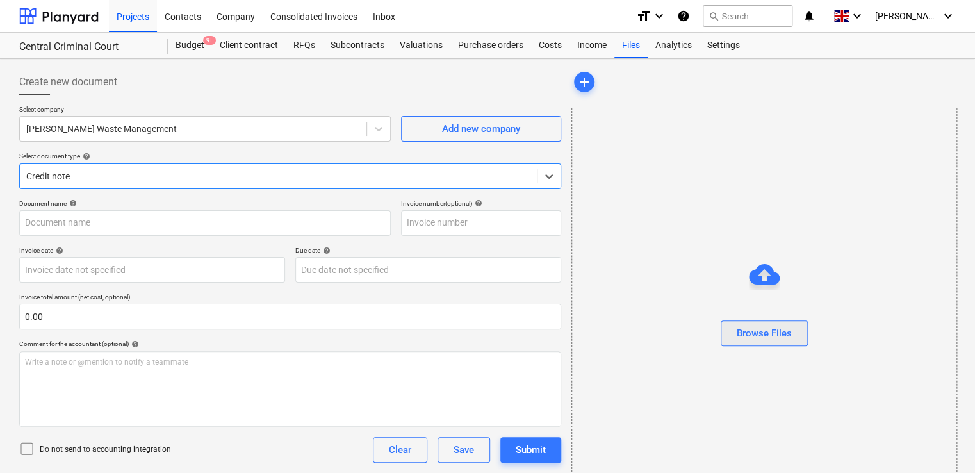
click at [766, 327] on div "Browse Files" at bounding box center [764, 333] width 55 height 17
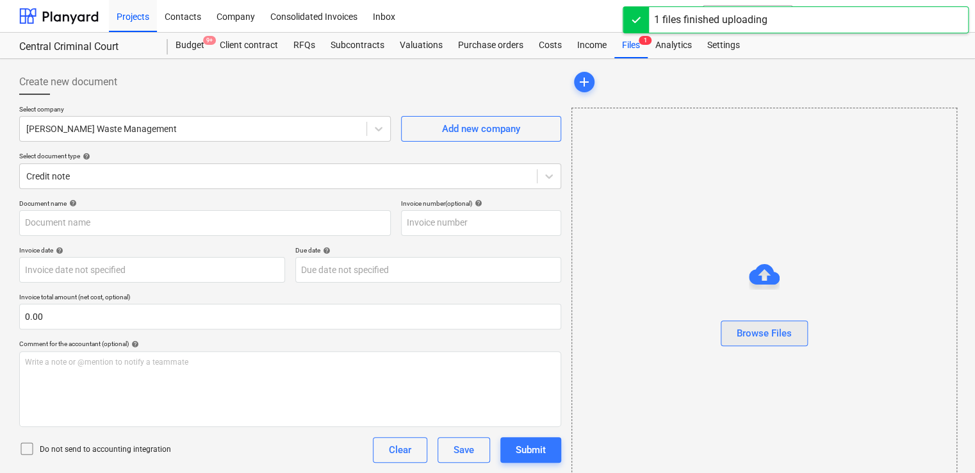
type input "12605629200.pdf"
type input "[DATE]"
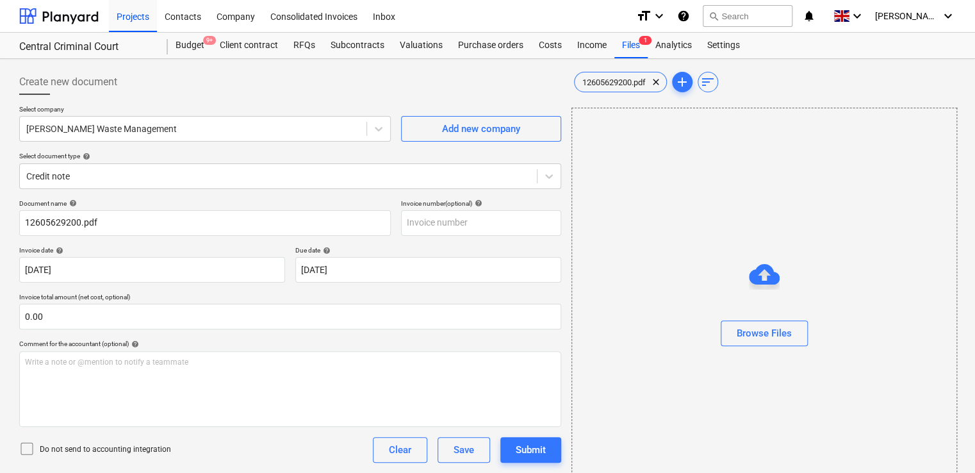
click at [29, 443] on icon at bounding box center [26, 448] width 15 height 15
click at [255, 452] on div "Do not send to accounting integration Clear Save Submit" at bounding box center [290, 450] width 542 height 26
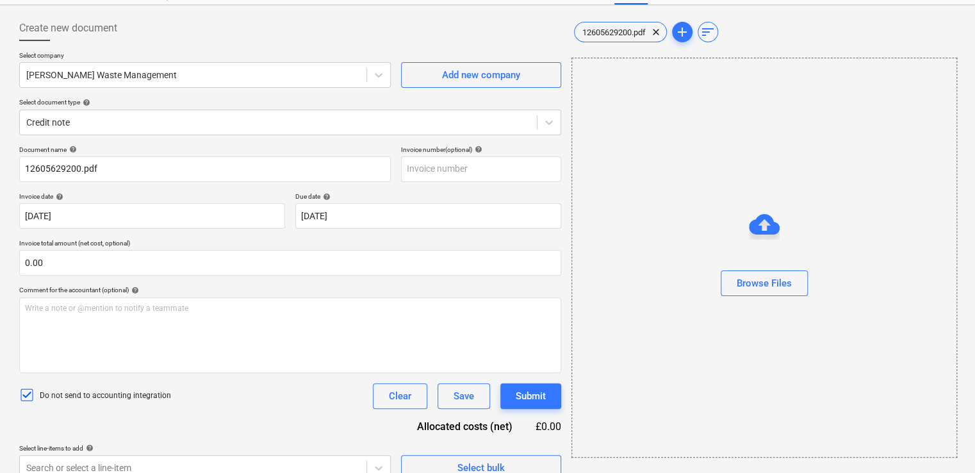
scroll to position [71, 0]
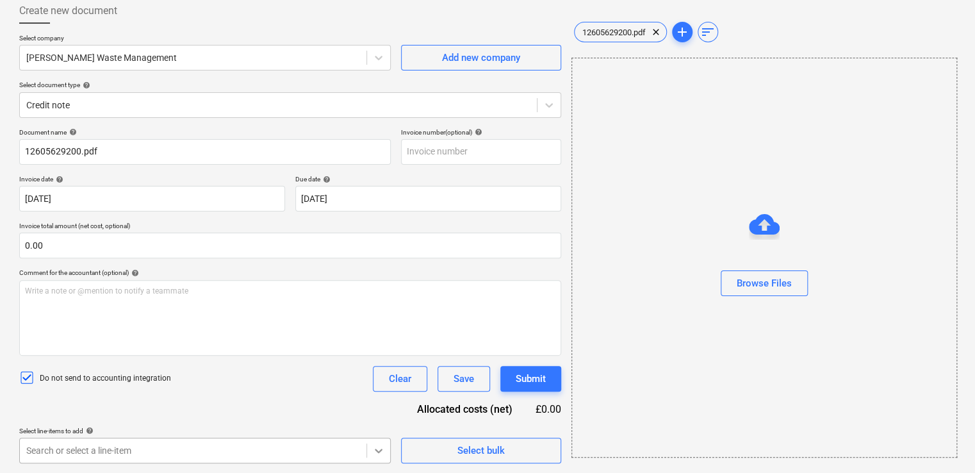
click at [378, 402] on body "Projects Contacts Company Consolidated Invoices Inbox format_size keyboard_arro…" at bounding box center [487, 165] width 975 height 473
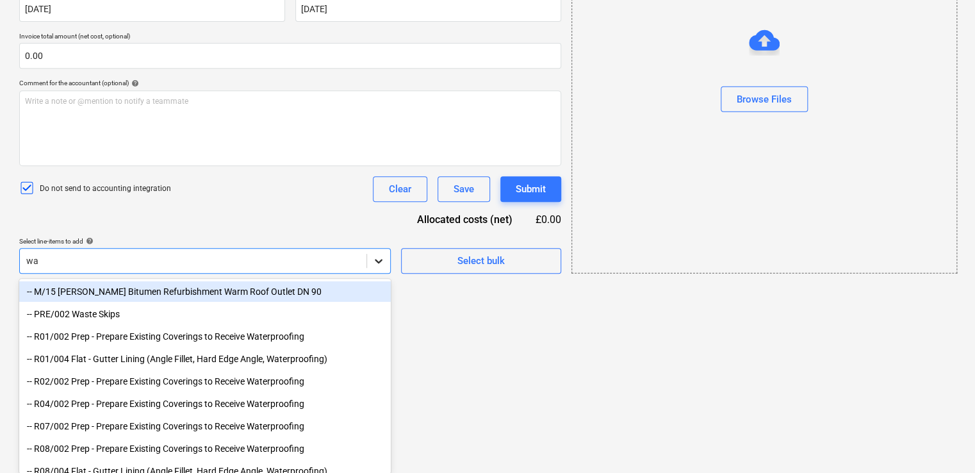
type input "was"
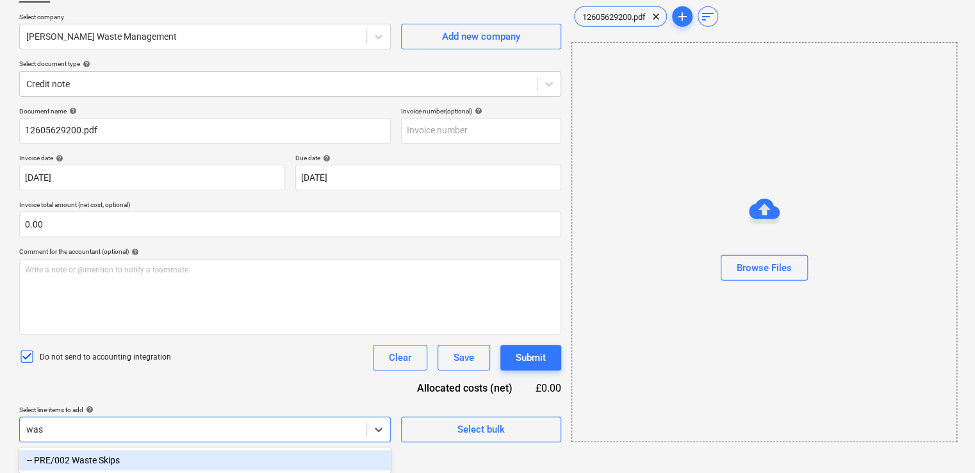
click at [206, 457] on div "-- PRE/002 Waste Skips" at bounding box center [205, 460] width 372 height 21
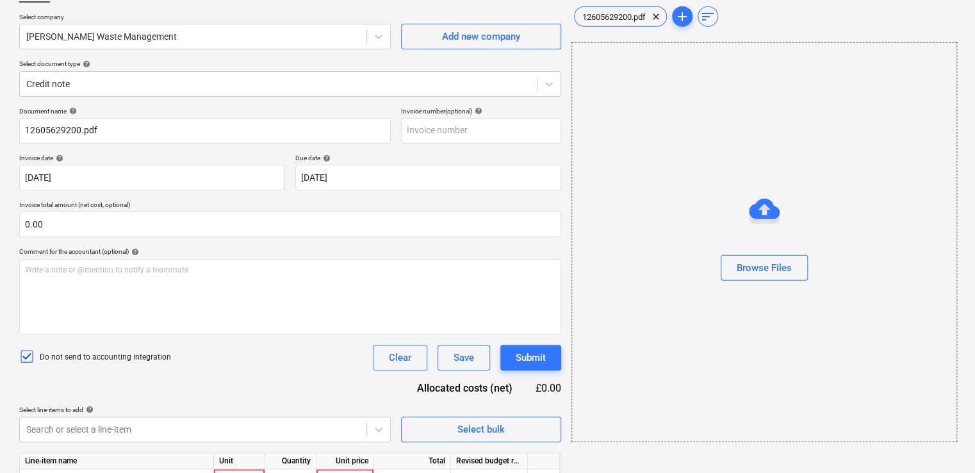
click at [245, 391] on div "Document name help 12605629200.pdf Invoice number (optional) help Invoice date …" at bounding box center [290, 317] width 542 height 420
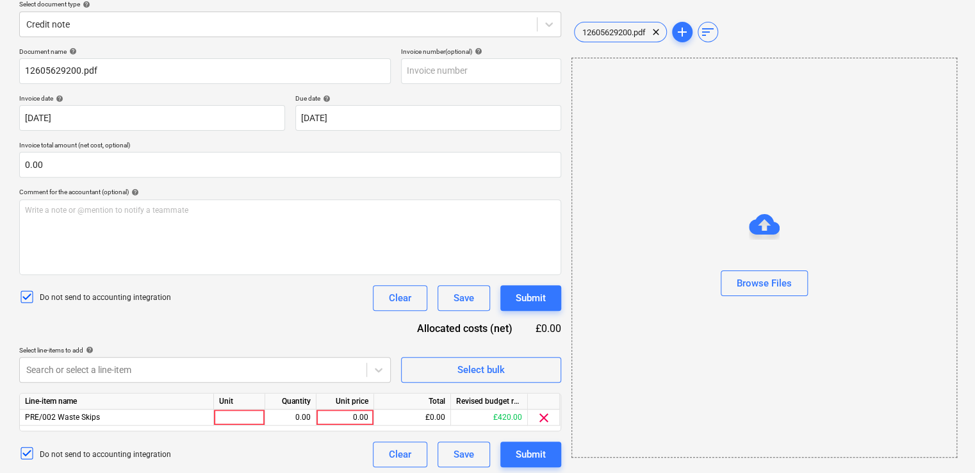
scroll to position [156, 0]
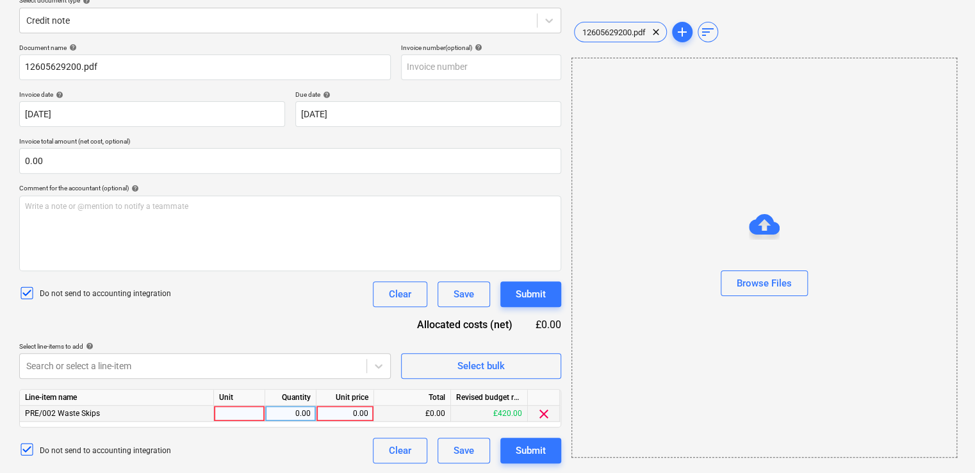
click at [240, 406] on div at bounding box center [239, 414] width 51 height 16
type input "item"
type input "2.80"
click at [283, 309] on div "Document name help 12605629200.pdf Invoice number (optional) help Invoice date …" at bounding box center [290, 254] width 542 height 420
click at [198, 26] on div at bounding box center [278, 20] width 504 height 13
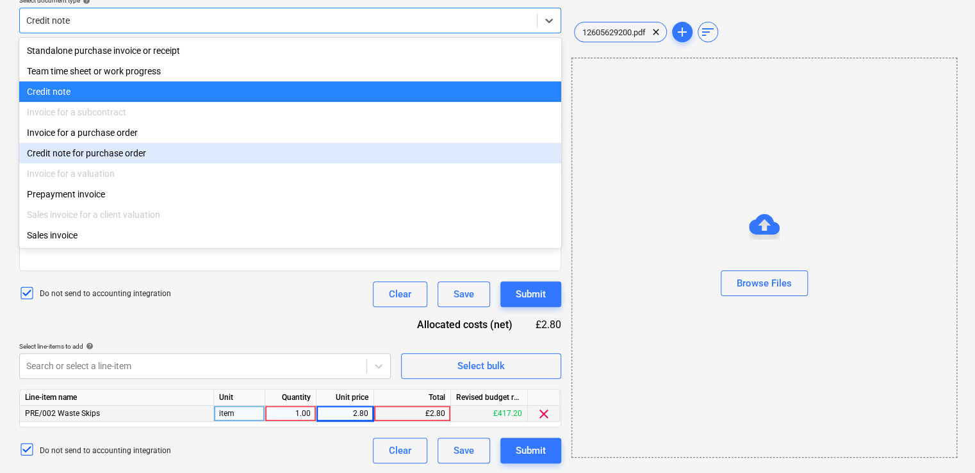
click at [116, 158] on div "Credit note for purchase order" at bounding box center [290, 153] width 542 height 21
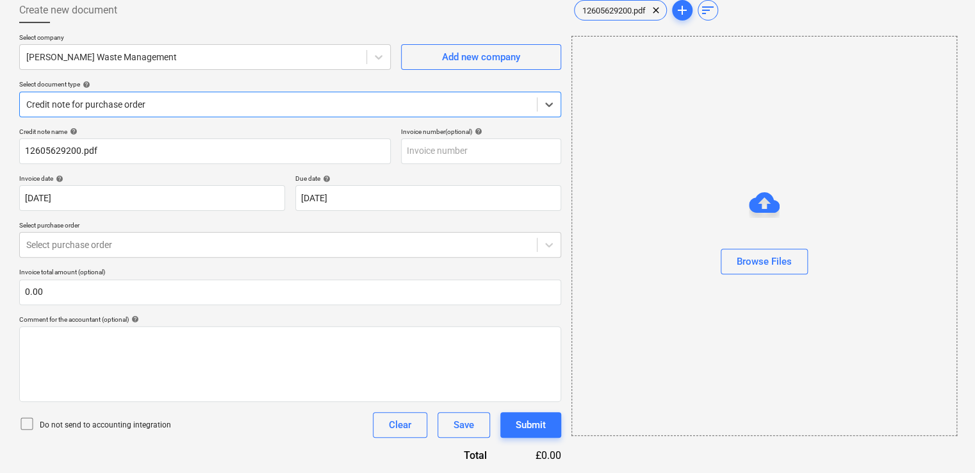
scroll to position [71, 0]
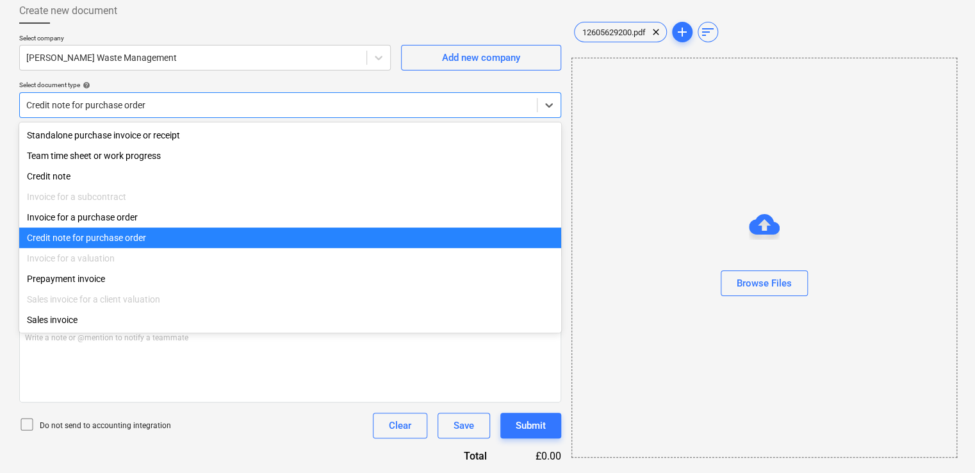
click at [155, 99] on div at bounding box center [278, 105] width 504 height 13
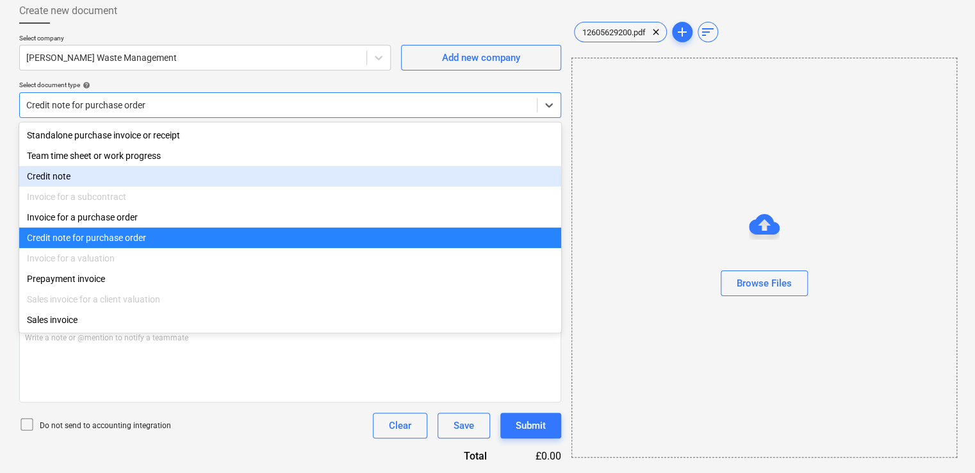
click at [58, 182] on div "Credit note" at bounding box center [290, 176] width 542 height 21
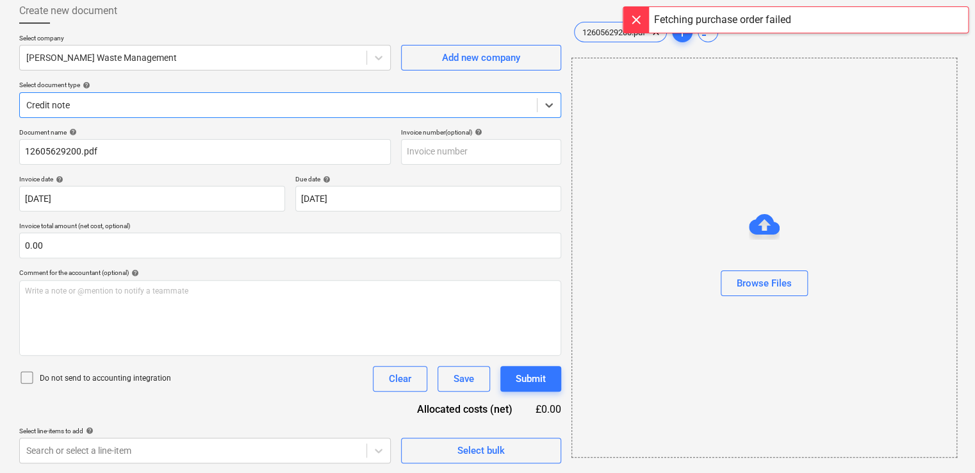
click at [633, 24] on div at bounding box center [637, 20] width 26 height 26
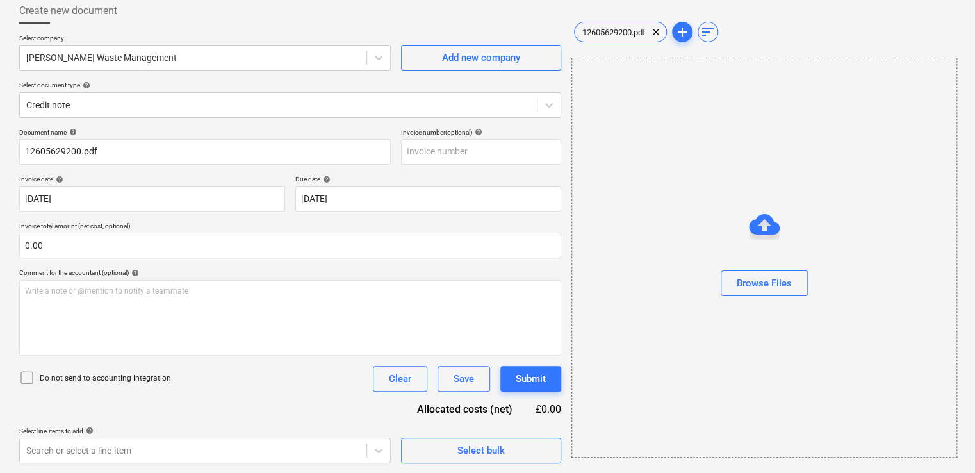
click at [29, 378] on icon at bounding box center [26, 377] width 15 height 15
click at [203, 401] on body "Projects Contacts Company Consolidated Invoices Inbox format_size keyboard_arro…" at bounding box center [487, 164] width 975 height 473
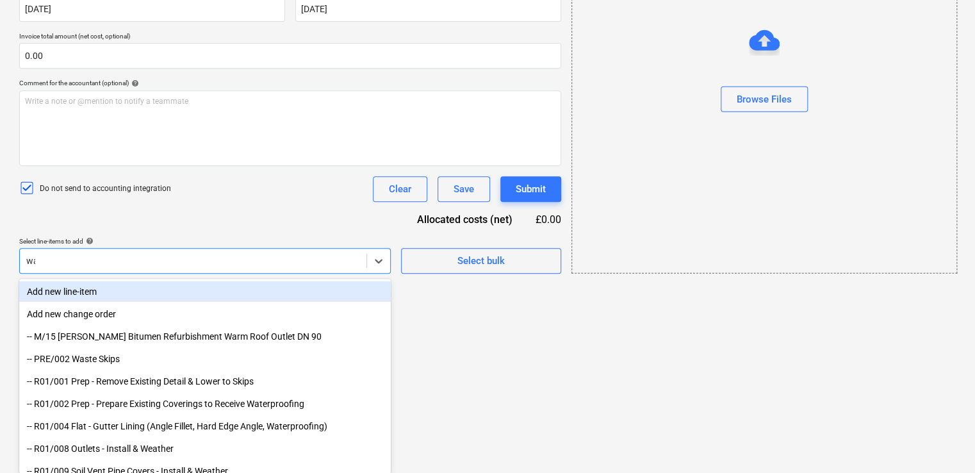
type input "was"
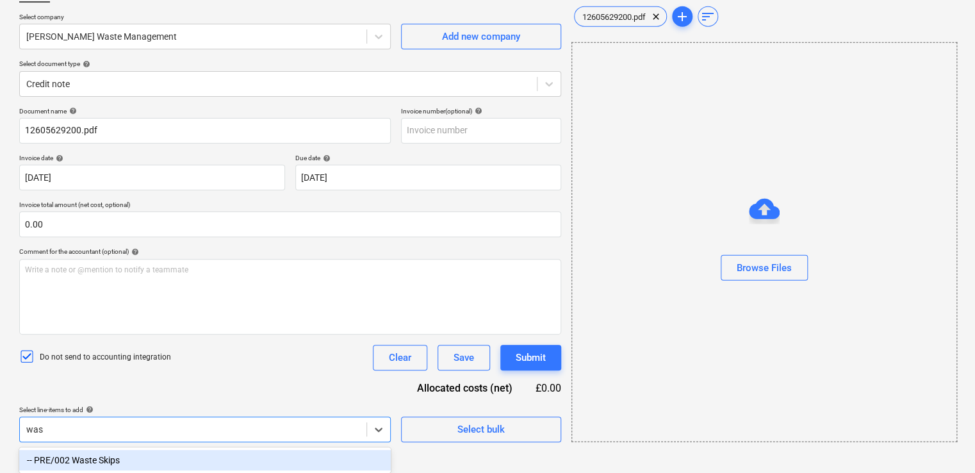
scroll to position [92, 0]
click at [118, 451] on div "-- PRE/002 Waste Skips" at bounding box center [205, 460] width 372 height 21
click at [268, 393] on div "Document name help 12605629200.pdf Invoice number (optional) help Invoice date …" at bounding box center [290, 317] width 542 height 420
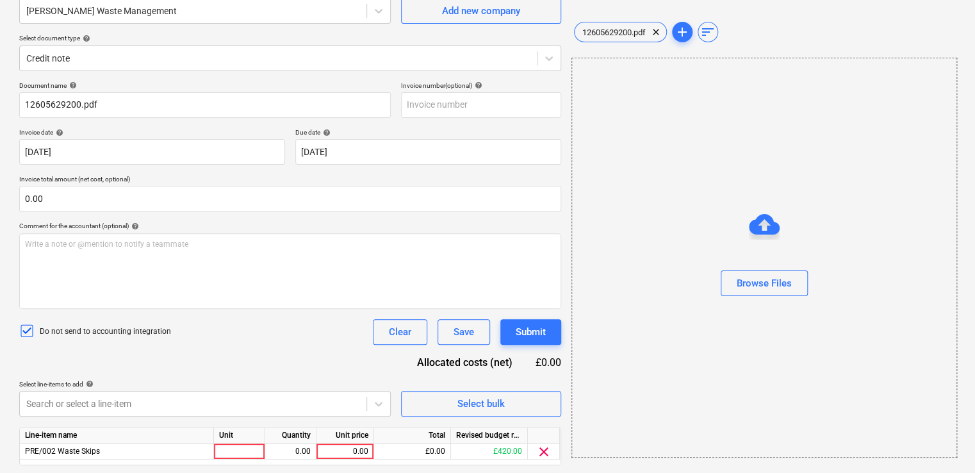
scroll to position [156, 0]
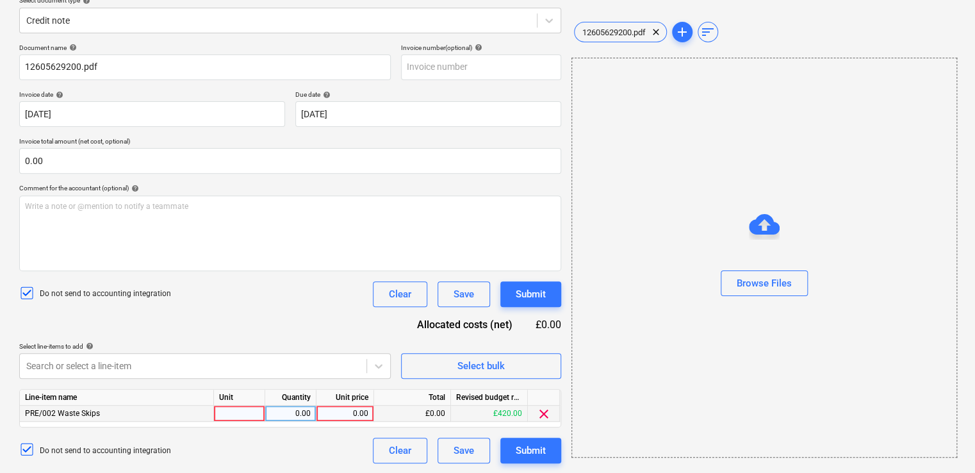
click at [251, 413] on div at bounding box center [239, 414] width 51 height 16
type input "item"
type input "2.80"
click at [290, 281] on div "Do not send to accounting integration Clear Save Submit" at bounding box center [290, 294] width 542 height 26
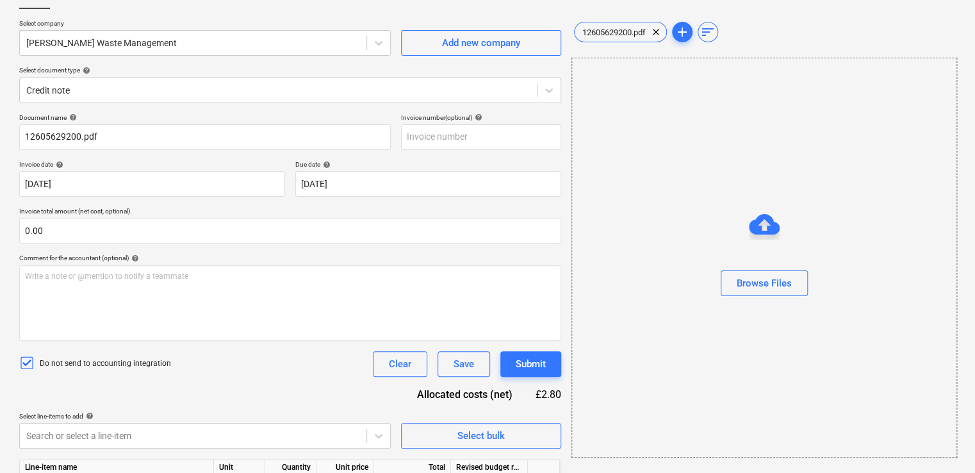
scroll to position [91, 0]
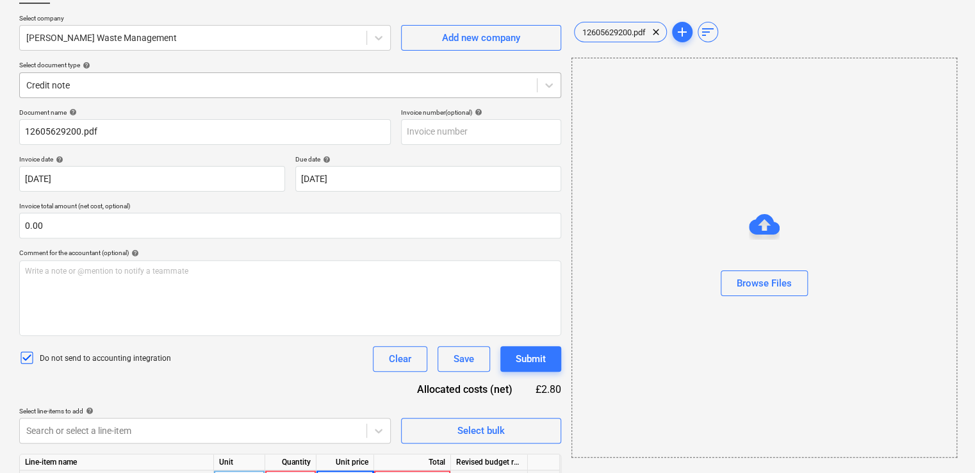
click at [517, 79] on div at bounding box center [278, 85] width 504 height 13
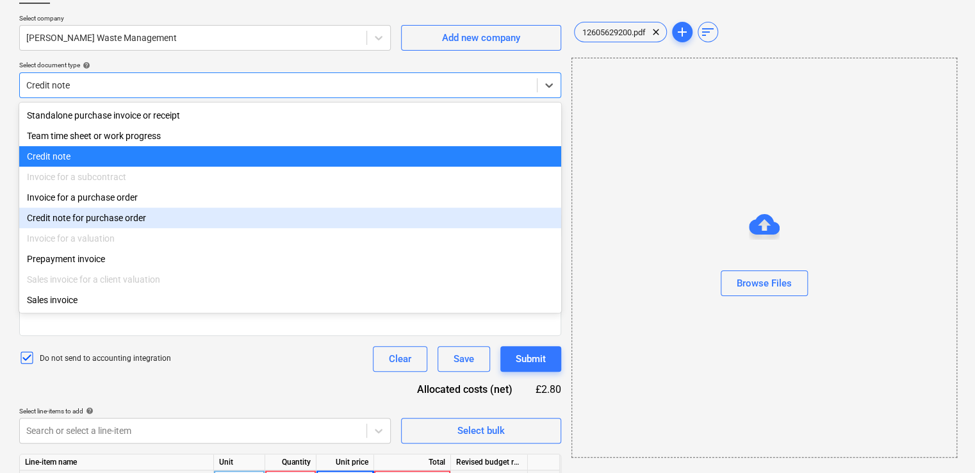
click at [174, 216] on div "Credit note for purchase order" at bounding box center [290, 218] width 542 height 21
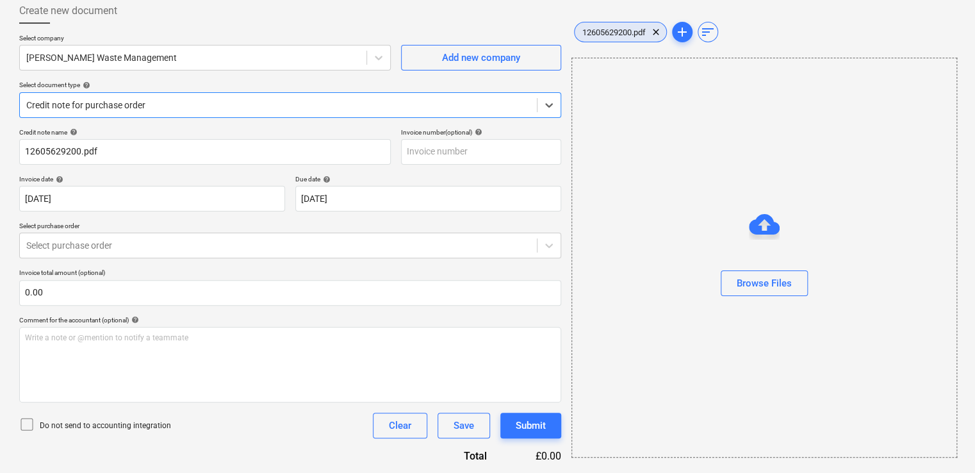
click at [610, 22] on div "12605629200.pdf clear" at bounding box center [620, 32] width 93 height 21
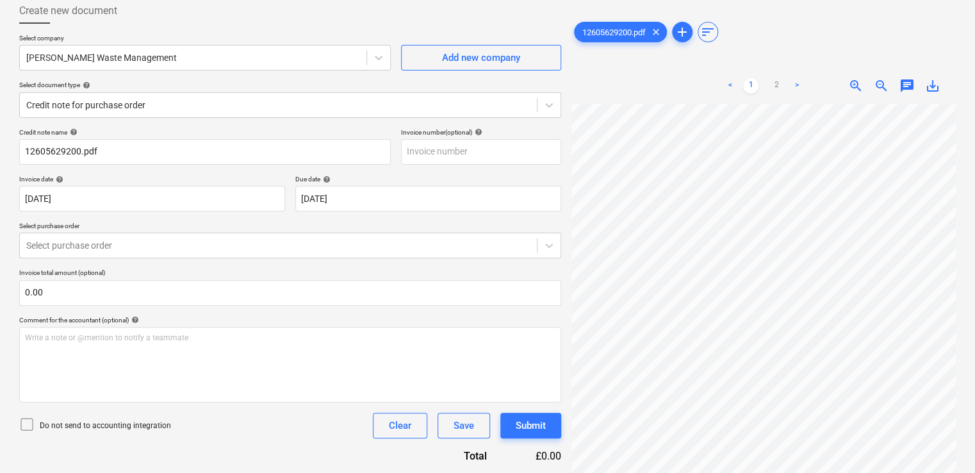
scroll to position [249, 0]
click at [843, 402] on html "Projects Contacts Company Consolidated Invoices Inbox format_size keyboard_arro…" at bounding box center [487, 165] width 975 height 473
click at [788, 402] on html "Projects Contacts Company Consolidated Invoices Inbox format_size keyboard_arro…" at bounding box center [487, 165] width 975 height 473
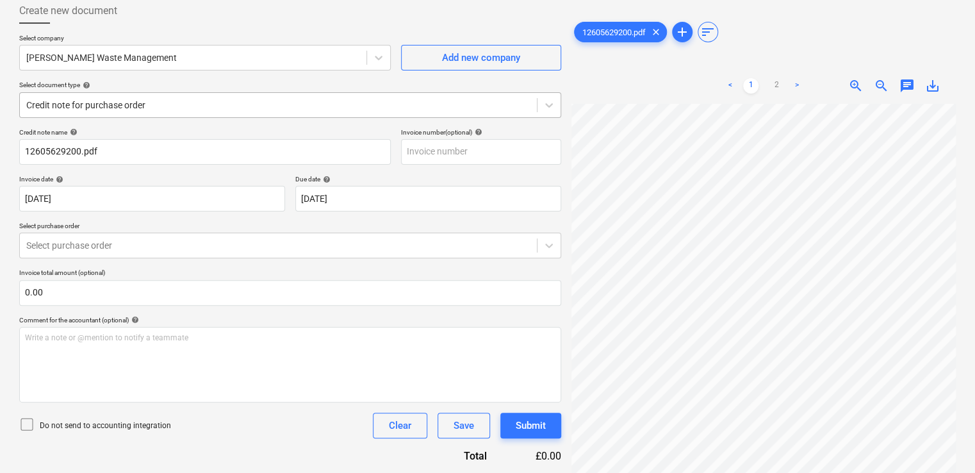
click at [317, 104] on div at bounding box center [278, 105] width 504 height 13
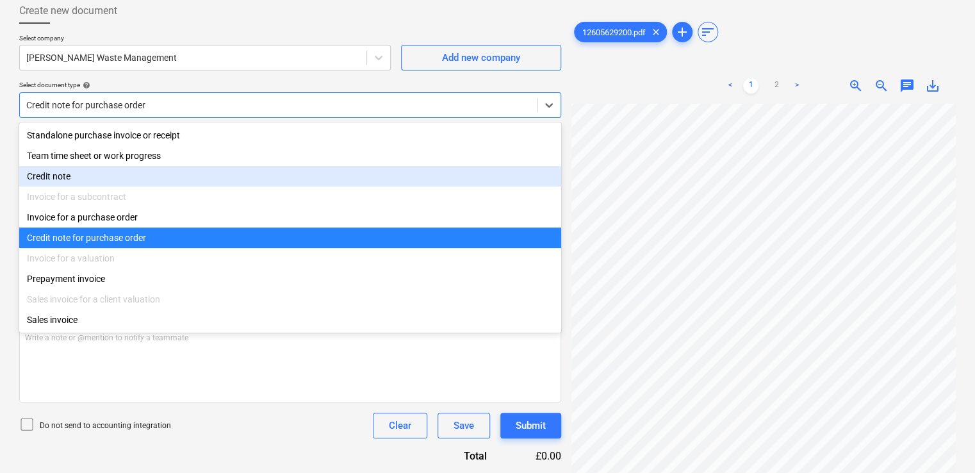
click at [158, 176] on div "Credit note" at bounding box center [290, 176] width 542 height 21
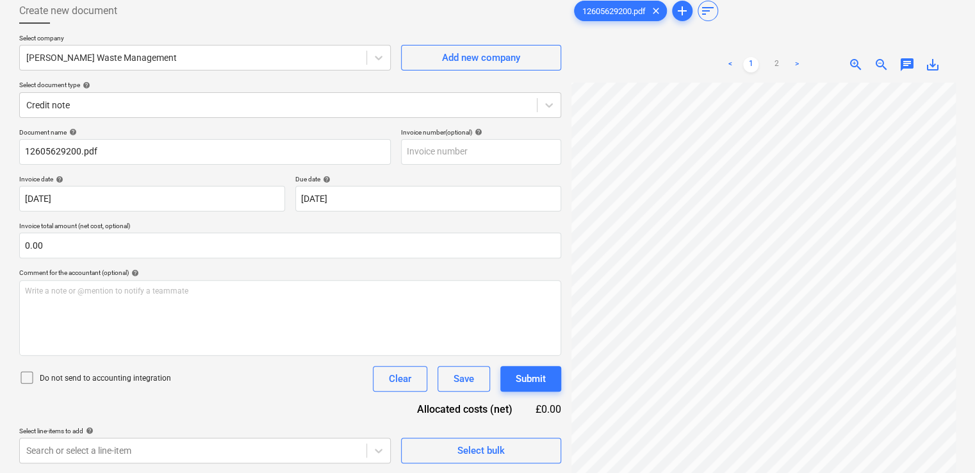
drag, startPoint x: 973, startPoint y: 294, endPoint x: 970, endPoint y: 395, distance: 101.3
click at [970, 395] on div "Create new document Select company Brewster's Waste Management Add new company …" at bounding box center [487, 259] width 975 height 542
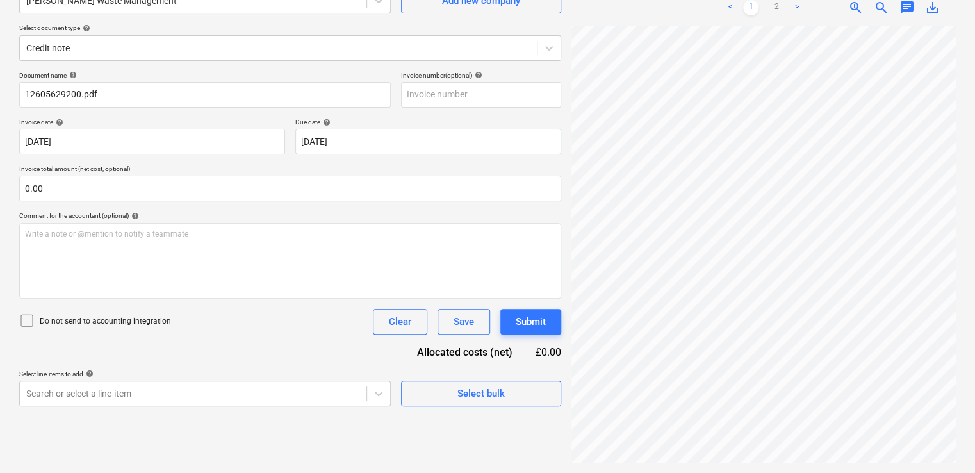
click at [29, 319] on icon at bounding box center [26, 320] width 15 height 15
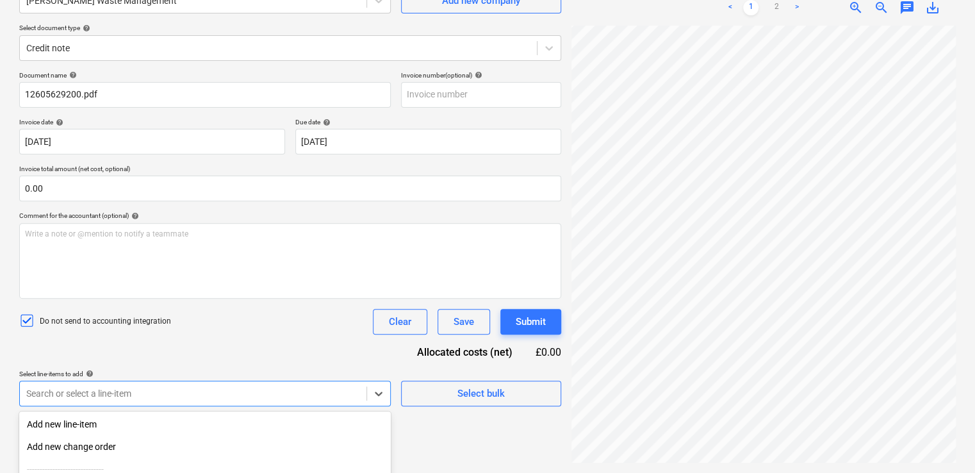
click at [99, 345] on body "Projects Contacts Company Consolidated Invoices Inbox format_size keyboard_arro…" at bounding box center [487, 108] width 975 height 473
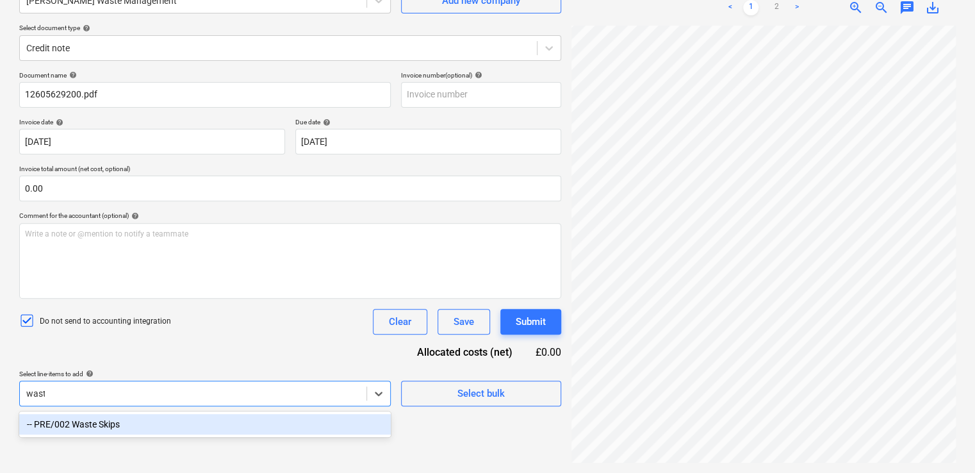
type input "waste"
click at [95, 429] on div "-- PRE/002 Waste Skips" at bounding box center [205, 424] width 372 height 21
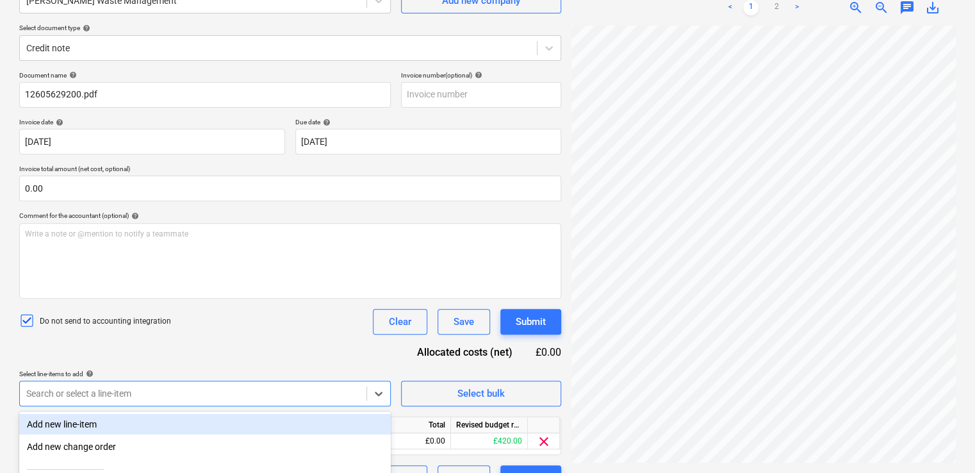
click at [285, 352] on div "Document name help 12605629200.pdf Invoice number (optional) help Invoice date …" at bounding box center [290, 281] width 542 height 420
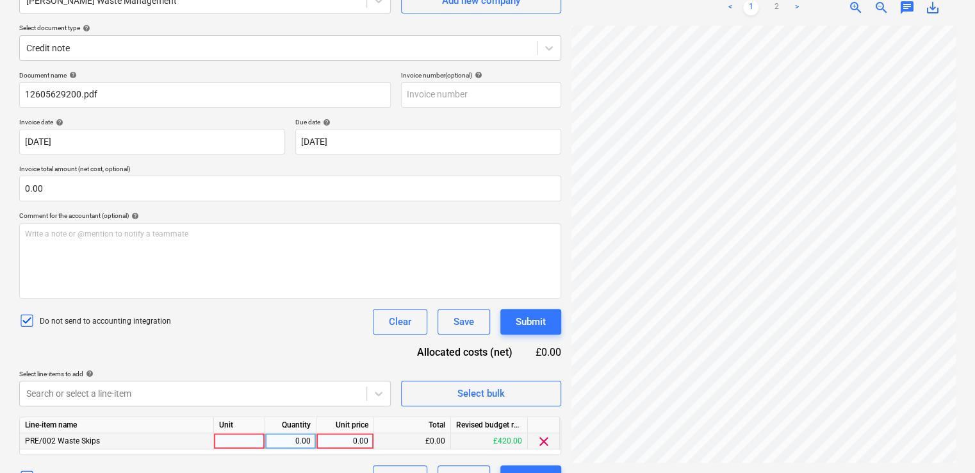
click at [345, 447] on div "0.00" at bounding box center [345, 441] width 47 height 16
type input "-2.80"
click at [315, 347] on div "Document name help 12605629200.pdf Invoice number (optional) help Invoice date …" at bounding box center [290, 281] width 542 height 420
click at [234, 443] on div "pcs" at bounding box center [239, 441] width 51 height 16
type input "item"
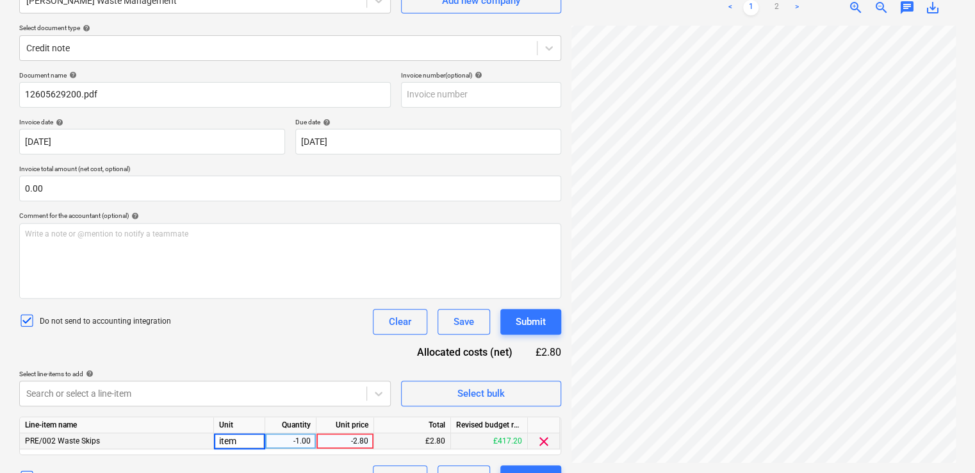
click at [288, 445] on div "-1.00" at bounding box center [290, 441] width 40 height 16
type input "1"
click at [305, 335] on div "Document name help 12605629200.pdf Invoice number (optional) help Invoice date …" at bounding box center [290, 281] width 542 height 420
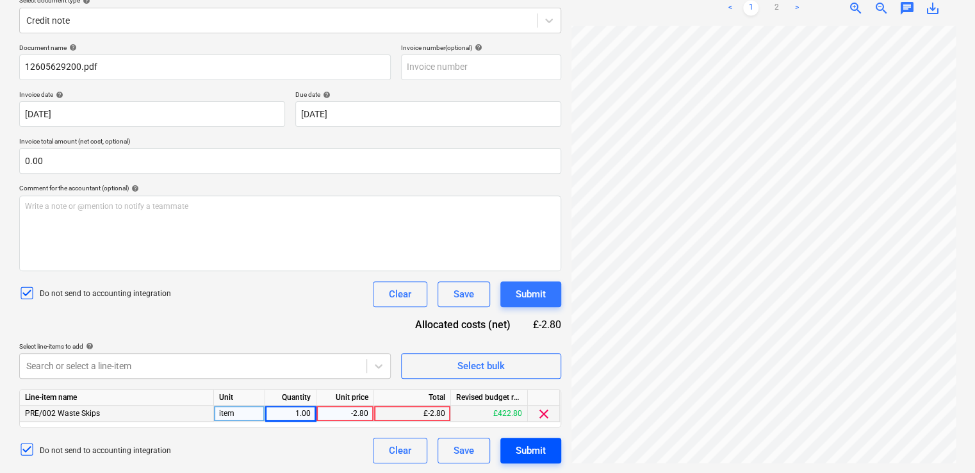
click at [526, 451] on div "Submit" at bounding box center [531, 450] width 30 height 17
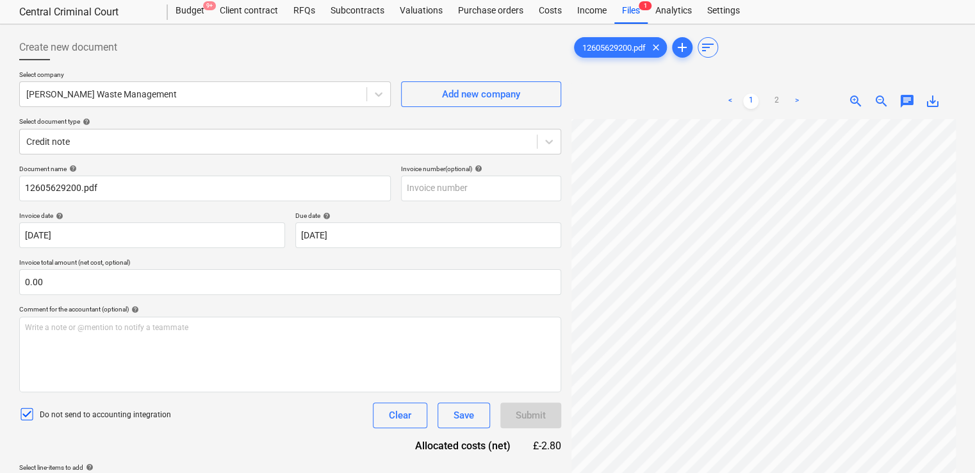
scroll to position [33, 0]
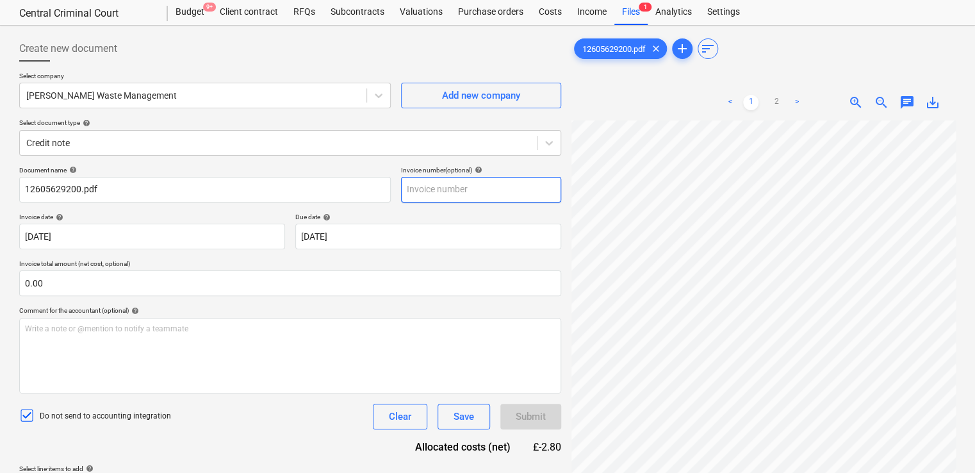
click at [476, 192] on input "text" at bounding box center [481, 190] width 160 height 26
click at [461, 191] on input "text" at bounding box center [481, 190] width 160 height 26
type input "153645"
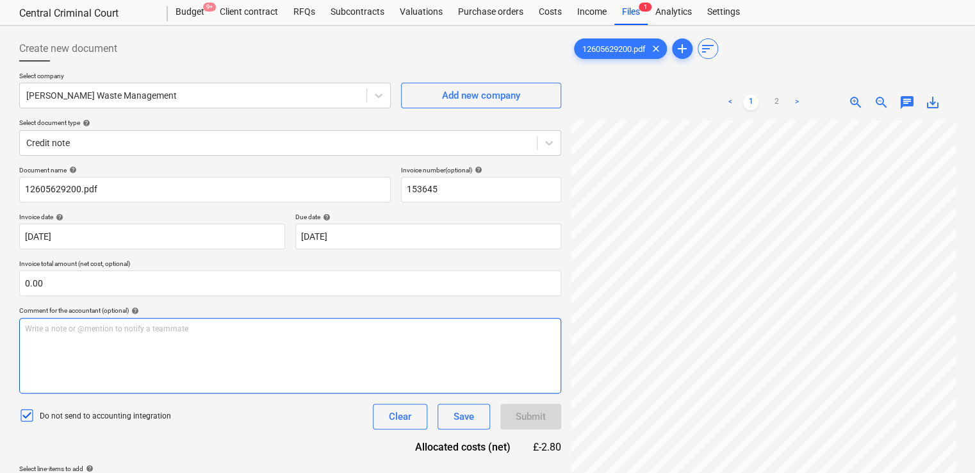
click at [310, 375] on div "Write a note or @mention to notify a teammate [PERSON_NAME]" at bounding box center [290, 356] width 542 height 76
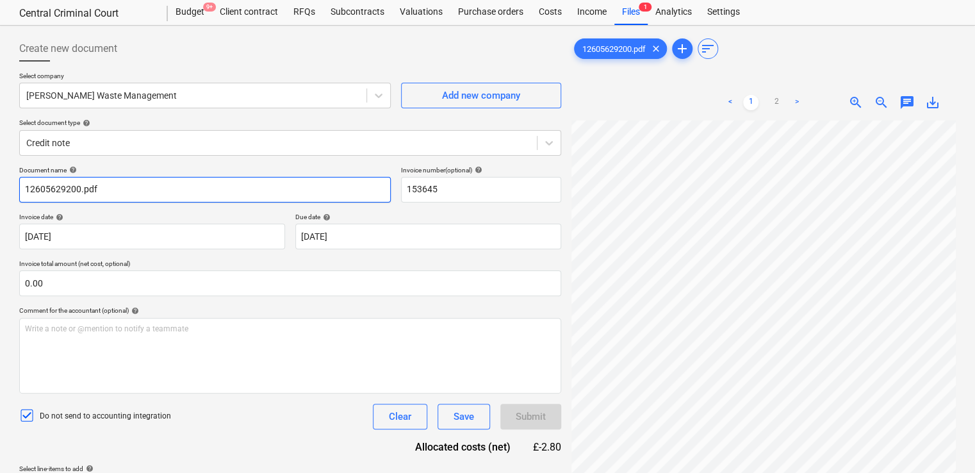
drag, startPoint x: 141, startPoint y: 181, endPoint x: -3, endPoint y: 211, distance: 146.5
click at [0, 211] on html "Projects Contacts Company Consolidated Invoices Inbox 1 format_size keyboard_ar…" at bounding box center [487, 203] width 975 height 473
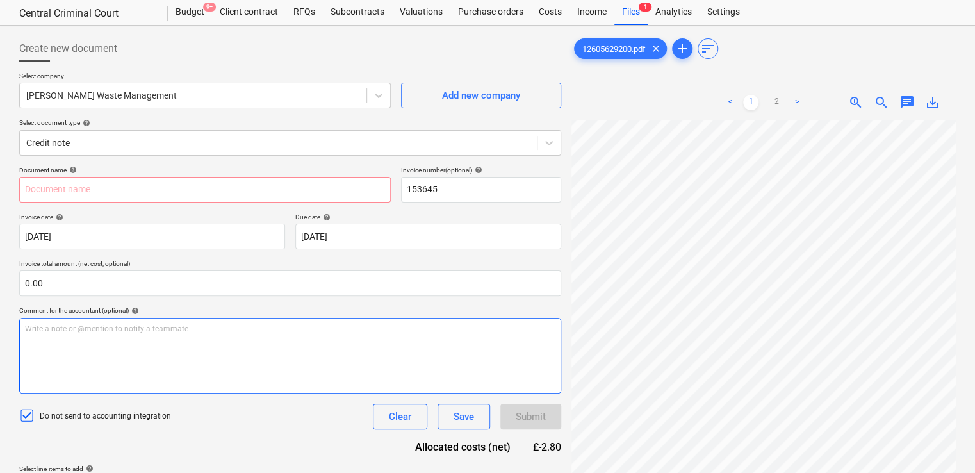
click at [257, 365] on div "Write a note or @mention to notify a teammate [PERSON_NAME]" at bounding box center [290, 356] width 542 height 76
click at [253, 443] on div "Document name help Invoice number (optional) help 153645 Invoice date help 16 J…" at bounding box center [290, 376] width 542 height 420
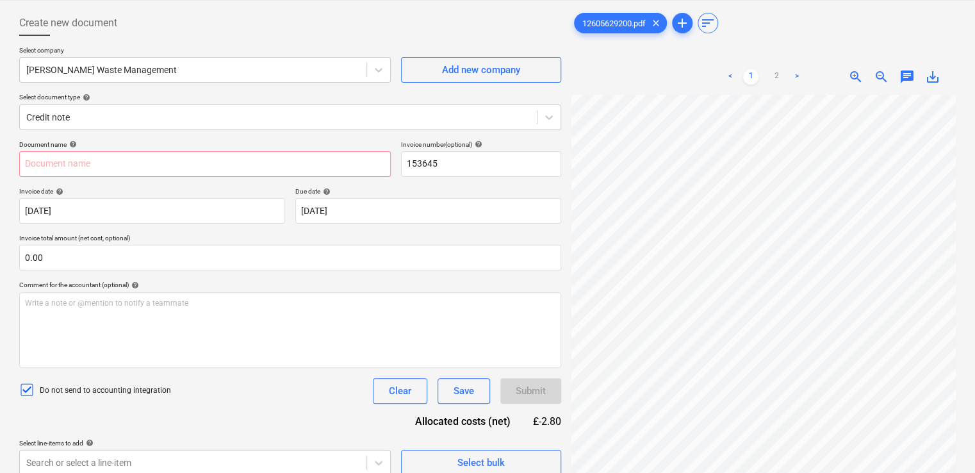
scroll to position [156, 0]
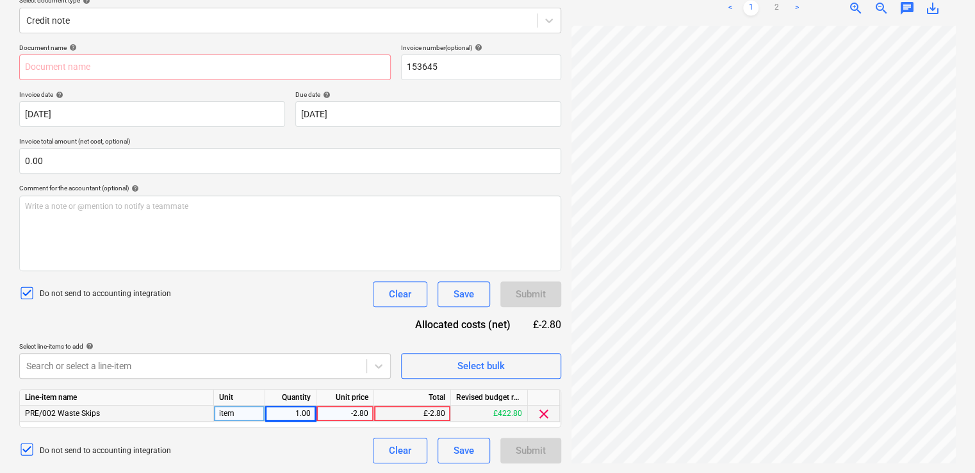
click at [321, 303] on div "Do not send to accounting integration Clear Save Submit" at bounding box center [290, 294] width 542 height 26
click at [402, 413] on div "£-2.80" at bounding box center [412, 414] width 77 height 16
click at [307, 272] on div "Document name help Invoice number (optional) help 153645 Invoice date help 16 J…" at bounding box center [290, 254] width 542 height 420
click at [295, 66] on input "text" at bounding box center [205, 67] width 372 height 26
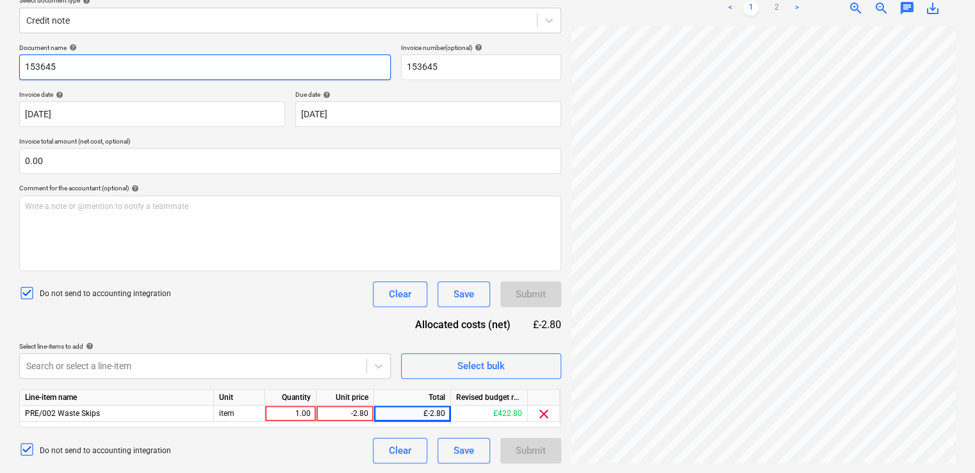
type input "153645"
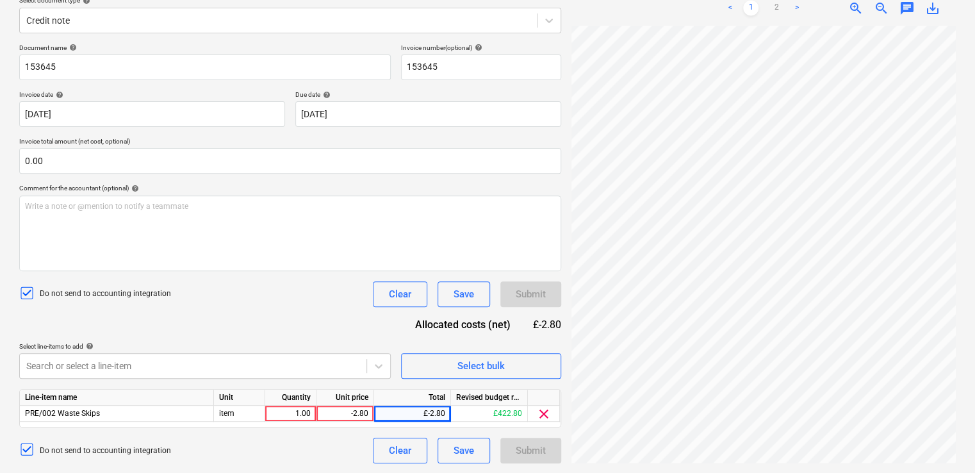
click at [276, 337] on div "Document name help 153645 Invoice number (optional) help 153645 Invoice date he…" at bounding box center [290, 254] width 542 height 420
click at [264, 310] on div "Document name help 153645 Invoice number (optional) help 153645 Invoice date he…" at bounding box center [290, 254] width 542 height 420
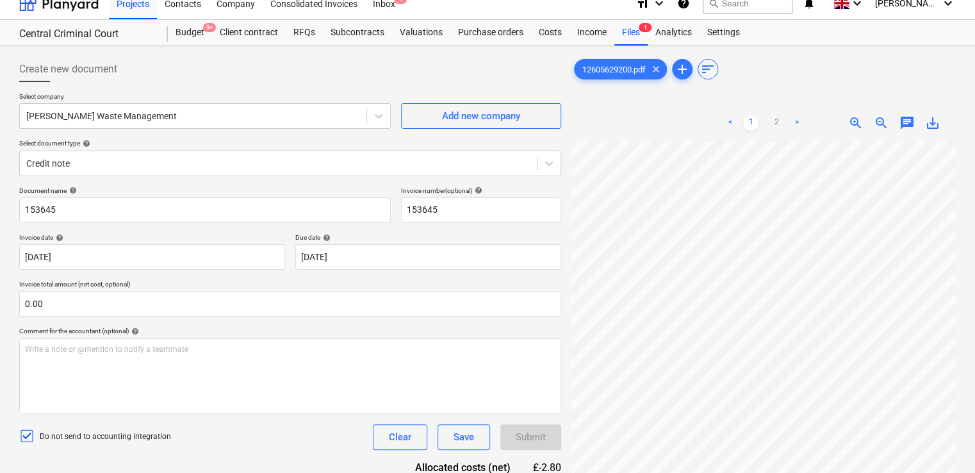
scroll to position [0, 0]
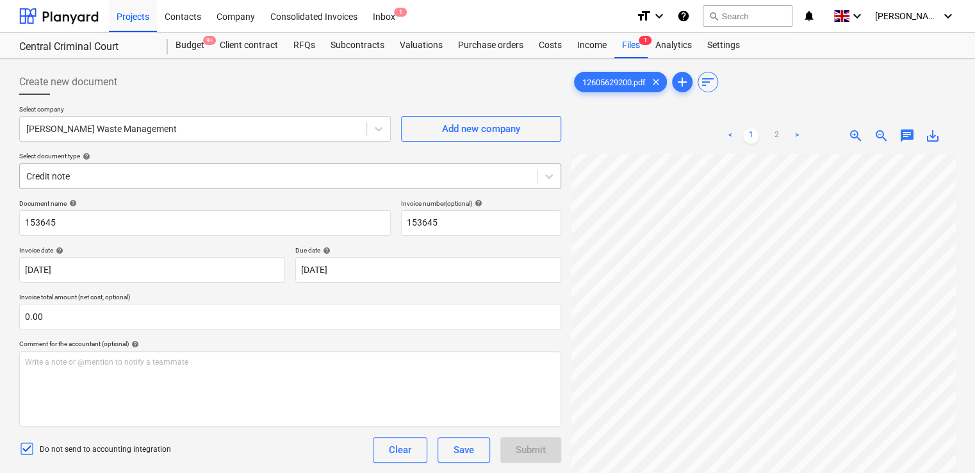
click at [218, 179] on div at bounding box center [278, 176] width 504 height 13
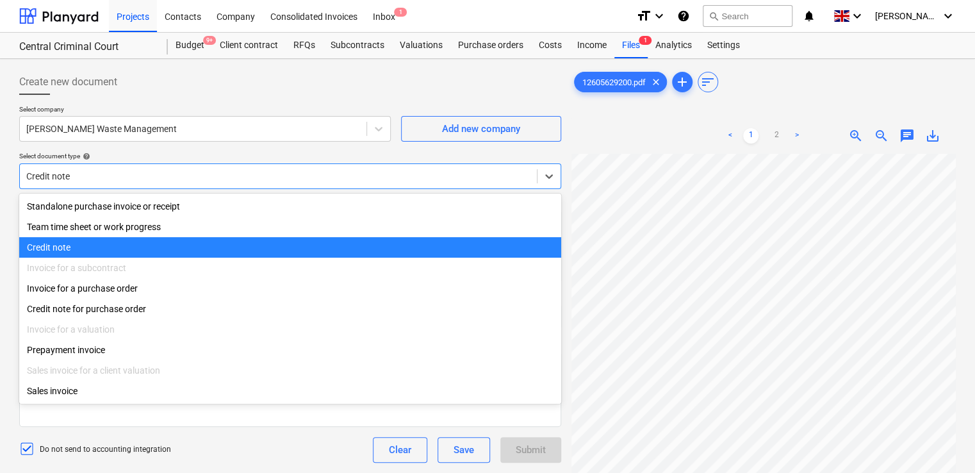
click at [126, 252] on div "Credit note" at bounding box center [290, 247] width 542 height 21
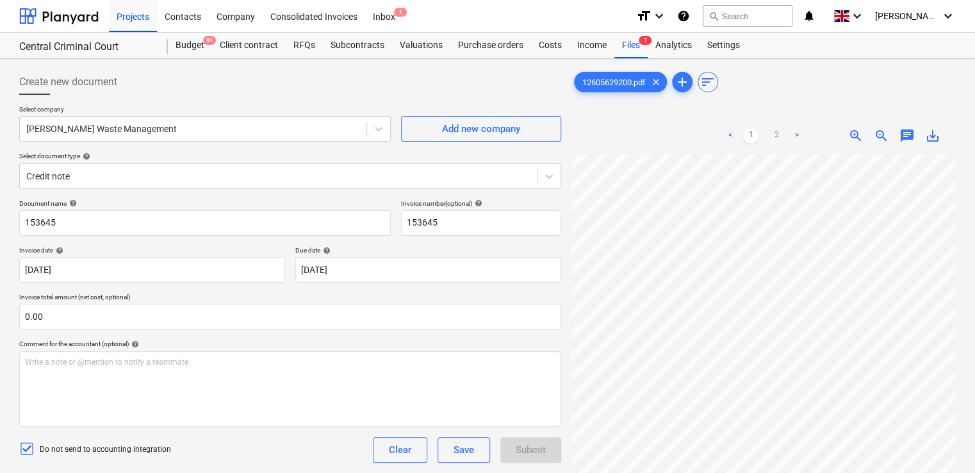
click at [272, 454] on div "Do not send to accounting integration Clear Save Submit" at bounding box center [290, 450] width 542 height 26
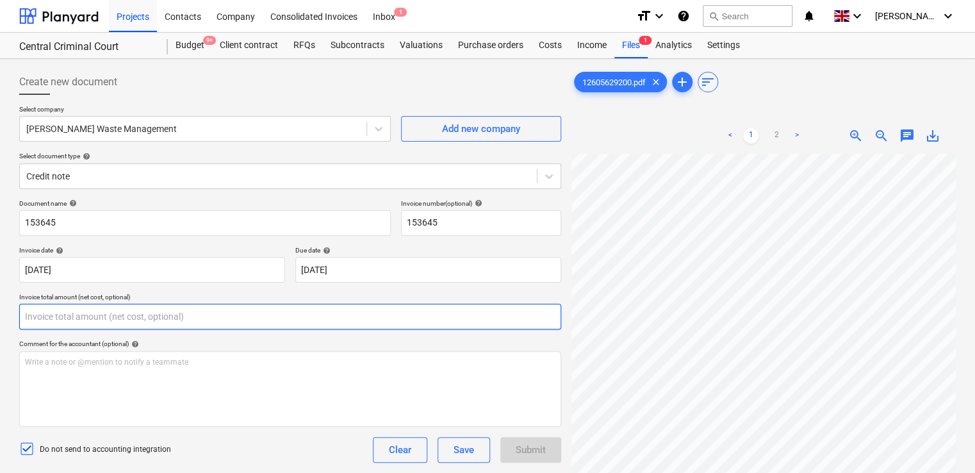
click at [90, 321] on input "text" at bounding box center [290, 317] width 542 height 26
type input "0.00"
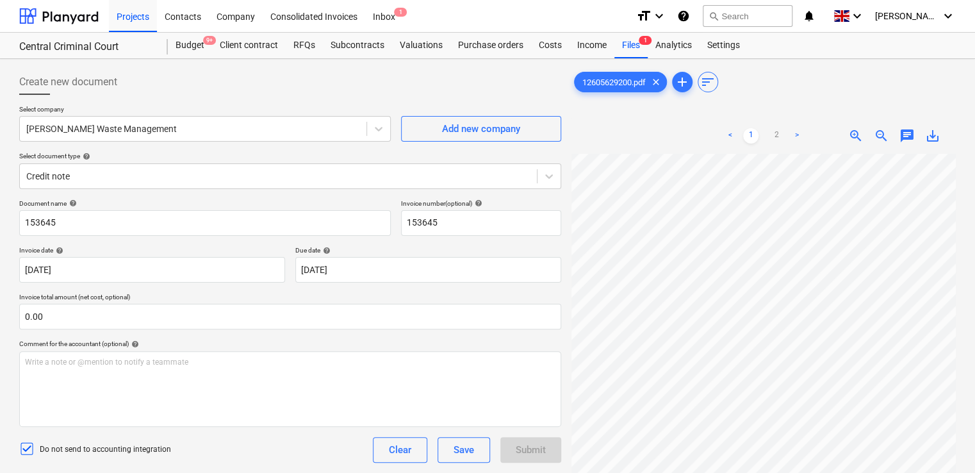
click at [297, 454] on div "Do not send to accounting integration Clear Save Submit" at bounding box center [290, 450] width 542 height 26
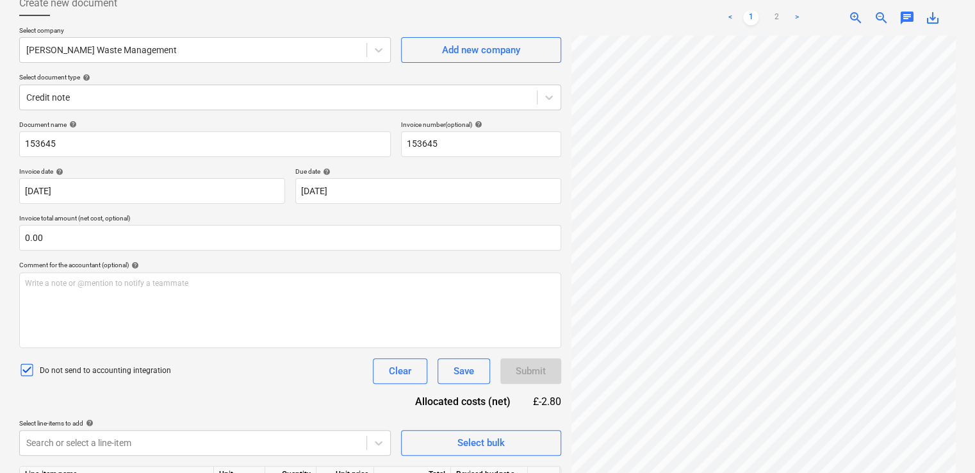
scroll to position [156, 0]
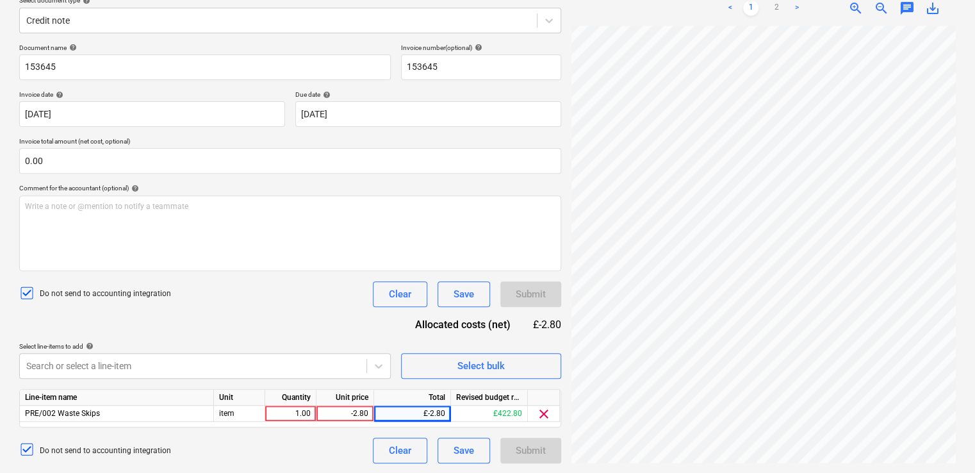
click at [228, 288] on div "Do not send to accounting integration Clear Save Submit" at bounding box center [290, 294] width 542 height 26
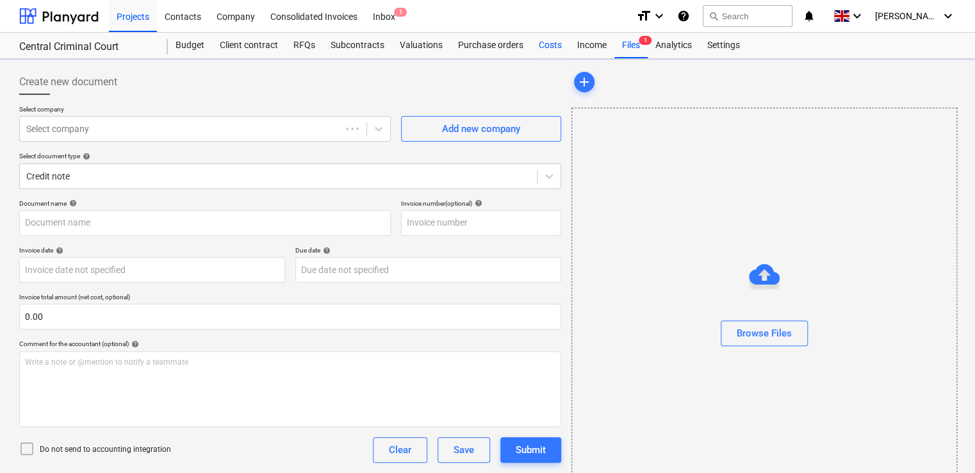
click at [551, 40] on div "Costs" at bounding box center [550, 46] width 38 height 26
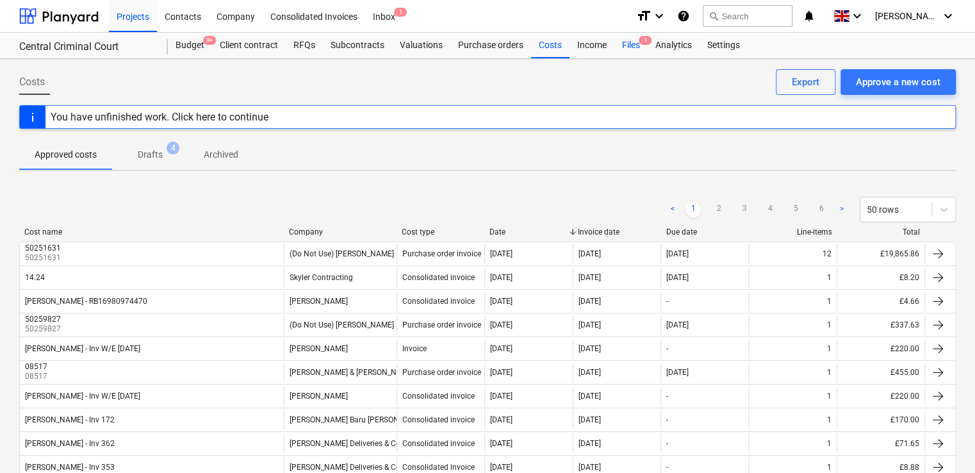
click at [631, 53] on div "Files 1" at bounding box center [631, 46] width 33 height 26
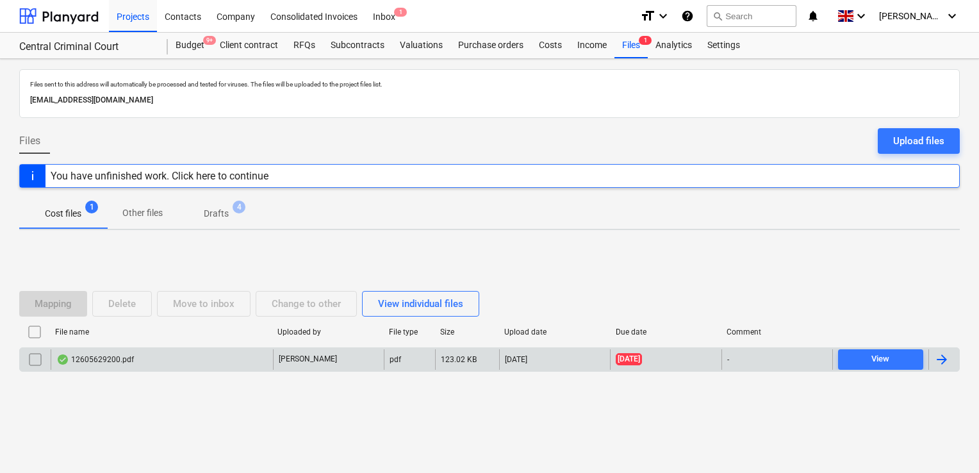
click at [769, 363] on div "-" at bounding box center [777, 359] width 111 height 21
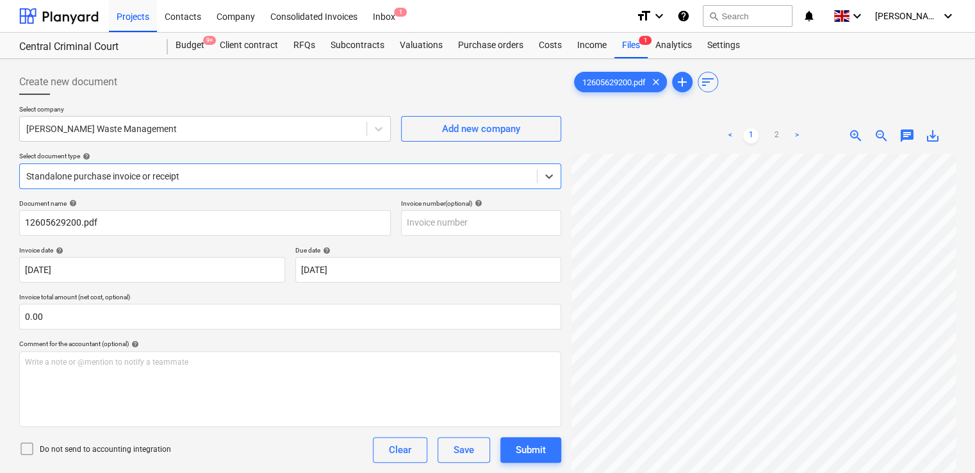
click at [197, 167] on div "Standalone purchase invoice or receipt" at bounding box center [278, 176] width 517 height 18
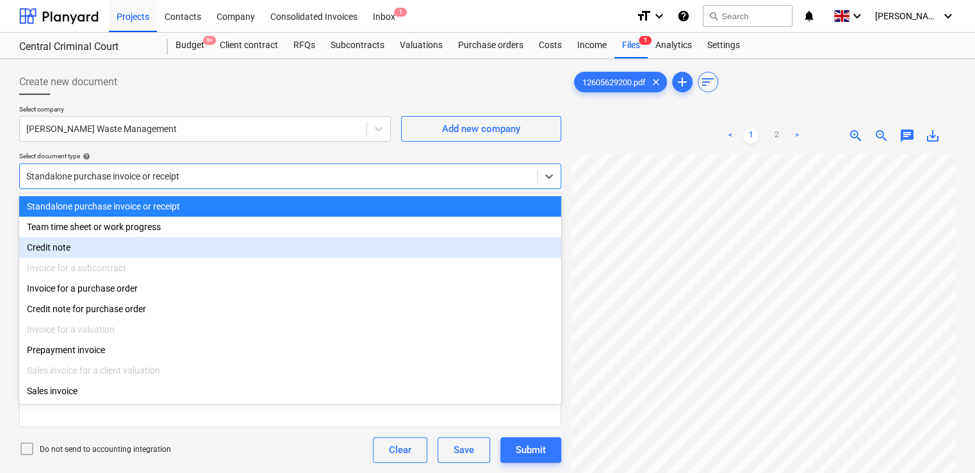
click at [67, 249] on div "Credit note" at bounding box center [290, 247] width 542 height 21
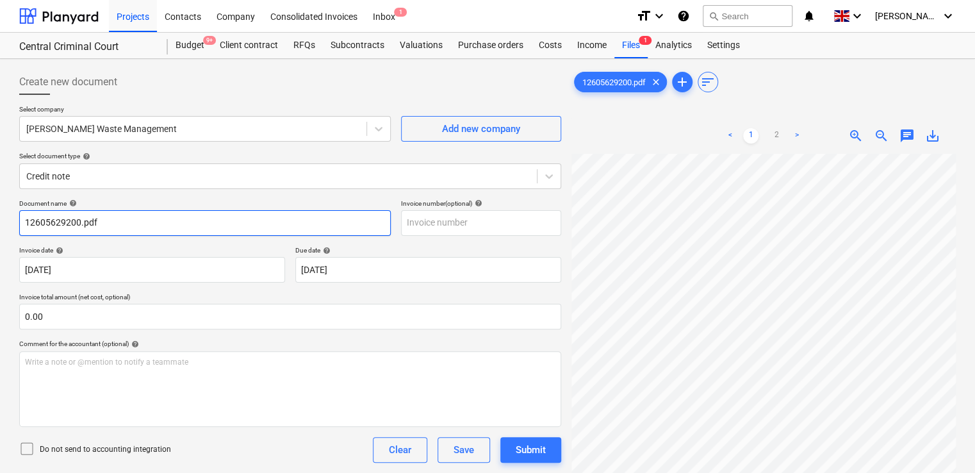
drag, startPoint x: 102, startPoint y: 222, endPoint x: -3, endPoint y: 208, distance: 105.4
click at [0, 208] on html "Projects Contacts Company Consolidated Invoices Inbox 1 format_size keyboard_ar…" at bounding box center [487, 236] width 975 height 473
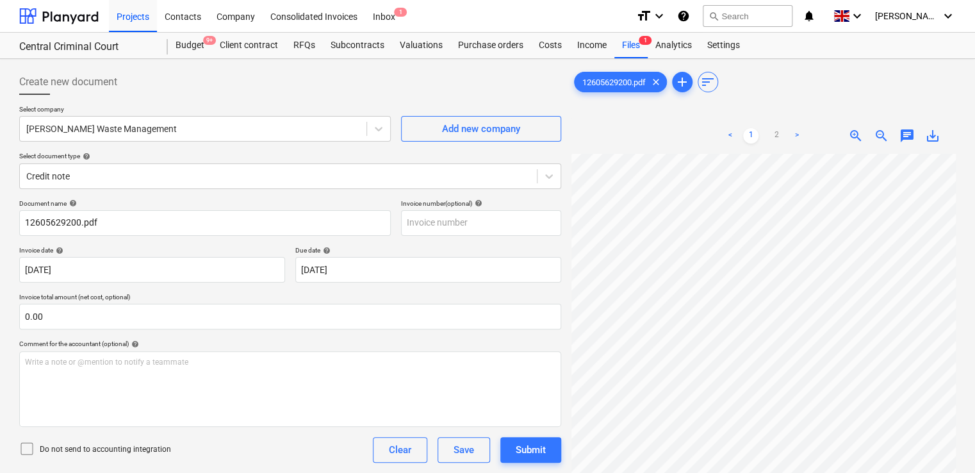
scroll to position [15, 240]
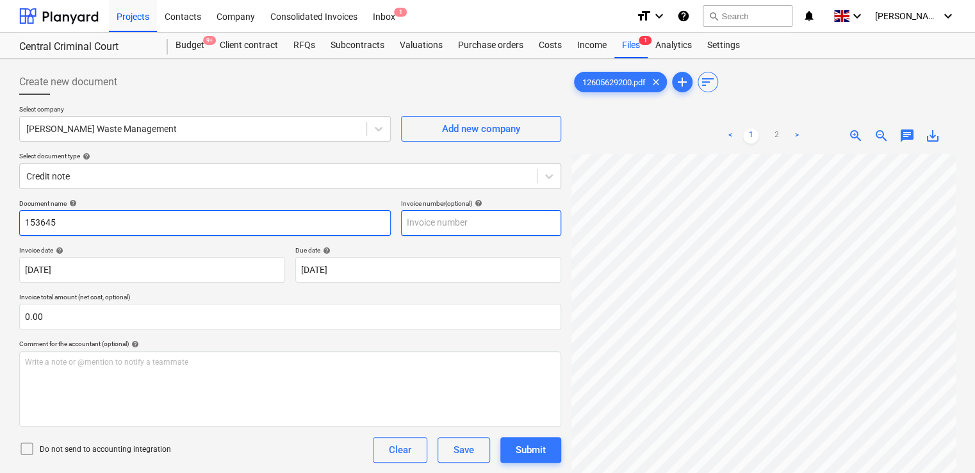
type input "153645"
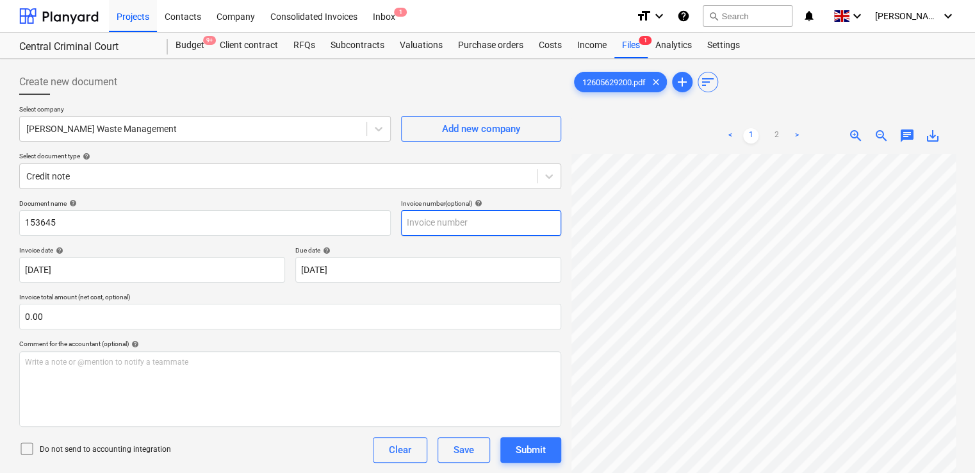
click at [440, 228] on input "text" at bounding box center [481, 223] width 160 height 26
type input "153645"
click at [408, 249] on div "Due date help" at bounding box center [428, 250] width 266 height 8
click at [23, 449] on icon at bounding box center [26, 448] width 15 height 15
click at [240, 440] on div "Do not send to accounting integration Clear Save Submit" at bounding box center [290, 450] width 542 height 26
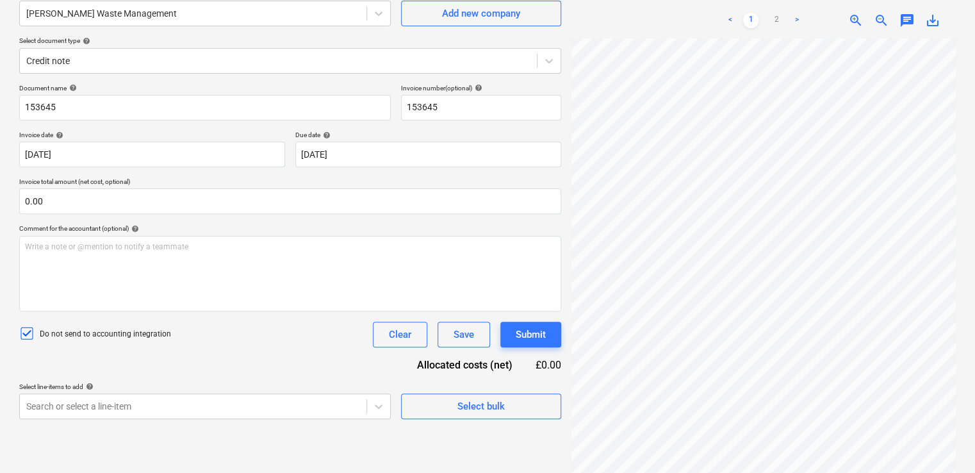
scroll to position [128, 0]
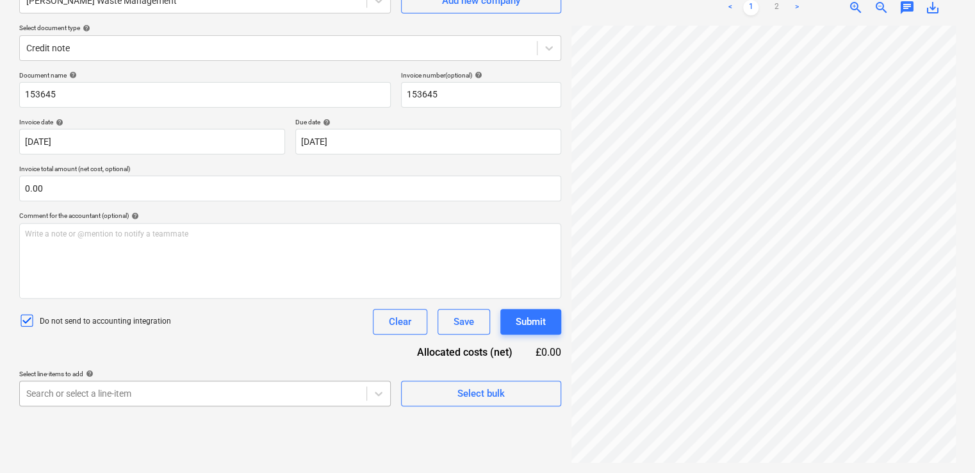
click at [259, 345] on body "Projects Contacts Company Consolidated Invoices Inbox 1 format_size keyboard_ar…" at bounding box center [487, 108] width 975 height 473
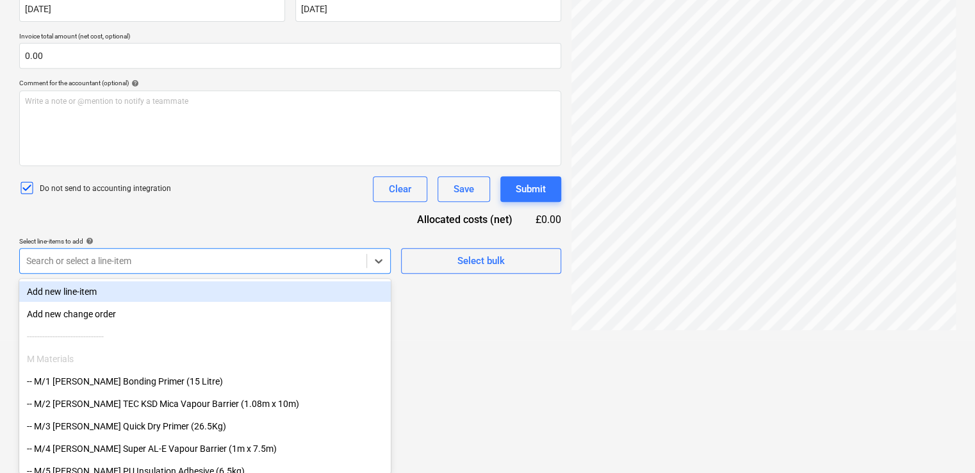
click at [106, 260] on div "Document name help 153645 Invoice number (optional) help 153645 Invoice date he…" at bounding box center [290, 105] width 542 height 335
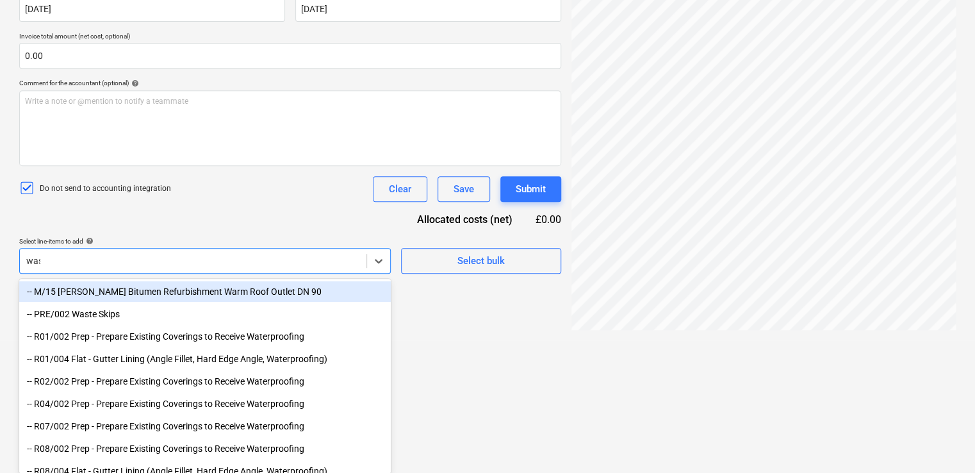
scroll to position [128, 0]
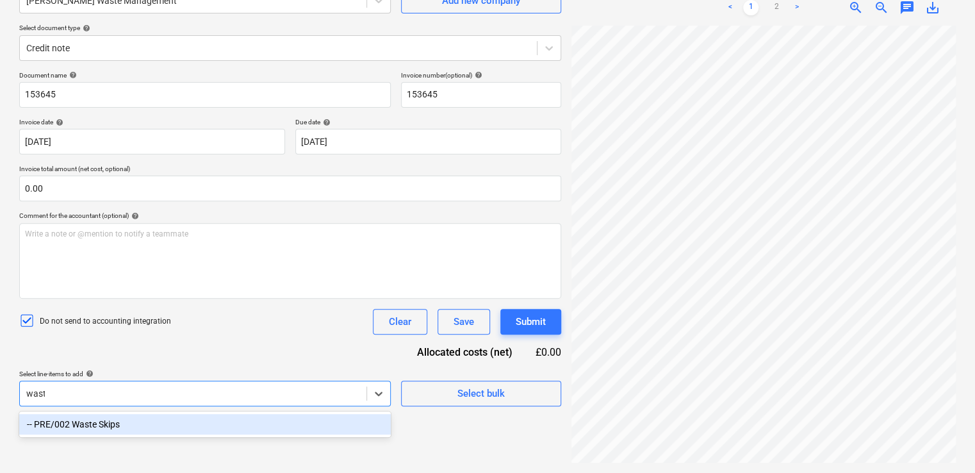
type input "waste"
click at [72, 426] on div "-- PRE/002 Waste Skips" at bounding box center [205, 424] width 372 height 21
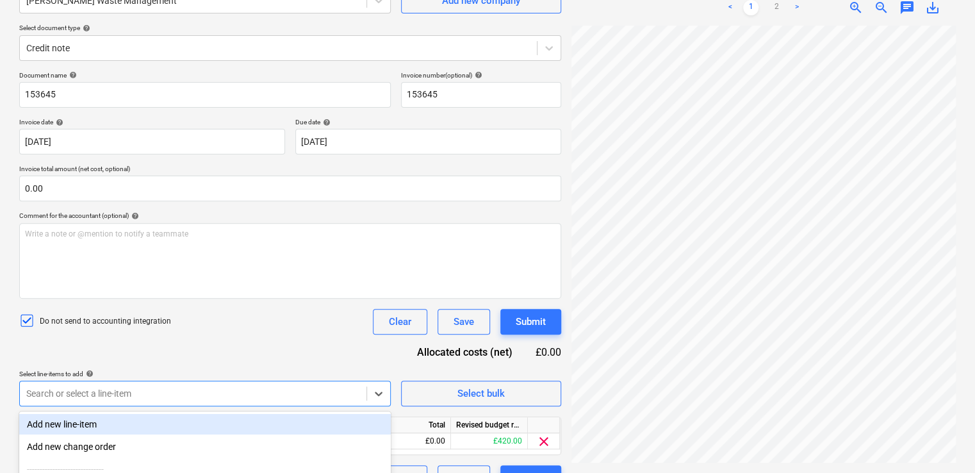
click at [247, 324] on div "Do not send to accounting integration Clear Save Submit" at bounding box center [290, 322] width 542 height 26
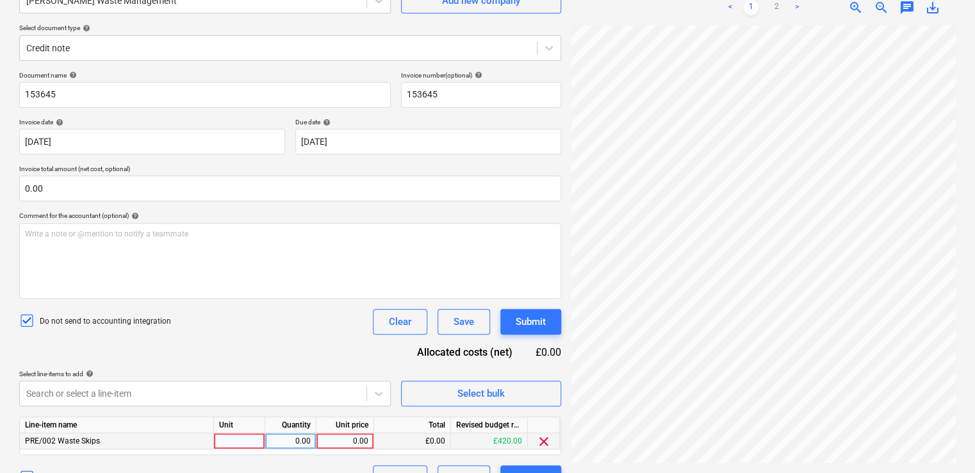
click at [237, 442] on div at bounding box center [239, 441] width 51 height 16
type input "item"
type input "-2.80"
click at [275, 354] on div "Document name help 153645 Invoice number (optional) help 153645 Invoice date he…" at bounding box center [290, 281] width 542 height 420
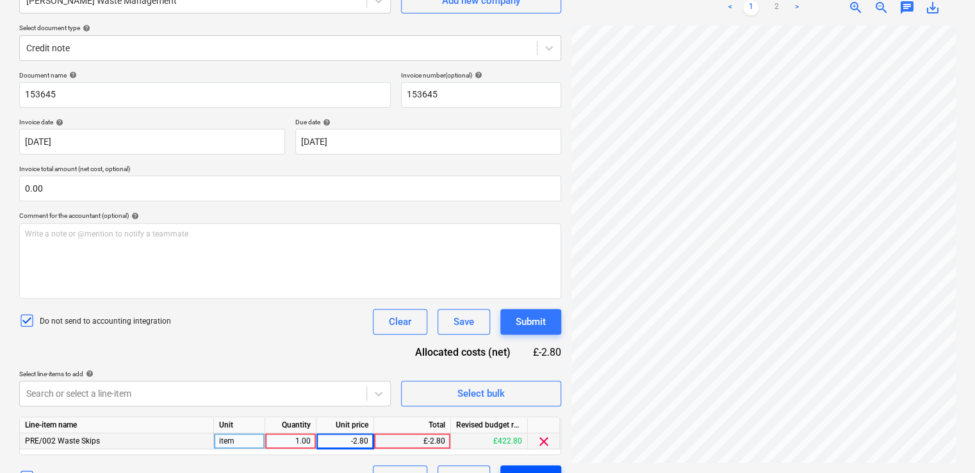
click at [522, 468] on button "Submit" at bounding box center [531, 478] width 61 height 26
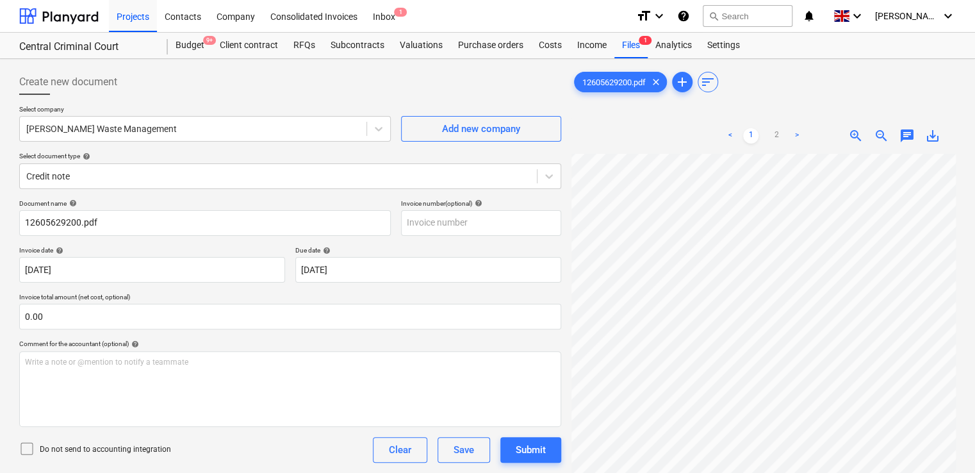
scroll to position [12, 226]
click at [533, 336] on div "Create new document Select company [PERSON_NAME] Waste Management Add new compa…" at bounding box center [487, 330] width 947 height 532
click at [569, 313] on div "12605629200.pdf clear add sort < 1 2 > zoom_in zoom_out chat 0 save_alt" at bounding box center [764, 330] width 395 height 532
click at [443, 235] on input "text" at bounding box center [481, 223] width 160 height 26
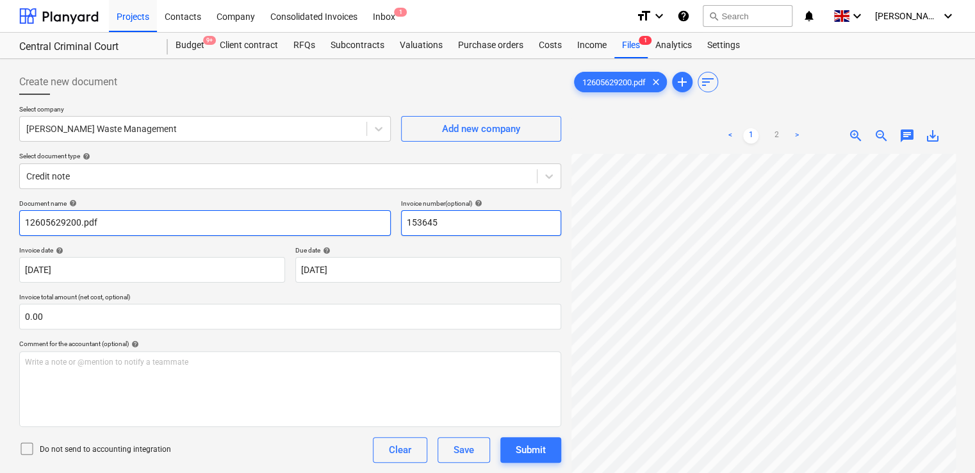
type input "153645"
drag, startPoint x: 125, startPoint y: 228, endPoint x: 6, endPoint y: 209, distance: 120.0
click at [6, 209] on div "Create new document Select company [PERSON_NAME] Waste Management Add new compa…" at bounding box center [487, 330] width 975 height 542
type input "153645"
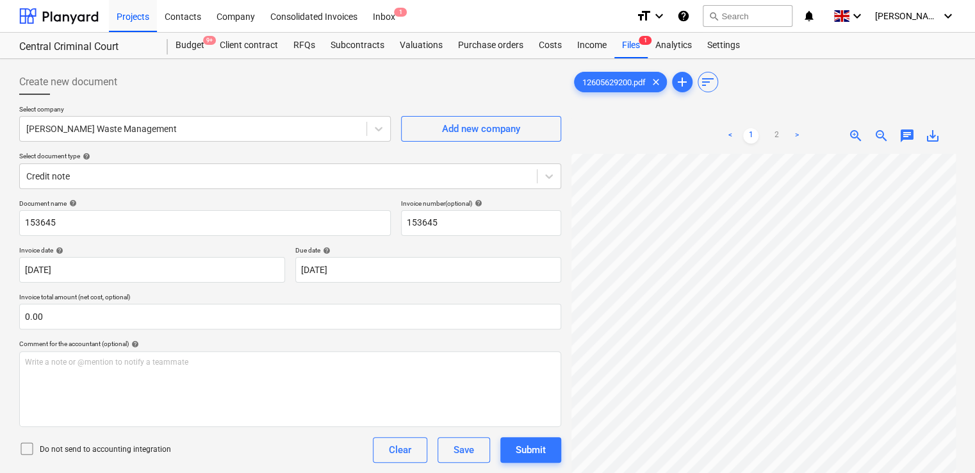
click at [26, 447] on icon at bounding box center [26, 448] width 15 height 15
click at [224, 447] on div "Do not send to accounting integration Clear Save Submit" at bounding box center [290, 450] width 542 height 26
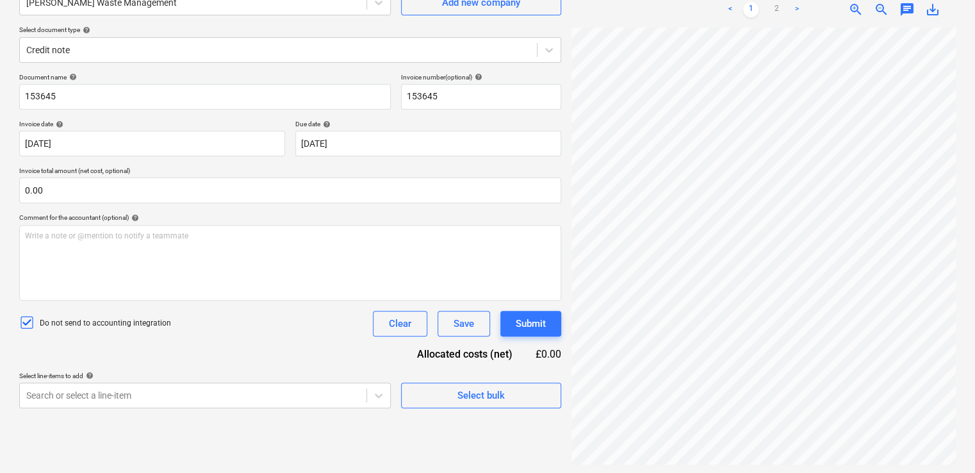
scroll to position [128, 0]
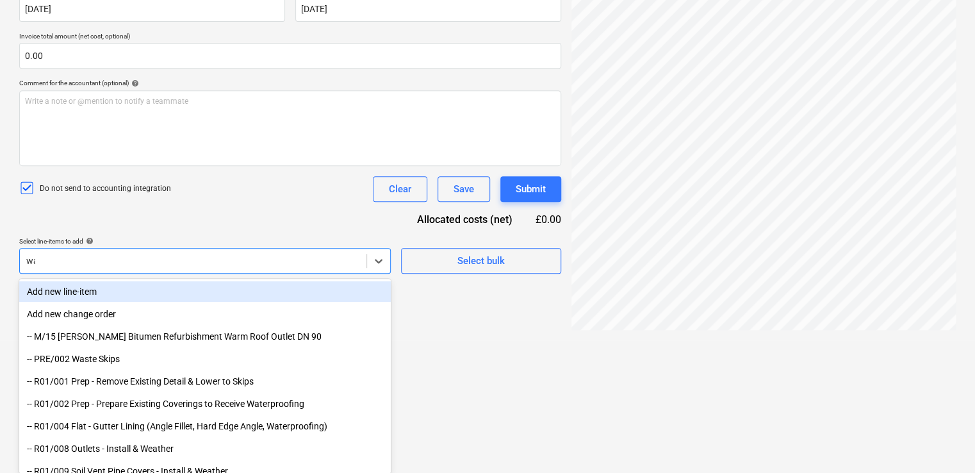
type input "was"
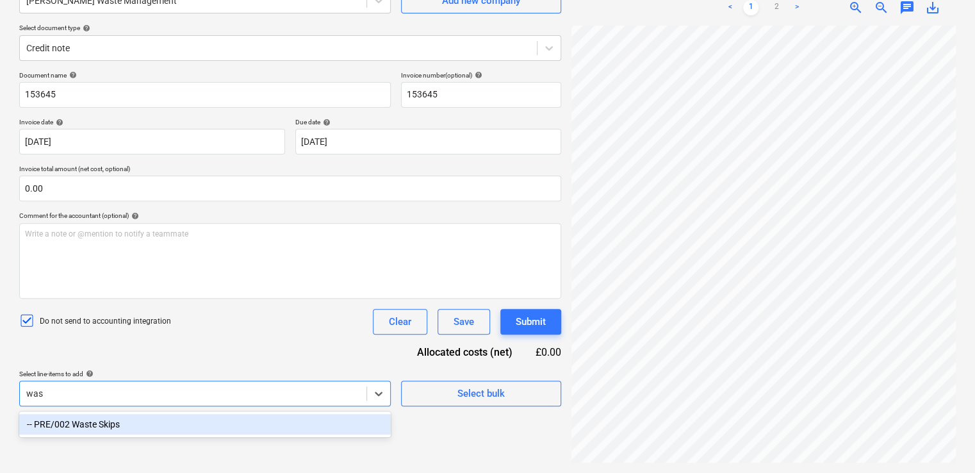
click at [142, 417] on div "-- PRE/002 Waste Skips" at bounding box center [205, 424] width 372 height 21
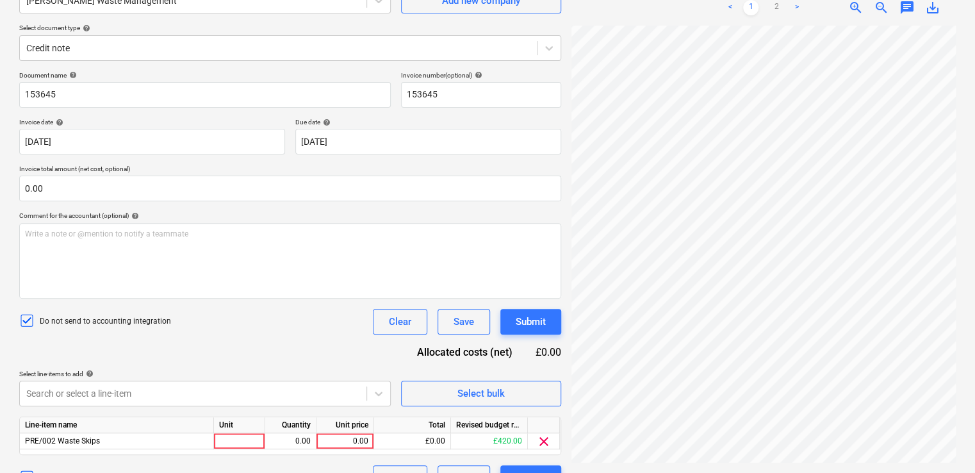
click at [227, 360] on div "Document name help 153645 Invoice number (optional) help 153645 Invoice date he…" at bounding box center [290, 281] width 542 height 420
click at [236, 438] on div at bounding box center [239, 441] width 51 height 16
type input "item"
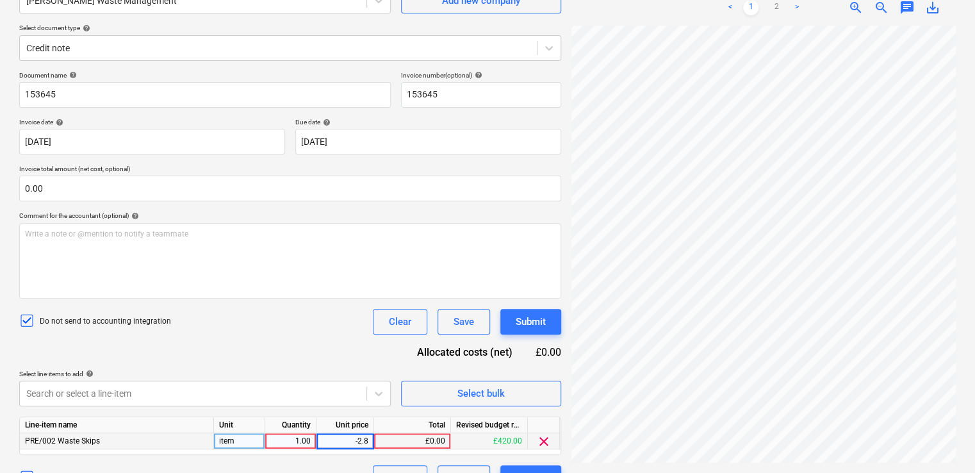
type input "-2.80"
click at [296, 350] on div "Document name help 153645 Invoice number (optional) help 153645 Invoice date he…" at bounding box center [290, 281] width 542 height 420
click at [516, 470] on div "Submit" at bounding box center [531, 478] width 30 height 17
click at [516, 469] on div "Submit" at bounding box center [531, 478] width 61 height 26
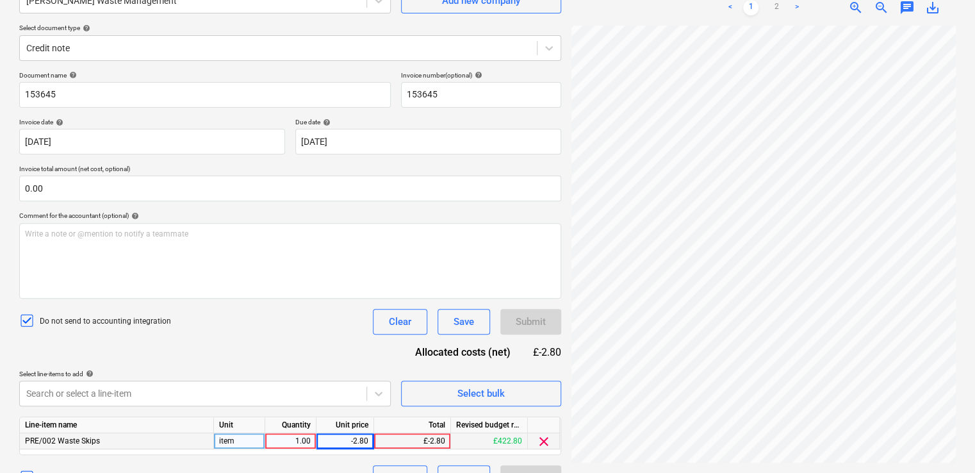
click at [516, 469] on div "Submit" at bounding box center [531, 478] width 61 height 26
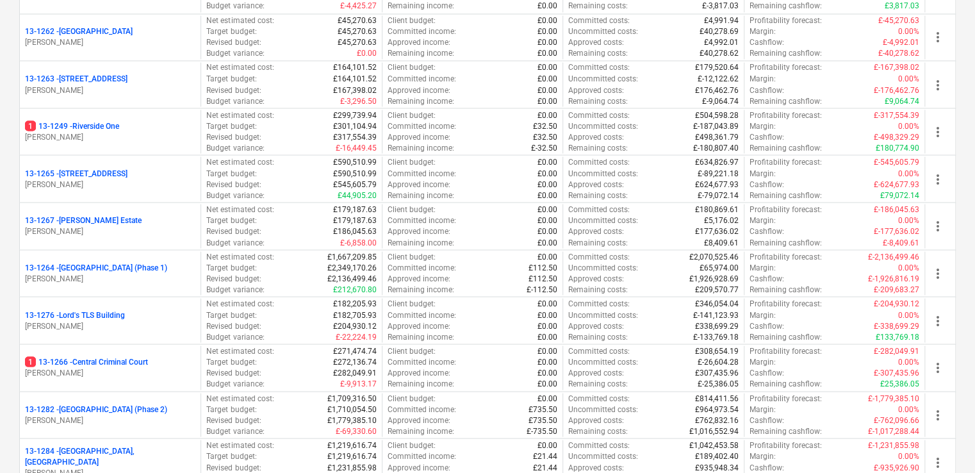
scroll to position [1145, 0]
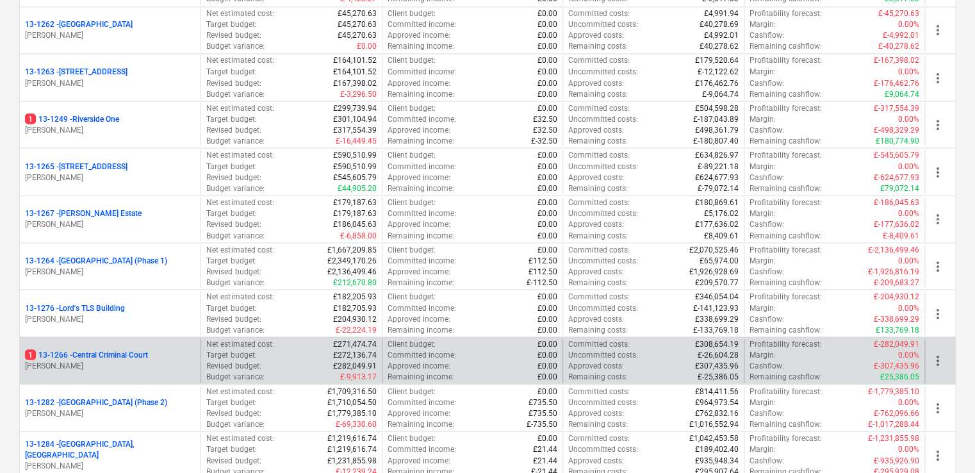
click at [167, 360] on p "G. Collins" at bounding box center [110, 365] width 170 height 11
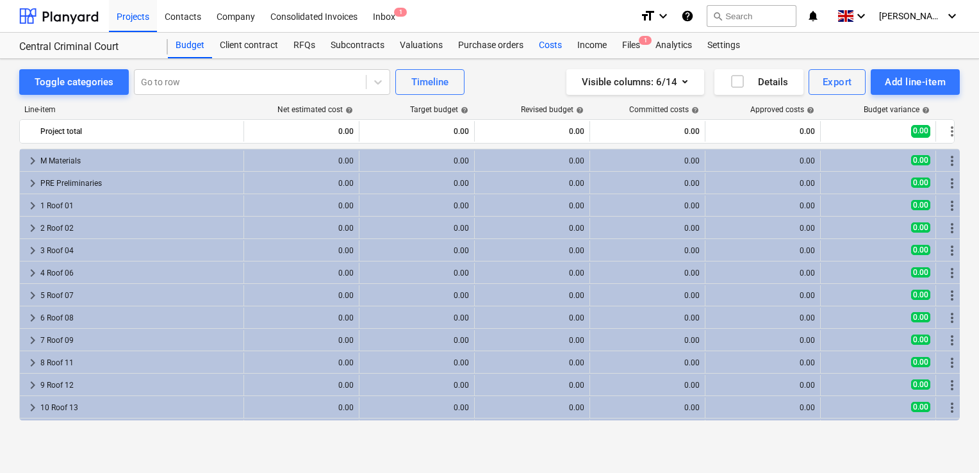
click at [542, 42] on div "Costs" at bounding box center [550, 46] width 38 height 26
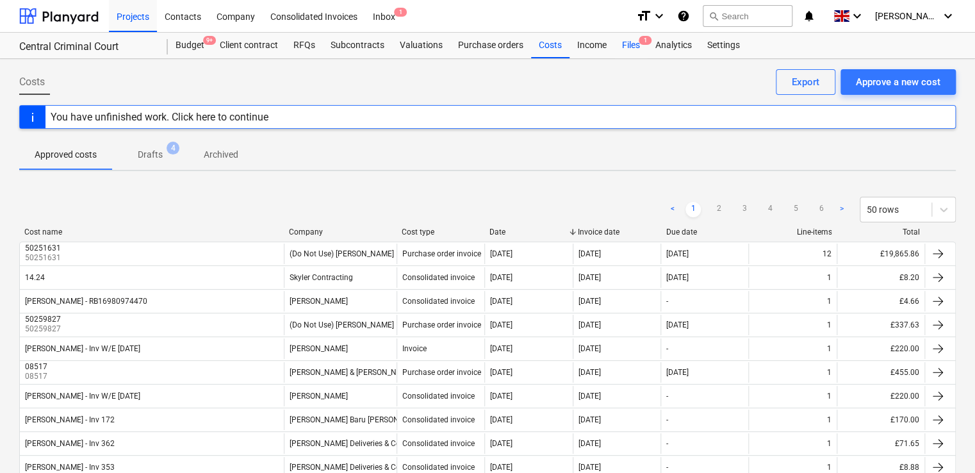
click at [630, 40] on div "Files 1" at bounding box center [631, 46] width 33 height 26
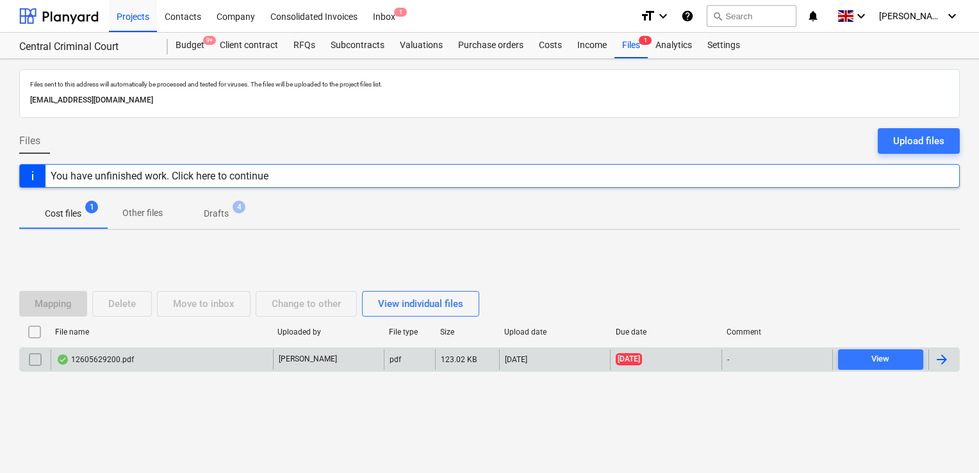
click at [748, 365] on div "-" at bounding box center [777, 359] width 111 height 21
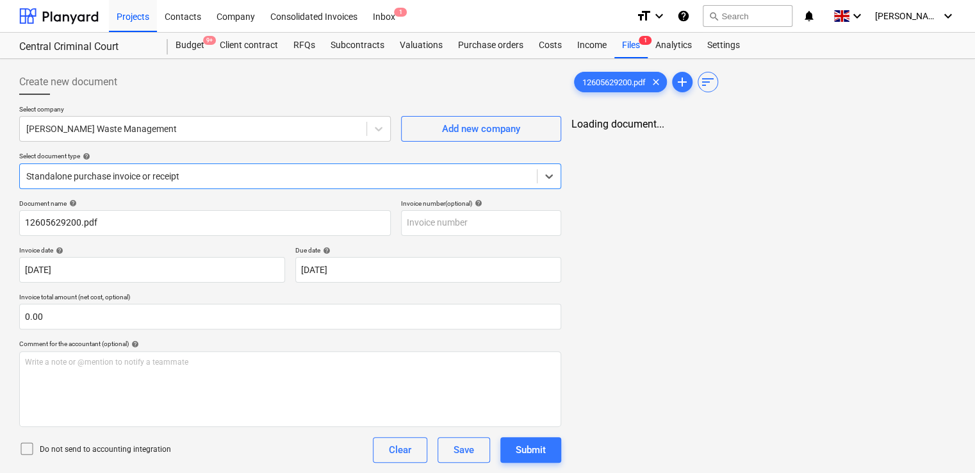
type input "12605629200.pdf"
type input "[DATE]"
click at [352, 250] on div "Create new document Select company Brewster's Waste Management Add new company …" at bounding box center [487, 330] width 947 height 532
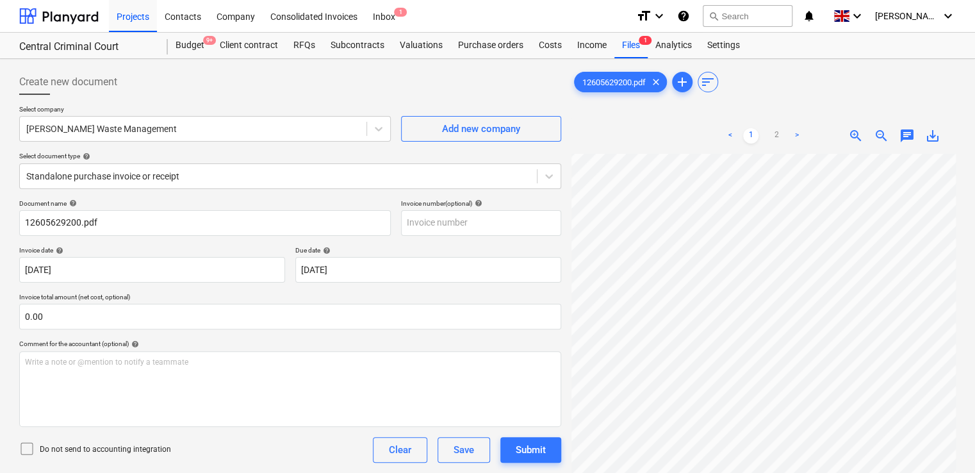
scroll to position [37, 238]
click at [450, 226] on input "text" at bounding box center [481, 223] width 160 height 26
type input "153645"
click at [385, 194] on div "Select company Brewster's Waste Management Add new company Select document type…" at bounding box center [290, 152] width 542 height 94
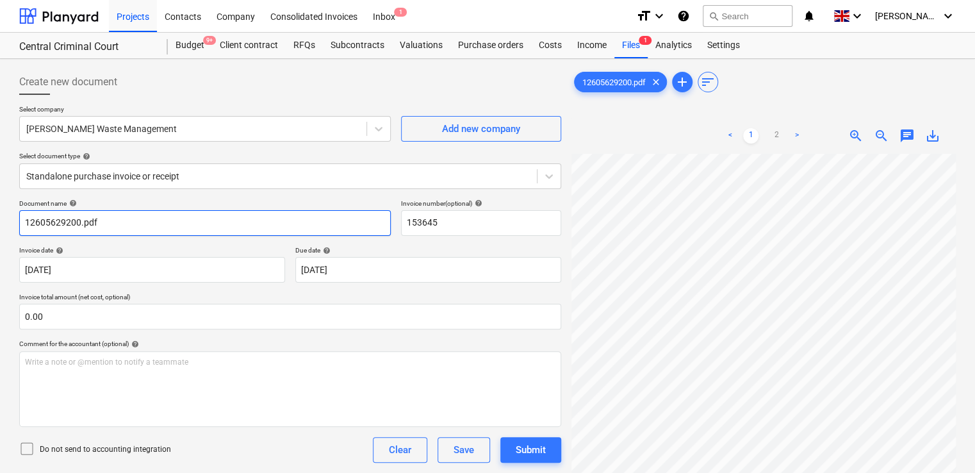
drag, startPoint x: 174, startPoint y: 222, endPoint x: 3, endPoint y: 222, distance: 171.1
click at [3, 222] on div "Create new document Select company Brewster's Waste Management Add new company …" at bounding box center [487, 330] width 975 height 542
type input "153645"
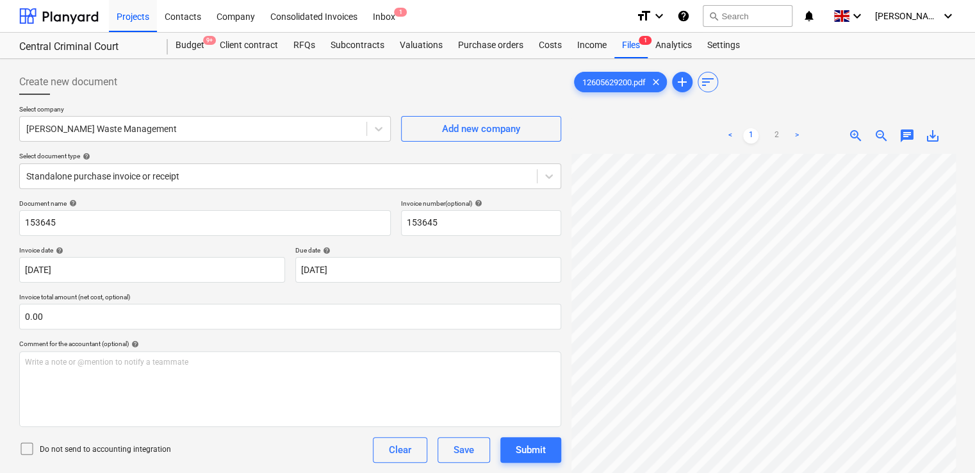
click at [216, 337] on div "Document name help 153645 Invoice number (optional) help 153645 Invoice date he…" at bounding box center [290, 366] width 542 height 335
click at [28, 446] on icon at bounding box center [26, 448] width 15 height 15
click at [505, 176] on div at bounding box center [278, 176] width 504 height 13
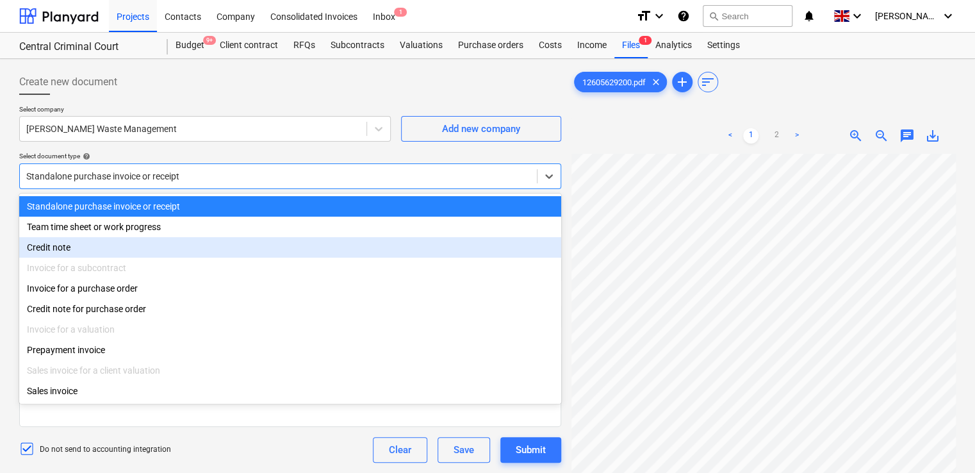
click at [97, 238] on div "Credit note" at bounding box center [290, 247] width 542 height 21
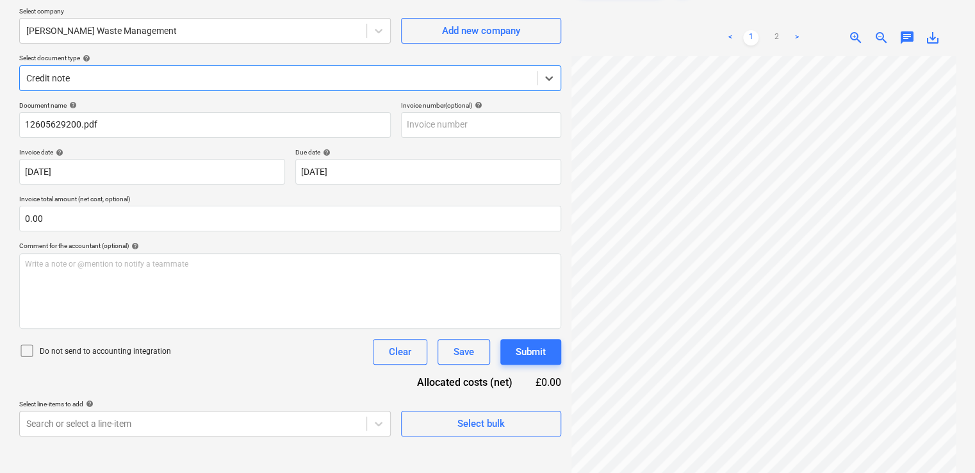
scroll to position [128, 0]
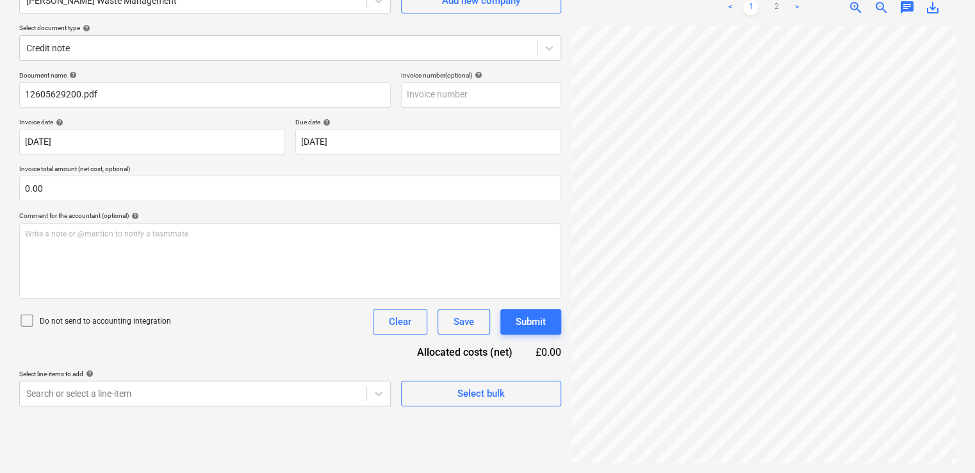
click at [23, 320] on icon at bounding box center [26, 320] width 15 height 15
click at [144, 345] on body "Projects Contacts Company Consolidated Invoices Inbox 1 format_size keyboard_ar…" at bounding box center [487, 108] width 975 height 473
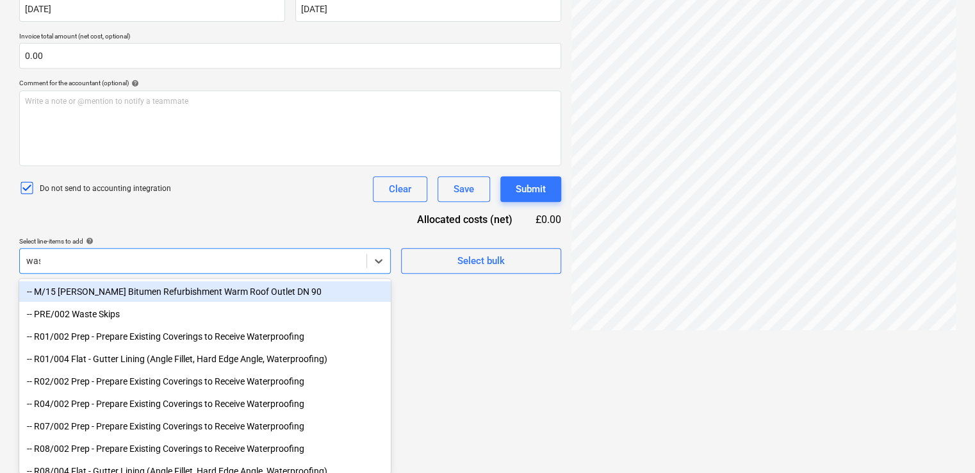
type input "wast"
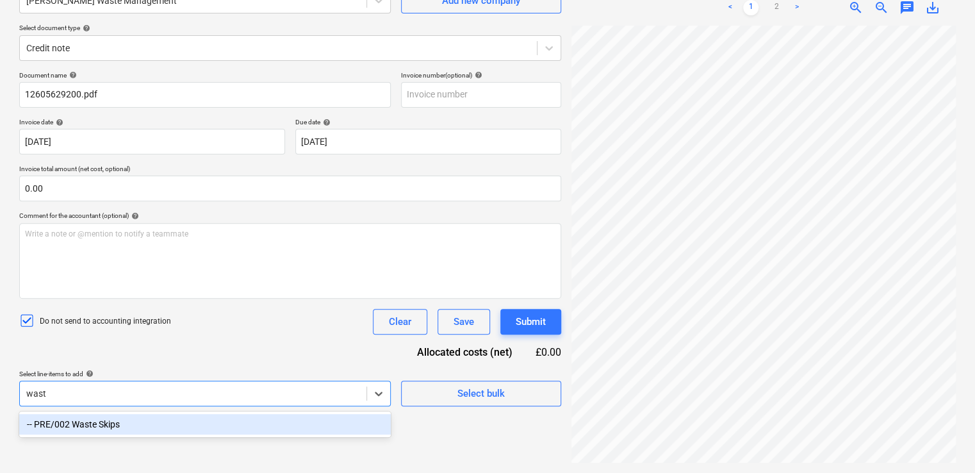
click at [117, 422] on div "-- PRE/002 Waste Skips" at bounding box center [205, 424] width 372 height 21
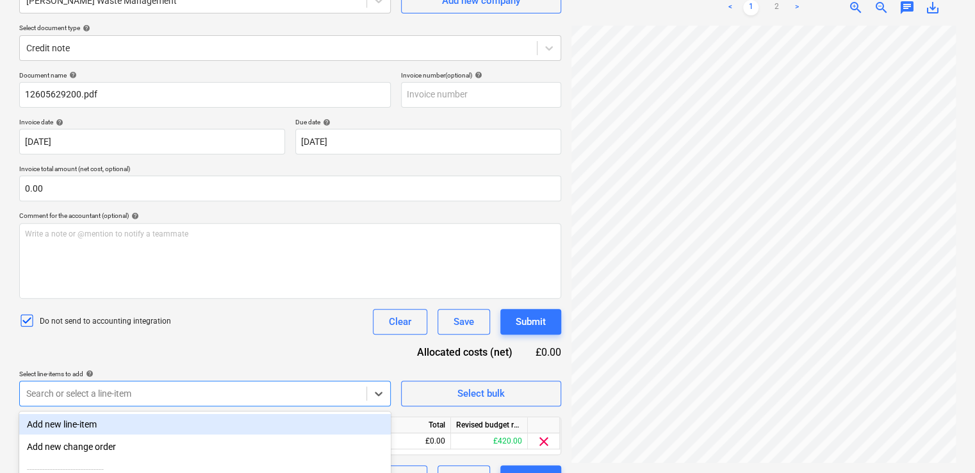
click at [240, 327] on div "Do not send to accounting integration Clear Save Submit" at bounding box center [290, 322] width 542 height 26
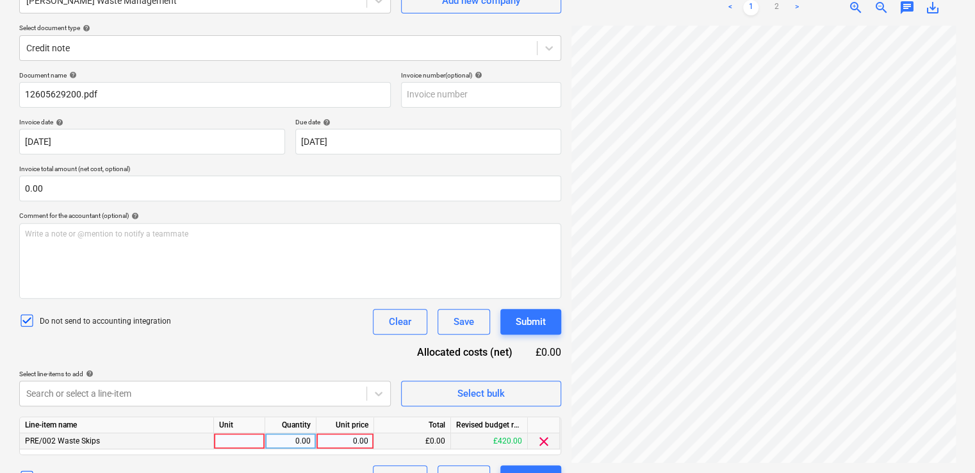
click at [260, 442] on div at bounding box center [239, 441] width 51 height 16
type input "ite,"
click at [260, 442] on div "ite," at bounding box center [239, 441] width 51 height 16
type input "item"
type input "-2.80"
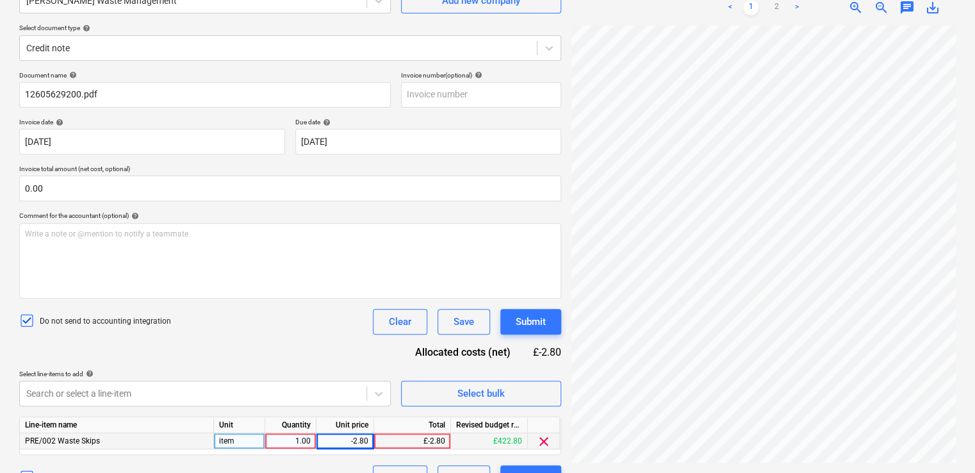
click at [304, 332] on div "Do not send to accounting integration Clear Save Submit" at bounding box center [290, 322] width 542 height 26
click at [283, 459] on div "Document name help 12605629200.pdf Invoice number (optional) help Invoice date …" at bounding box center [290, 281] width 542 height 420
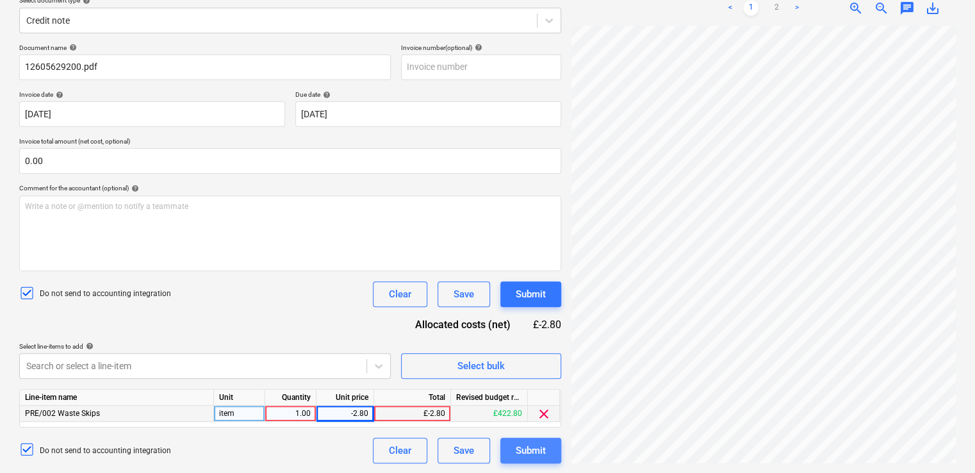
click at [522, 453] on div "Submit" at bounding box center [531, 450] width 30 height 17
click at [522, 453] on div "Submit" at bounding box center [531, 451] width 61 height 26
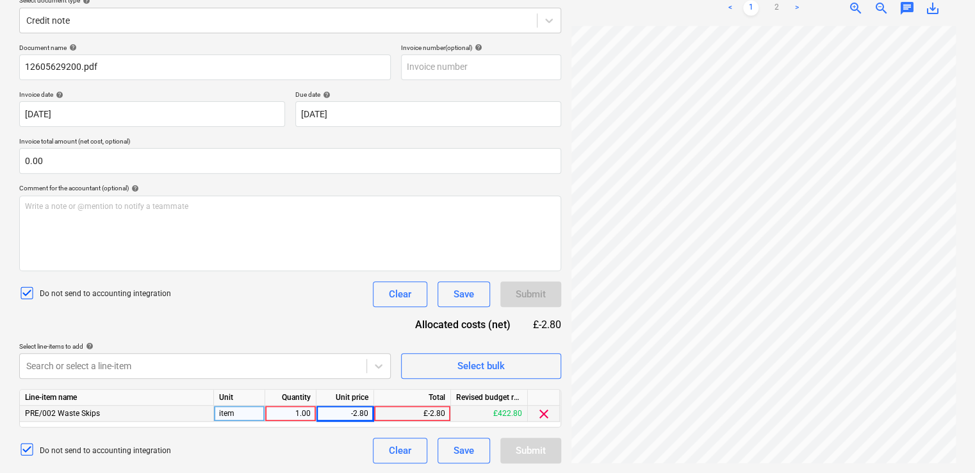
click at [522, 453] on div "Submit" at bounding box center [531, 451] width 61 height 26
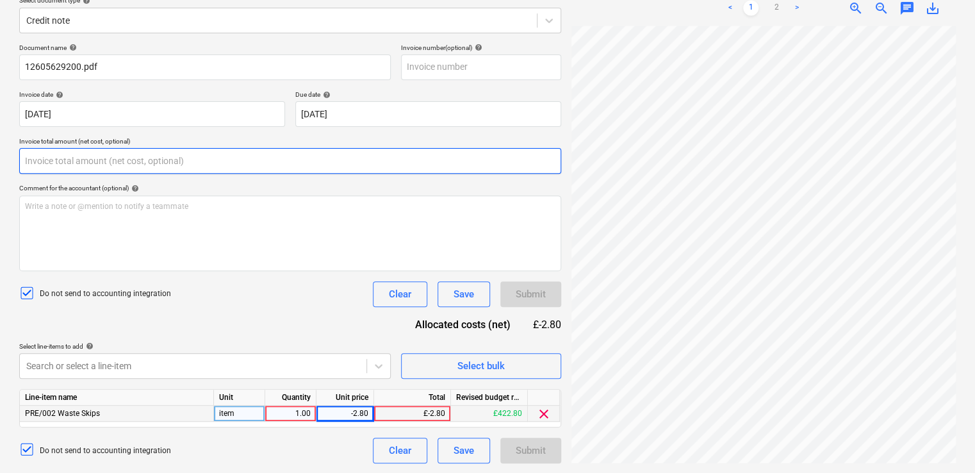
click at [361, 168] on input "text" at bounding box center [290, 161] width 542 height 26
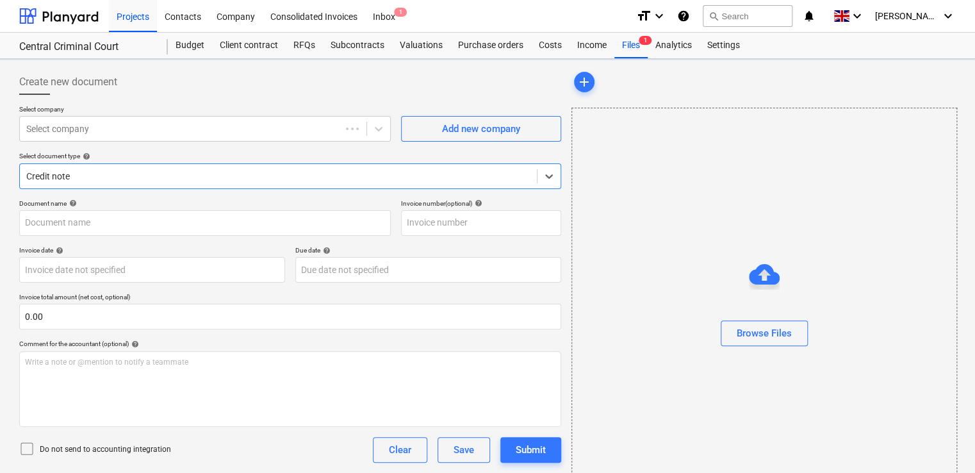
type input "153645"
type input "[DATE]"
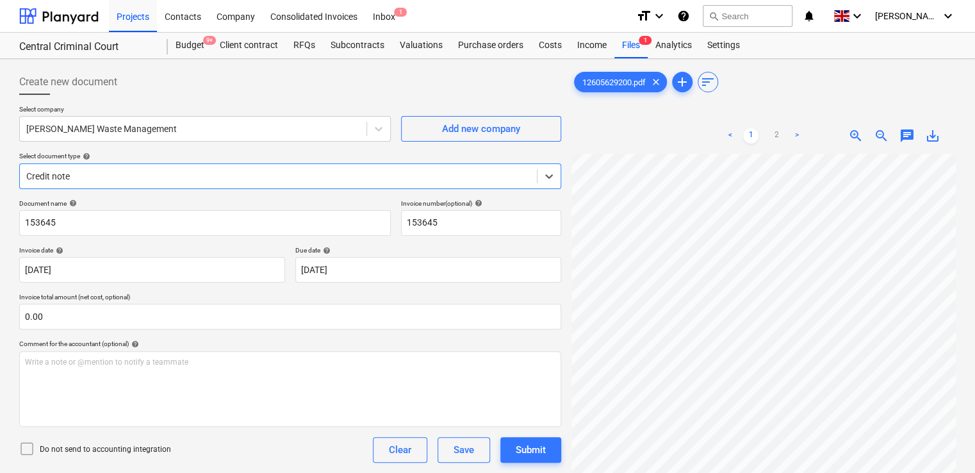
click at [270, 338] on div "Document name help 153645 Invoice number (optional) help 153645 Invoice date he…" at bounding box center [290, 366] width 542 height 335
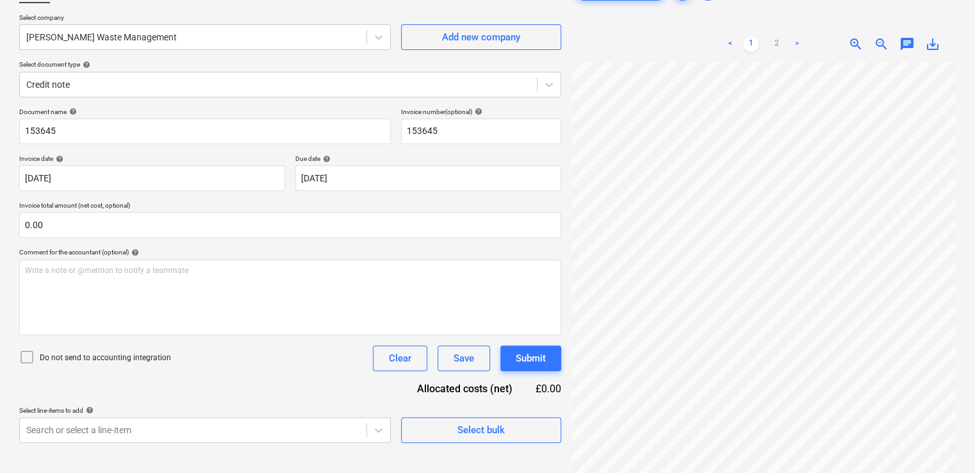
scroll to position [128, 0]
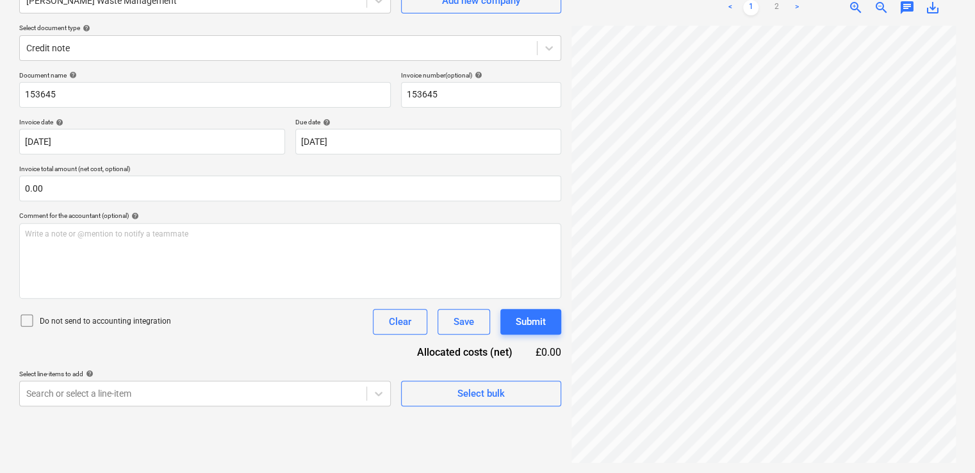
click at [28, 319] on icon at bounding box center [26, 320] width 15 height 15
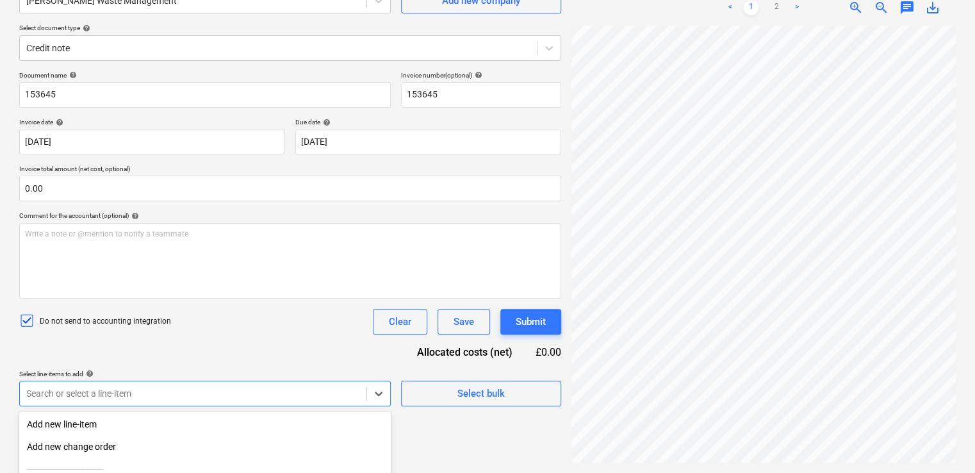
click at [131, 345] on body "Projects Contacts Company Consolidated Invoices Inbox 1 format_size keyboard_ar…" at bounding box center [487, 108] width 975 height 473
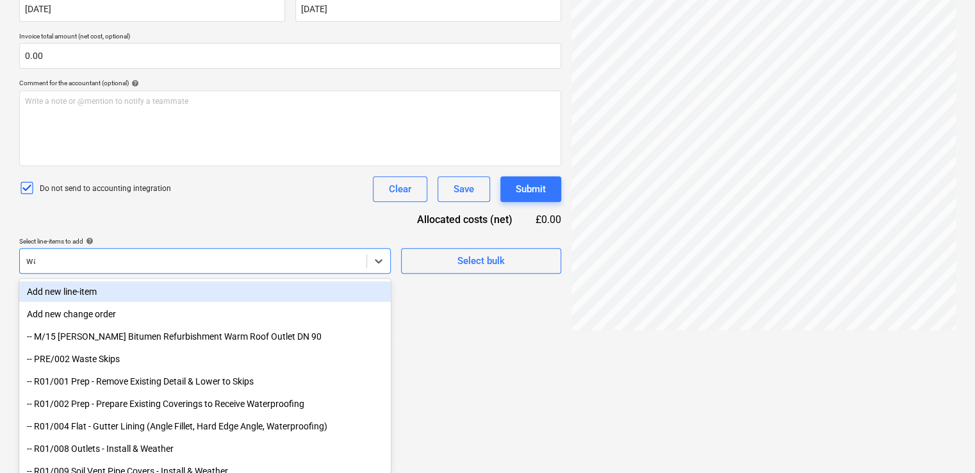
type input "was"
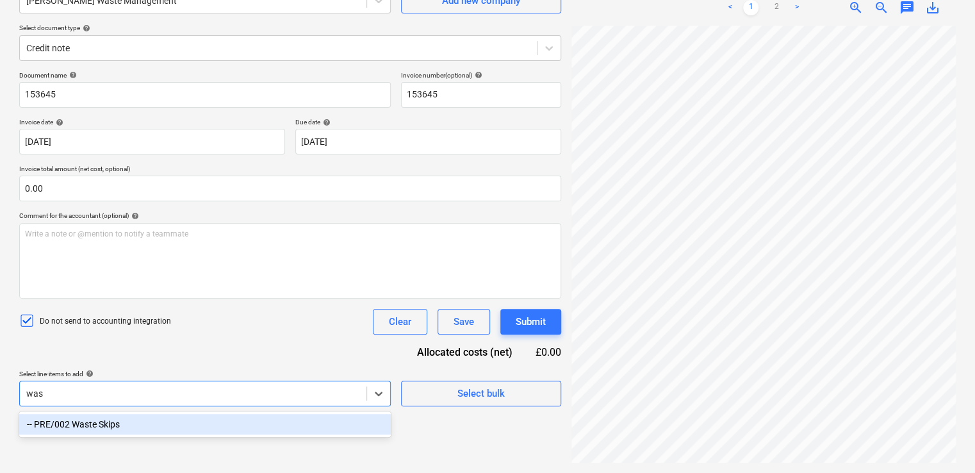
scroll to position [128, 0]
click at [101, 420] on div "-- PRE/002 Waste Skips" at bounding box center [205, 424] width 372 height 21
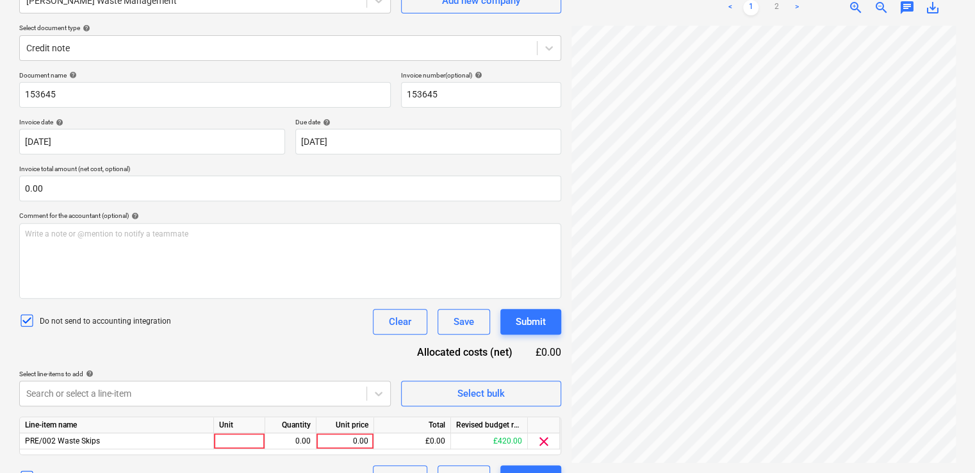
click at [246, 337] on div "Document name help 153645 Invoice number (optional) help 153645 Invoice date he…" at bounding box center [290, 281] width 542 height 420
click at [243, 443] on div at bounding box center [239, 441] width 51 height 16
type input "item"
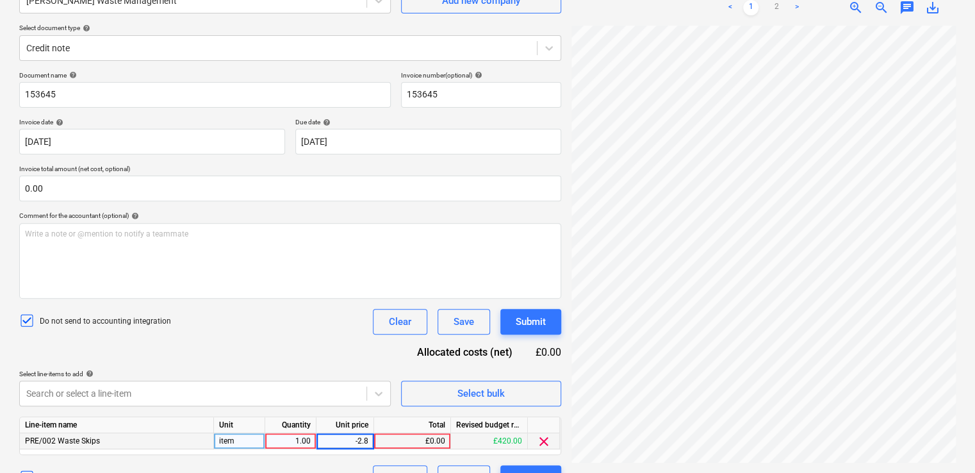
type input "-2.80"
click at [281, 367] on div "Document name help 153645 Invoice number (optional) help 153645 Invoice date he…" at bounding box center [290, 281] width 542 height 420
click at [531, 321] on div "Submit" at bounding box center [531, 321] width 30 height 17
click at [531, 321] on div "Submit" at bounding box center [531, 322] width 61 height 26
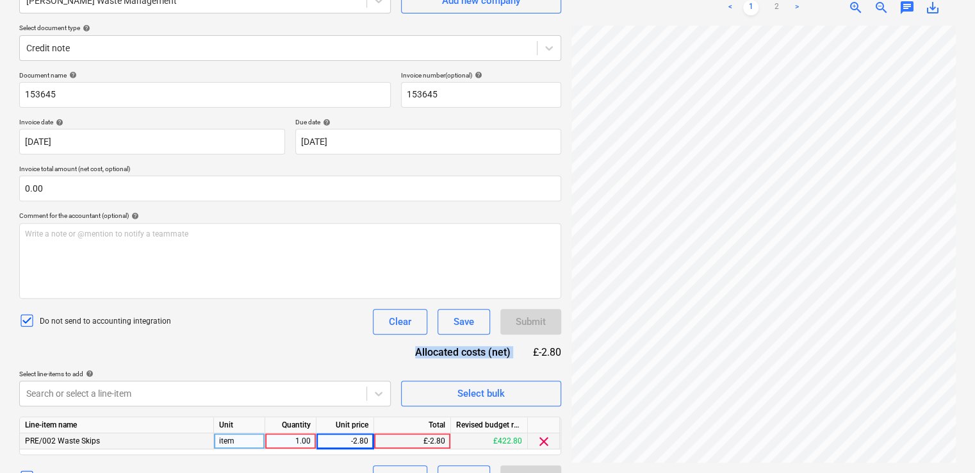
click at [531, 321] on div "Submit" at bounding box center [531, 322] width 61 height 26
drag, startPoint x: 531, startPoint y: 321, endPoint x: 246, endPoint y: -47, distance: 465.6
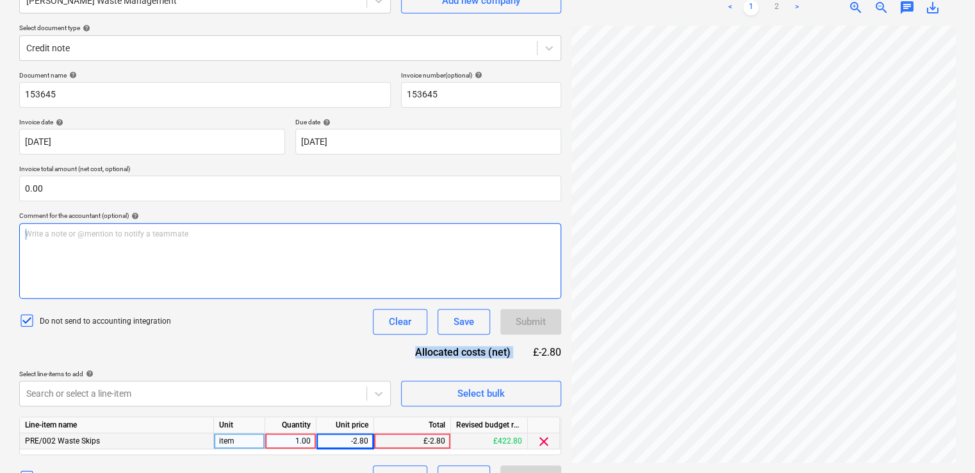
click at [246, 0] on html "Projects Contacts Company Consolidated Invoices Inbox 1 format_size keyboard_ar…" at bounding box center [487, 108] width 975 height 473
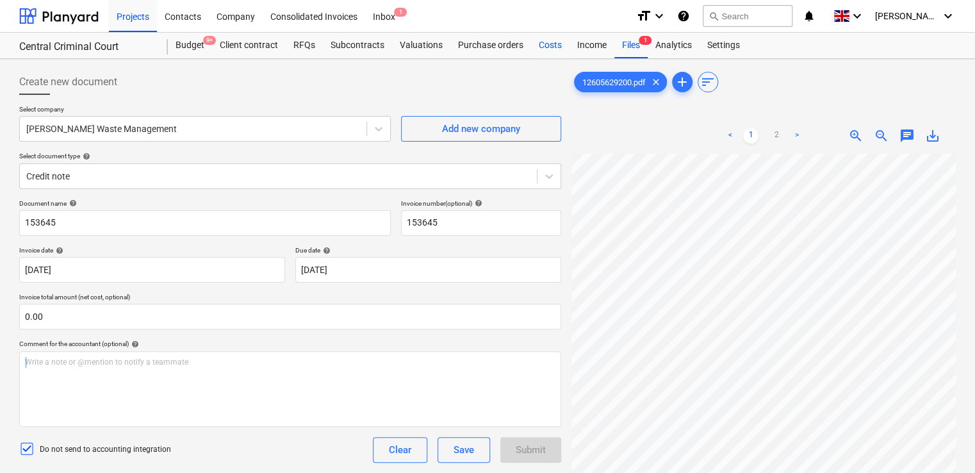
click at [549, 44] on div "Costs" at bounding box center [550, 46] width 38 height 26
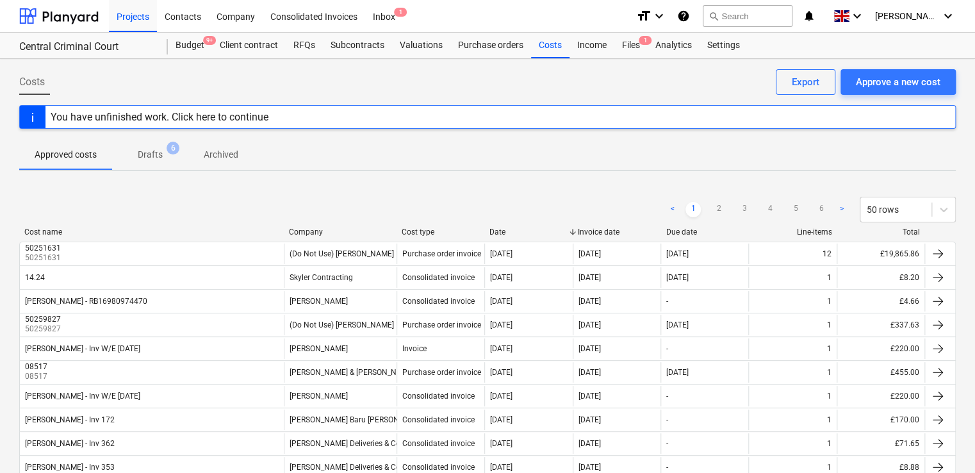
click at [160, 154] on p "Drafts" at bounding box center [150, 154] width 25 height 13
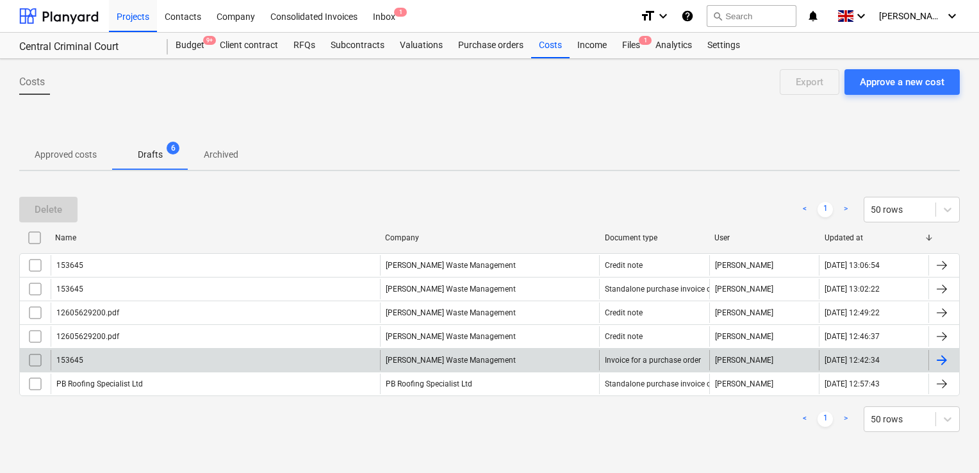
click at [32, 360] on input "checkbox" at bounding box center [35, 360] width 21 height 21
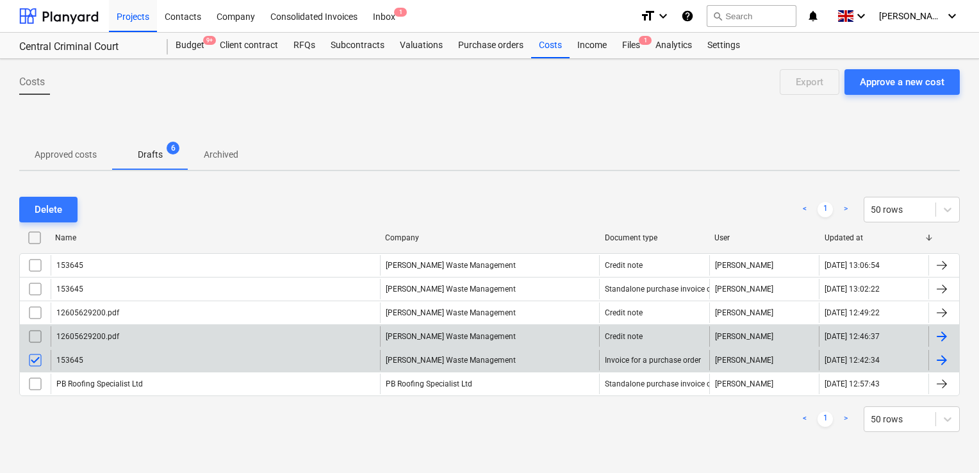
click at [33, 329] on input "checkbox" at bounding box center [35, 336] width 21 height 21
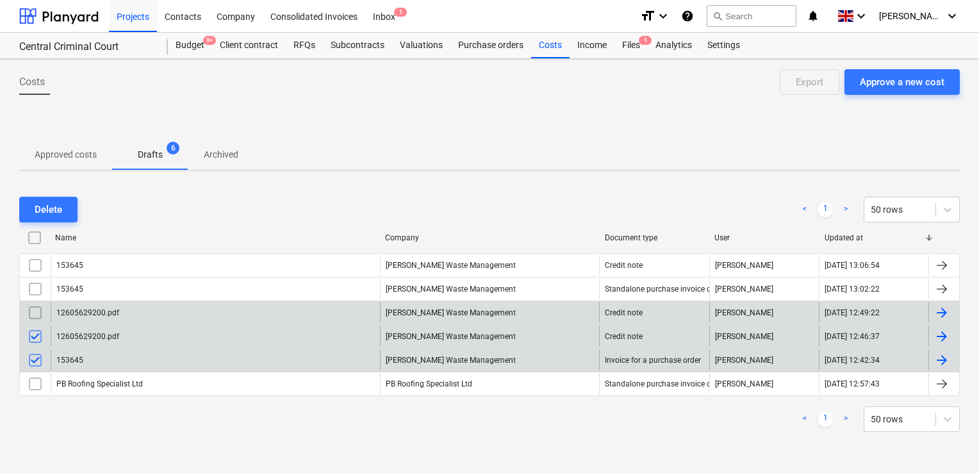
click at [33, 315] on input "checkbox" at bounding box center [35, 312] width 21 height 21
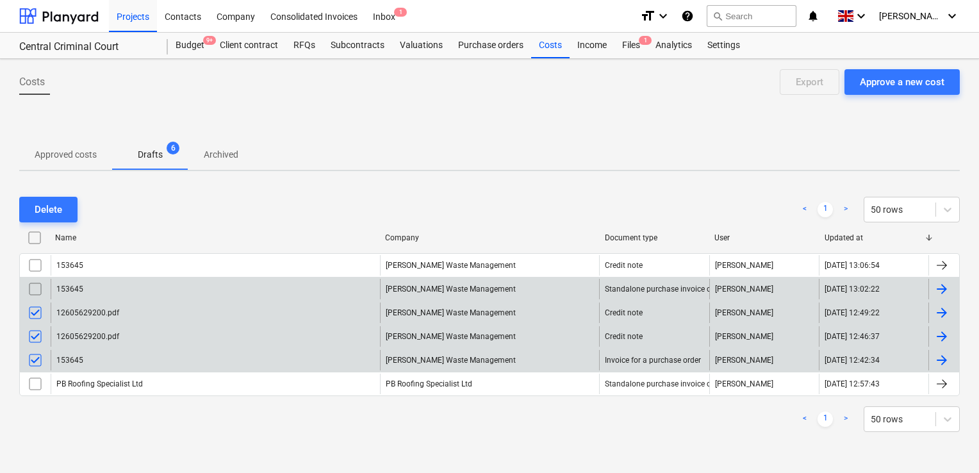
click at [35, 294] on input "checkbox" at bounding box center [35, 289] width 21 height 21
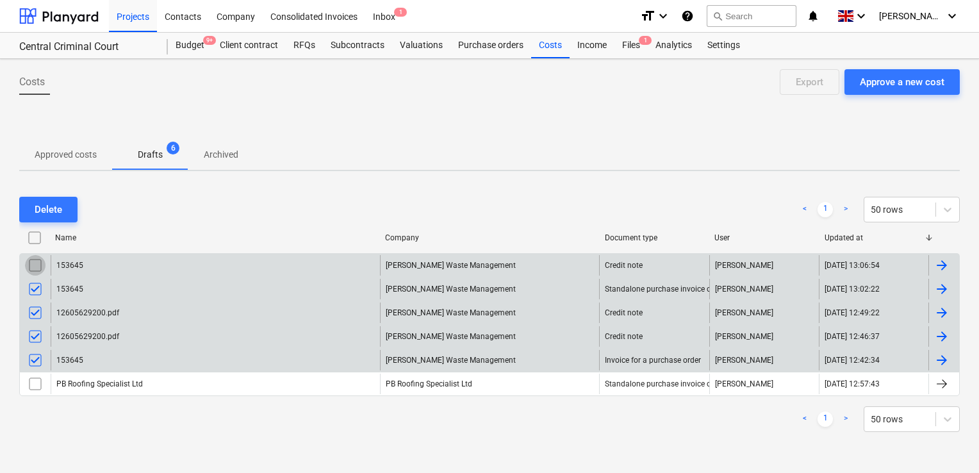
click at [35, 263] on input "checkbox" at bounding box center [35, 265] width 21 height 21
click at [46, 215] on div "Delete" at bounding box center [49, 209] width 28 height 17
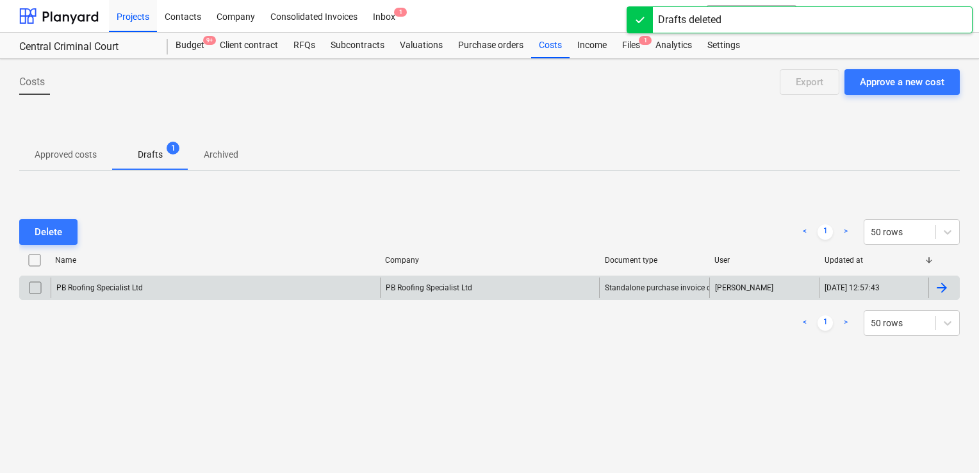
click at [262, 226] on div "Delete < 1 > 50 rows" at bounding box center [489, 232] width 941 height 26
click at [617, 47] on div "Files 1" at bounding box center [631, 46] width 33 height 26
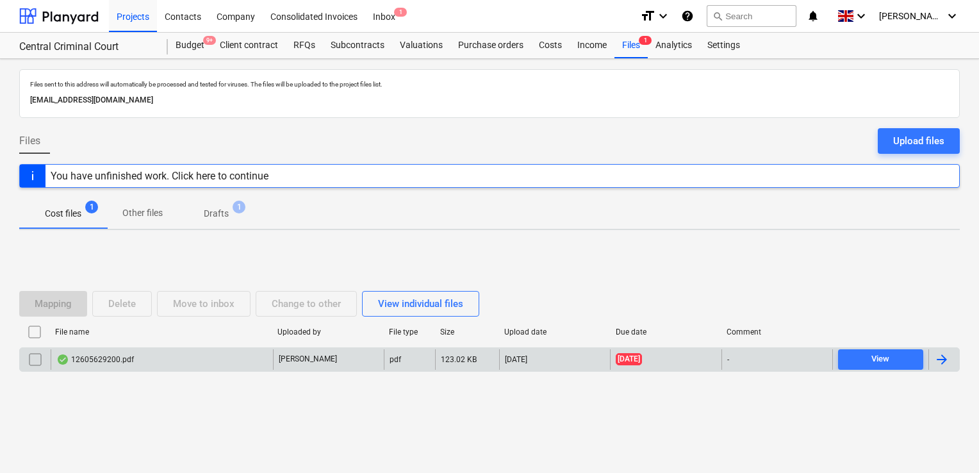
click at [181, 358] on div "12605629200.pdf" at bounding box center [162, 359] width 222 height 21
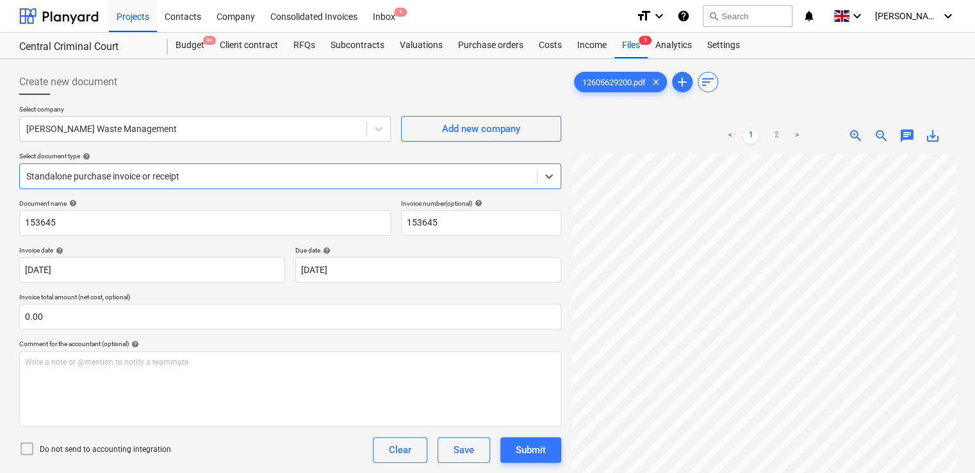
click at [295, 182] on div at bounding box center [278, 176] width 504 height 13
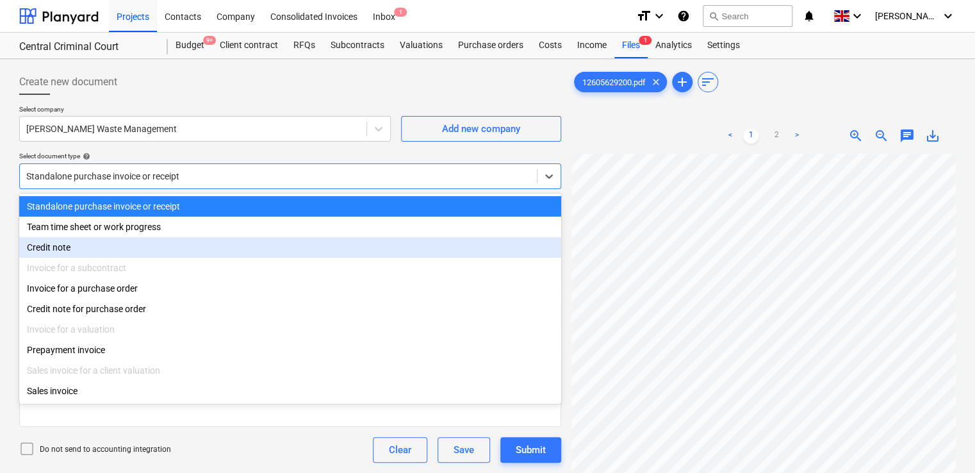
click at [146, 240] on div "Credit note" at bounding box center [290, 247] width 542 height 21
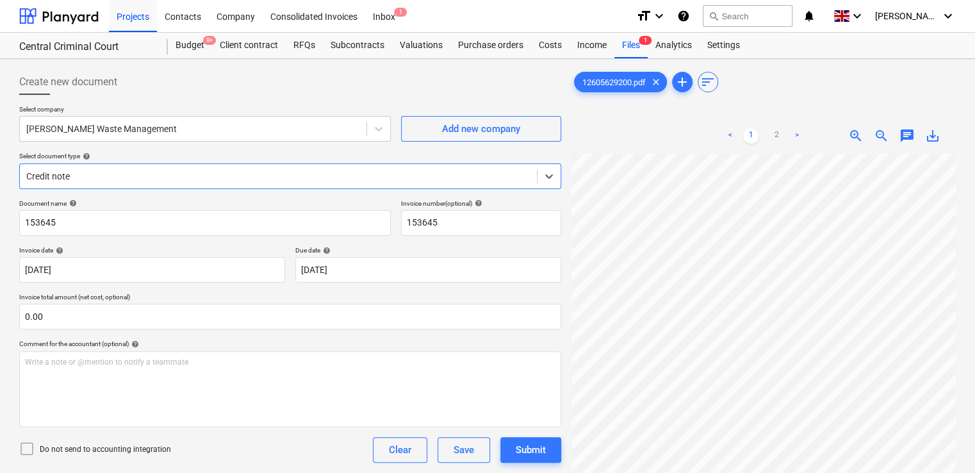
click at [26, 445] on icon at bounding box center [26, 448] width 15 height 15
click at [337, 447] on div "Do not send to accounting integration Clear Save Submit" at bounding box center [290, 450] width 542 height 26
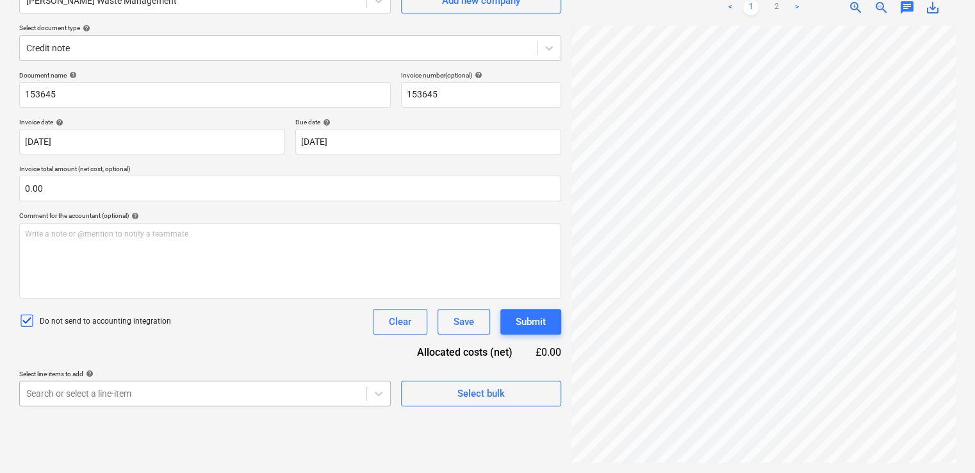
scroll to position [261, 0]
click at [330, 345] on body "Projects Contacts Company Consolidated Invoices Inbox 1 format_size keyboard_ar…" at bounding box center [487, 108] width 975 height 473
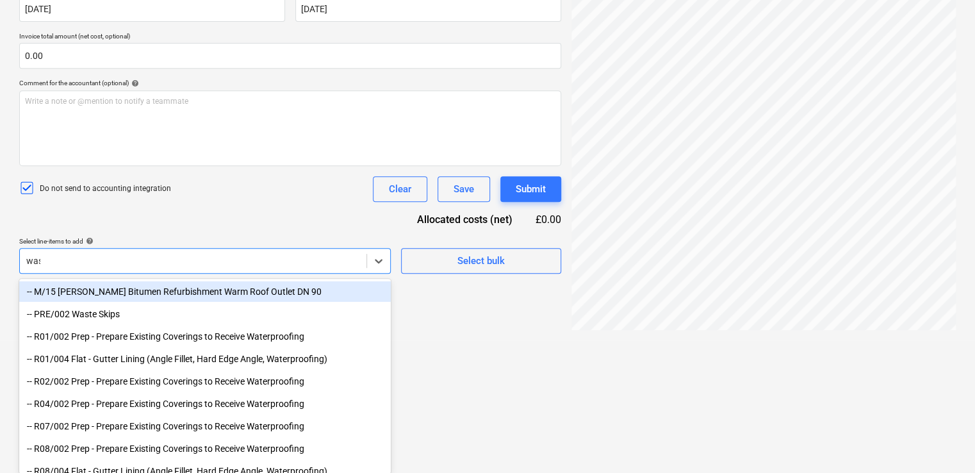
scroll to position [128, 0]
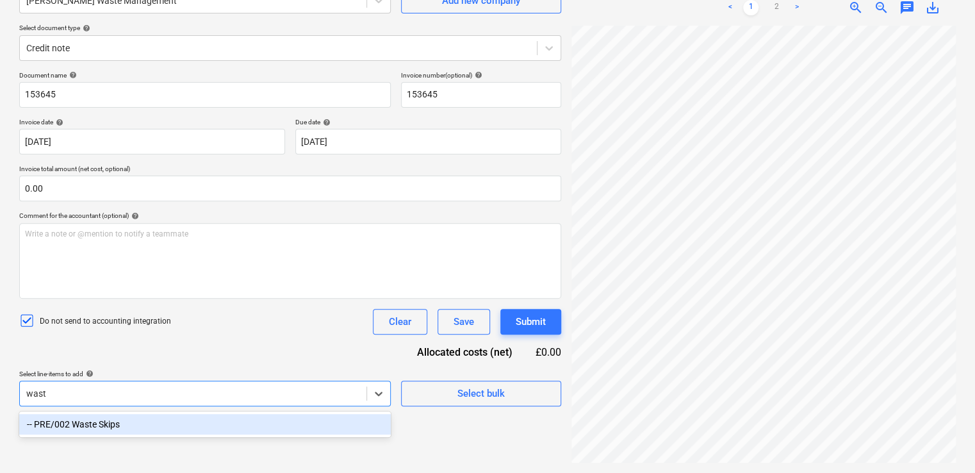
type input "waste"
click at [274, 423] on div "-- PRE/002 Waste Skips" at bounding box center [205, 424] width 372 height 21
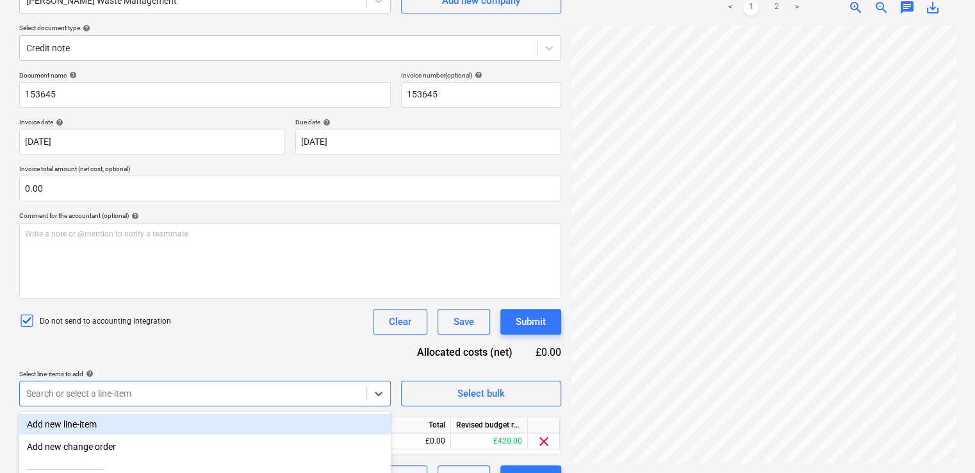
click at [169, 343] on div "Document name help 153645 Invoice number (optional) help 153645 Invoice date he…" at bounding box center [290, 281] width 542 height 420
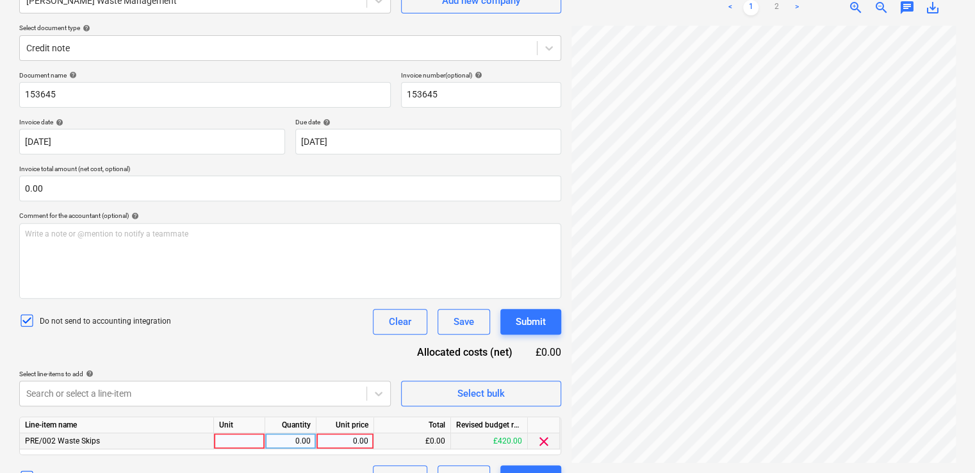
click at [228, 439] on div at bounding box center [239, 441] width 51 height 16
type input "item"
type input "-2.80"
click at [303, 309] on div "Do not send to accounting integration Clear Save Submit" at bounding box center [290, 322] width 542 height 26
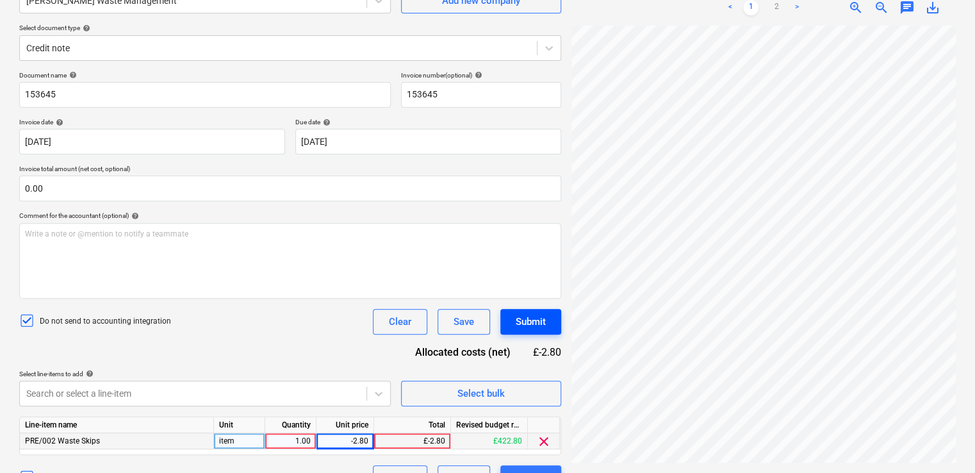
click at [521, 324] on div "Submit" at bounding box center [531, 321] width 30 height 17
